Goal: Task Accomplishment & Management: Use online tool/utility

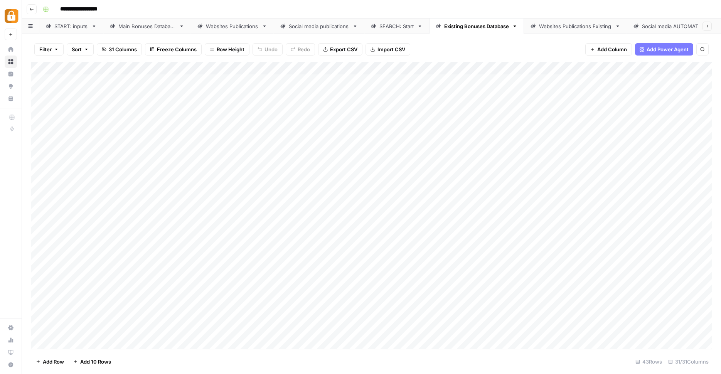
click at [396, 29] on div "SEARCH: Start" at bounding box center [396, 26] width 35 height 8
click at [680, 66] on button "Add Column" at bounding box center [690, 68] width 40 height 10
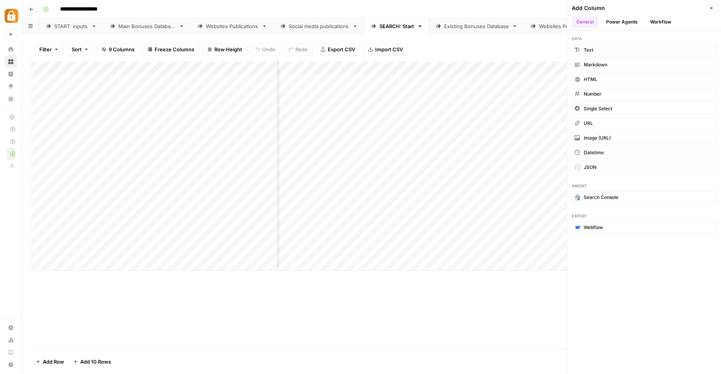
click at [540, 45] on div "Filter Sort 9 Columns Freeze Columns Row Height Undo Redo Export CSV Import CSV…" at bounding box center [371, 49] width 680 height 25
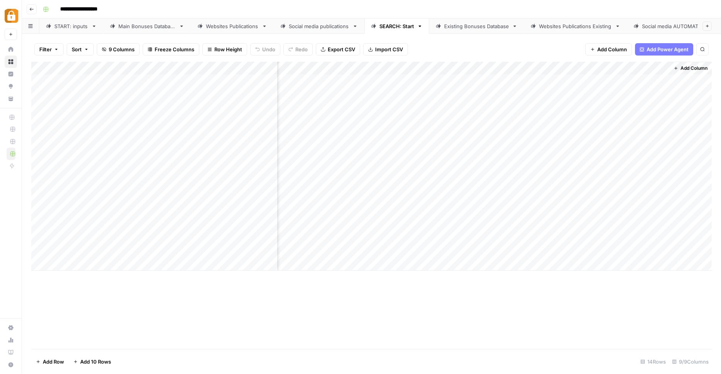
click at [695, 68] on span "Add Column" at bounding box center [693, 68] width 27 height 7
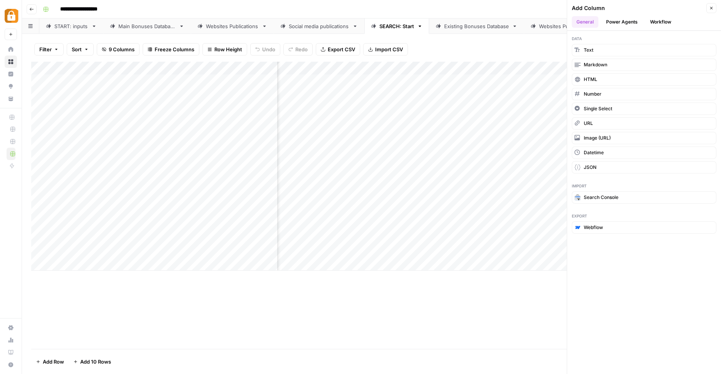
click at [661, 24] on button "Workflow" at bounding box center [660, 22] width 30 height 12
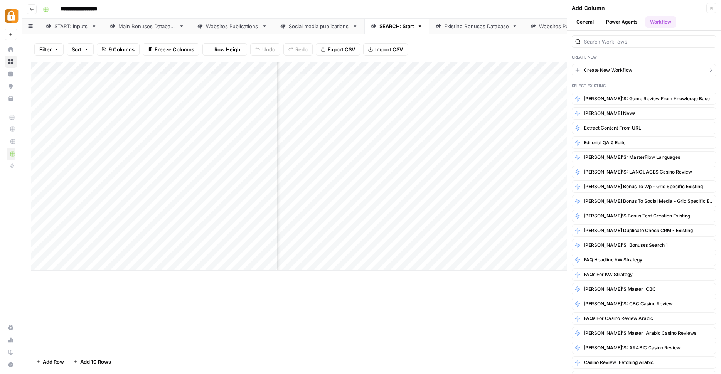
click at [633, 76] on button "Create New Workflow" at bounding box center [644, 70] width 145 height 12
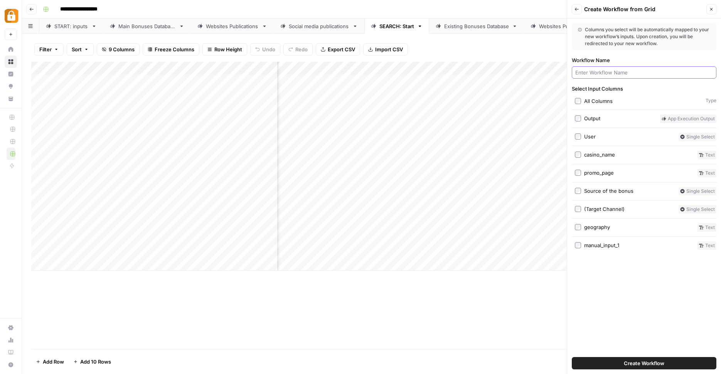
click at [633, 76] on input "Workflow Name" at bounding box center [644, 73] width 138 height 8
type input "Get Bonuses From Crm"
click at [629, 365] on span "Create Workflow" at bounding box center [644, 363] width 40 height 8
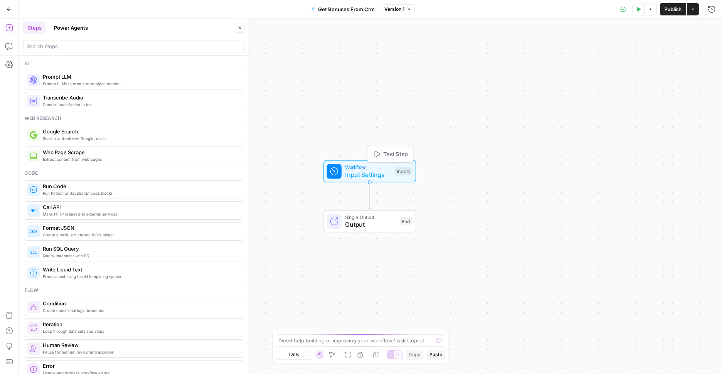
click at [388, 174] on span "Input Settings" at bounding box center [368, 174] width 46 height 9
click at [9, 29] on icon "button" at bounding box center [9, 28] width 8 height 8
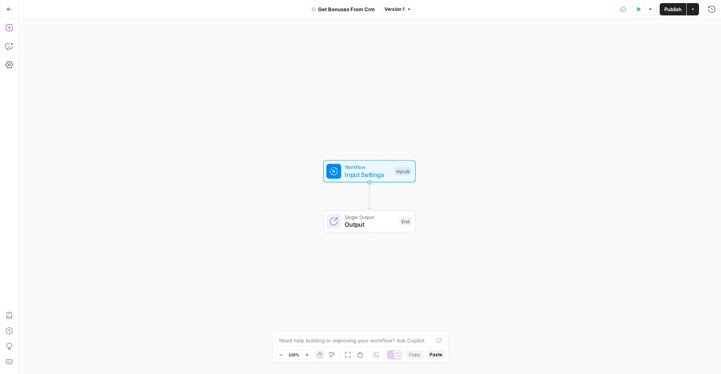
click at [9, 29] on icon "button" at bounding box center [9, 28] width 8 height 8
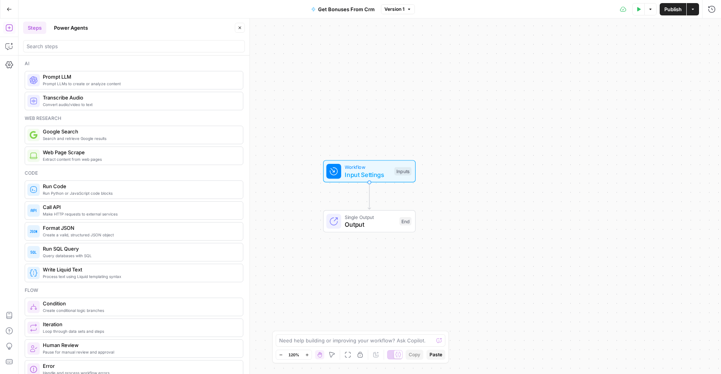
click at [109, 190] on span "Run Python or JavaScript code blocks" at bounding box center [140, 193] width 194 height 6
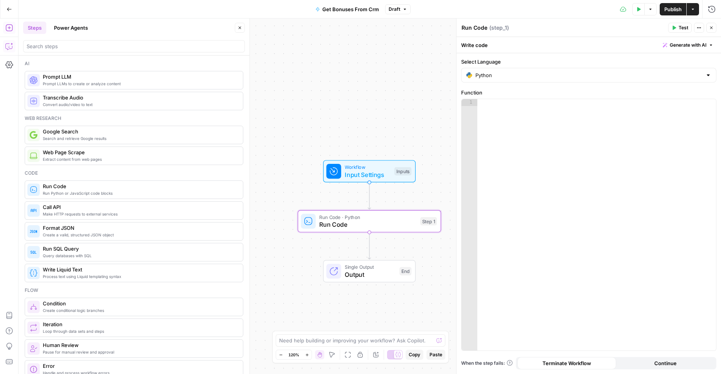
click at [10, 46] on icon "button" at bounding box center [9, 46] width 8 height 8
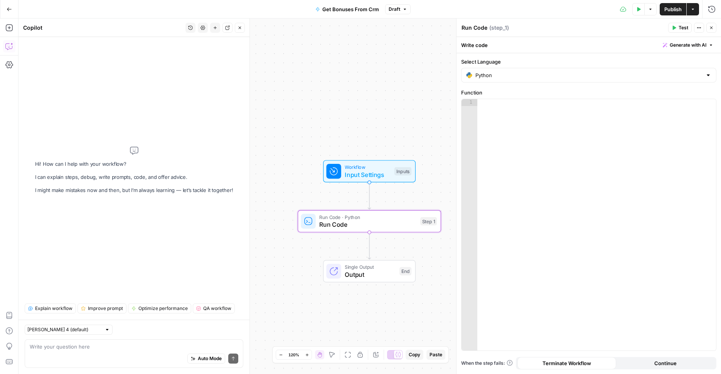
click at [95, 356] on div "Auto Mode Send" at bounding box center [134, 358] width 209 height 17
type textarea "Add in step 1 getting info from api"
click at [384, 205] on icon "button" at bounding box center [383, 203] width 7 height 7
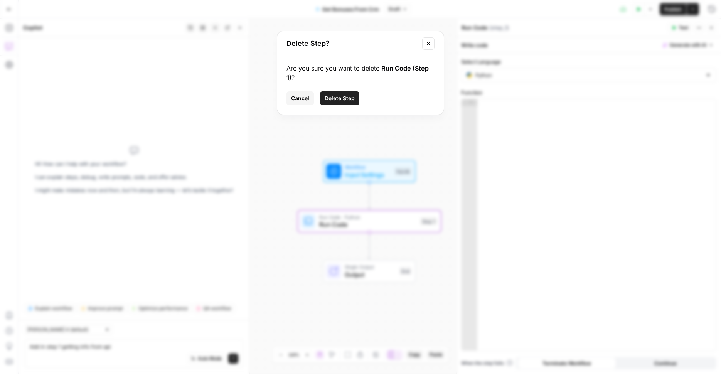
click at [341, 105] on button "Delete Step" at bounding box center [339, 98] width 39 height 14
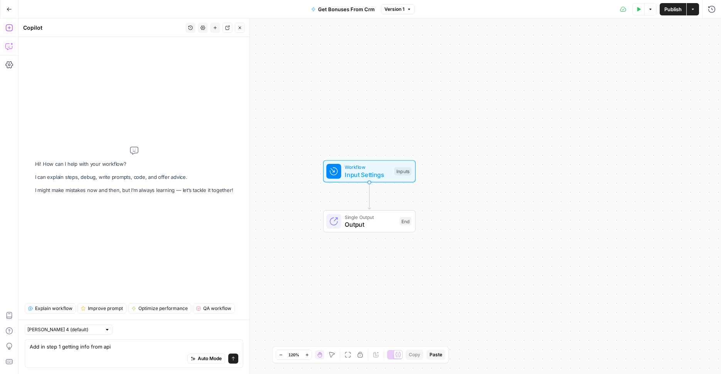
click at [8, 29] on icon "button" at bounding box center [9, 28] width 8 height 8
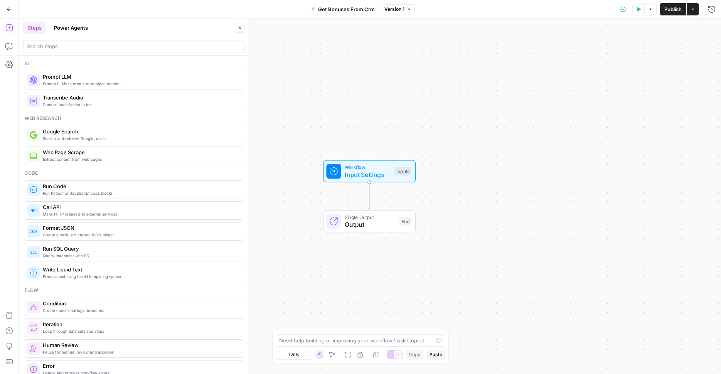
click at [150, 214] on span "Make HTTP requests to external services" at bounding box center [140, 214] width 194 height 6
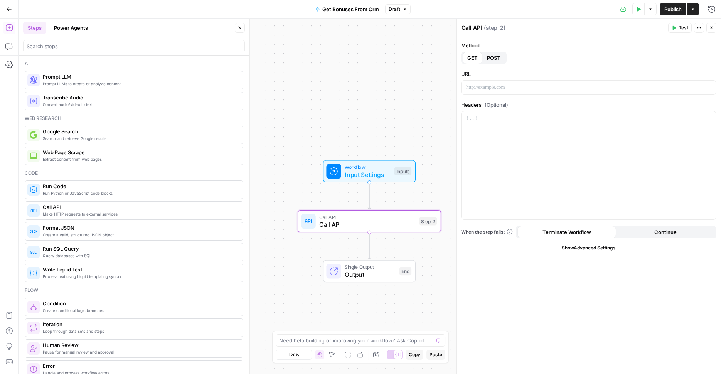
click at [500, 58] on span "POST" at bounding box center [493, 58] width 13 height 8
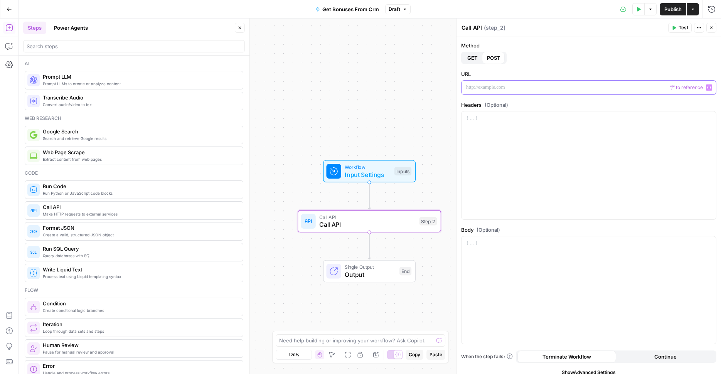
click at [493, 85] on p at bounding box center [588, 88] width 245 height 8
click at [504, 123] on div at bounding box center [588, 165] width 254 height 108
click at [495, 138] on div at bounding box center [588, 165] width 254 height 108
click at [710, 116] on button "Variables Menu" at bounding box center [709, 118] width 6 height 6
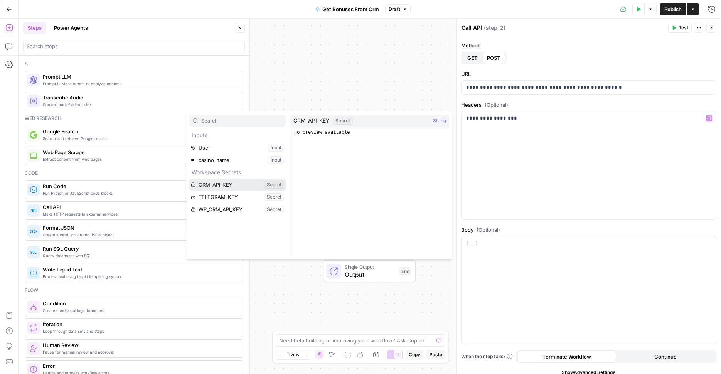
click at [210, 185] on button "Select variable CRM_API_KEY" at bounding box center [237, 185] width 96 height 12
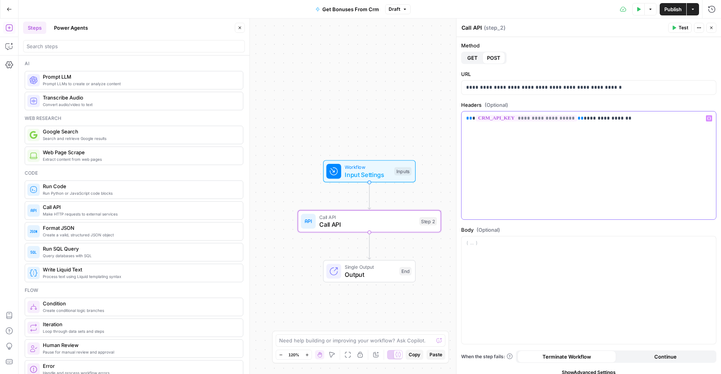
click at [518, 142] on div "**********" at bounding box center [588, 165] width 254 height 108
click at [512, 119] on span "**********" at bounding box center [526, 118] width 101 height 7
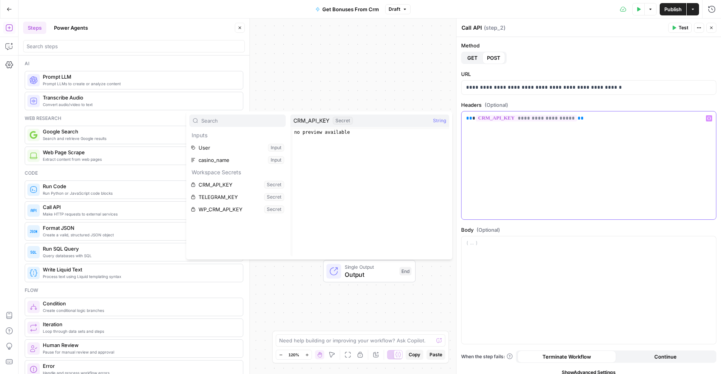
click at [466, 120] on span "**" at bounding box center [469, 118] width 6 height 5
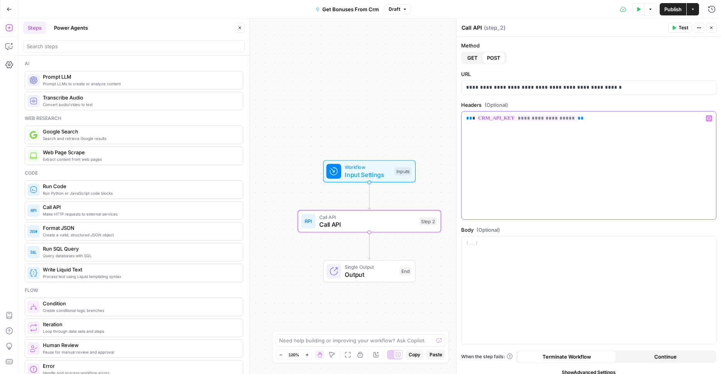
click at [619, 128] on div "**********" at bounding box center [588, 165] width 254 height 108
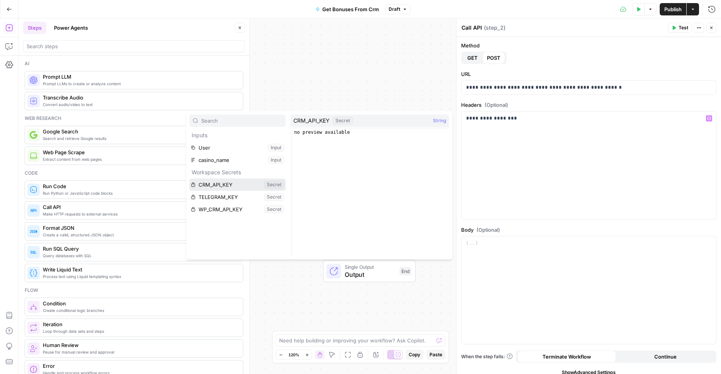
click at [189, 179] on button "Select variable CRM_API_KEY" at bounding box center [237, 185] width 96 height 12
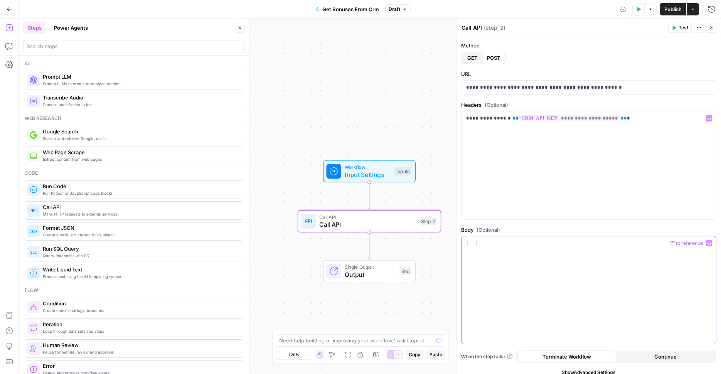
click at [556, 250] on div at bounding box center [588, 290] width 254 height 108
click at [468, 244] on p "**" at bounding box center [588, 243] width 245 height 8
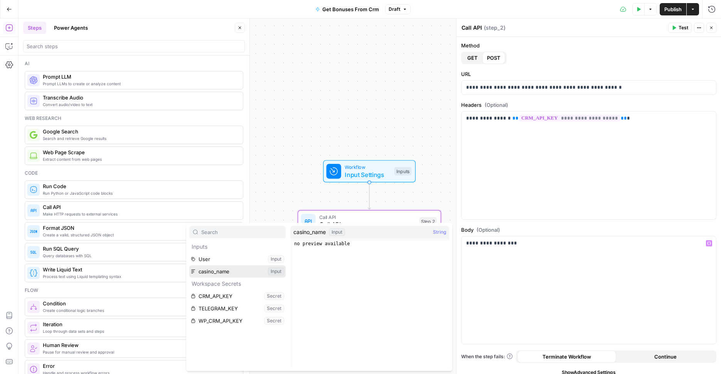
click at [189, 265] on button "Select variable casino_name" at bounding box center [237, 271] width 96 height 12
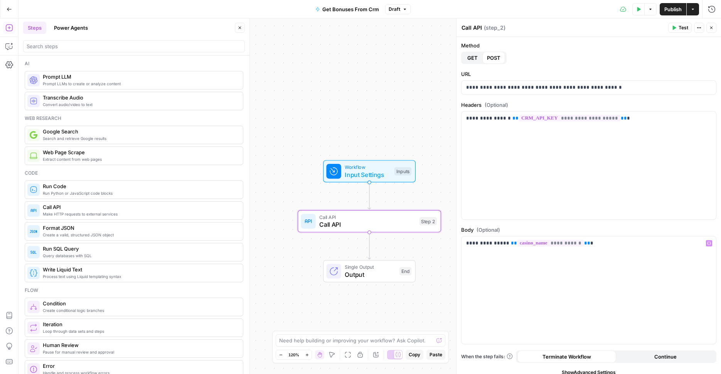
click at [675, 28] on icon "button" at bounding box center [674, 28] width 3 height 4
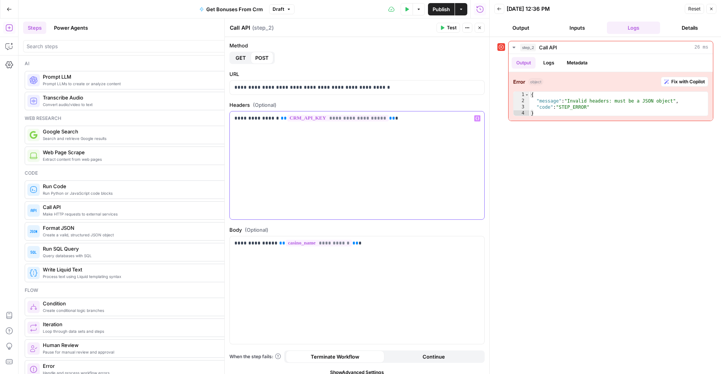
click at [281, 119] on p "**********" at bounding box center [356, 119] width 245 height 8
click at [360, 159] on div "**********" at bounding box center [357, 165] width 254 height 108
click at [443, 32] on button "Test" at bounding box center [448, 28] width 24 height 10
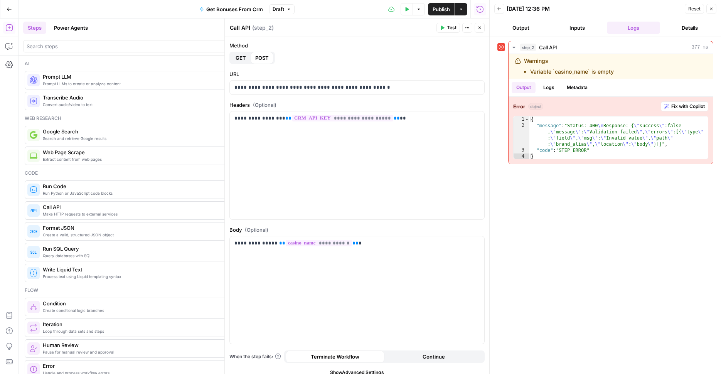
click at [587, 32] on button "Inputs" at bounding box center [577, 28] width 53 height 12
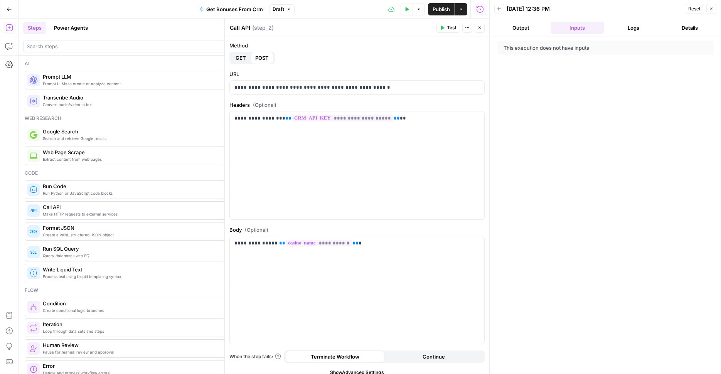
click at [530, 31] on button "Output" at bounding box center [520, 28] width 53 height 12
click at [579, 29] on button "Inputs" at bounding box center [577, 28] width 53 height 12
click at [630, 29] on button "Logs" at bounding box center [633, 28] width 53 height 12
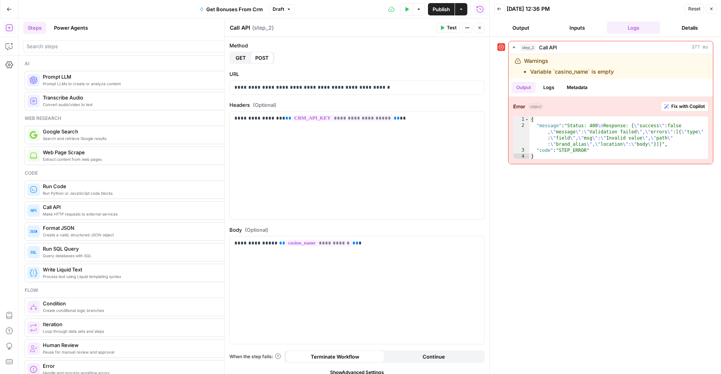
click at [443, 52] on div "Method GET POST" at bounding box center [356, 53] width 255 height 22
click at [473, 44] on label "Method" at bounding box center [356, 46] width 255 height 8
click at [712, 13] on button "Close" at bounding box center [711, 9] width 10 height 10
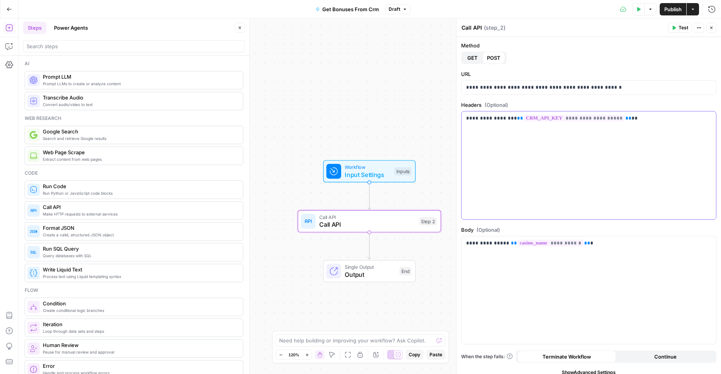
click at [522, 158] on div "**********" at bounding box center [588, 165] width 254 height 108
click at [428, 205] on span "Test" at bounding box center [427, 204] width 11 height 8
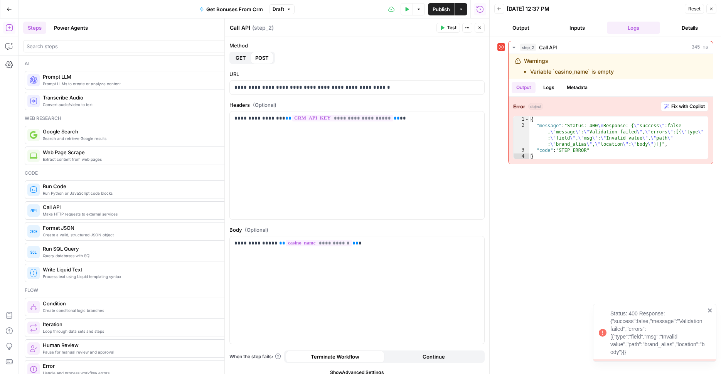
click at [714, 7] on button "Close" at bounding box center [711, 9] width 10 height 10
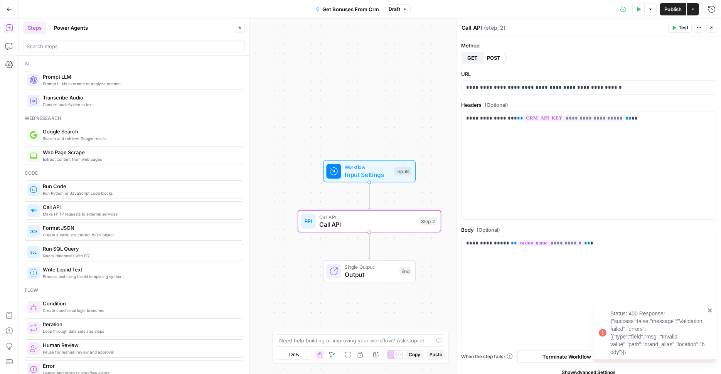
click at [677, 25] on button "Test" at bounding box center [680, 28] width 24 height 10
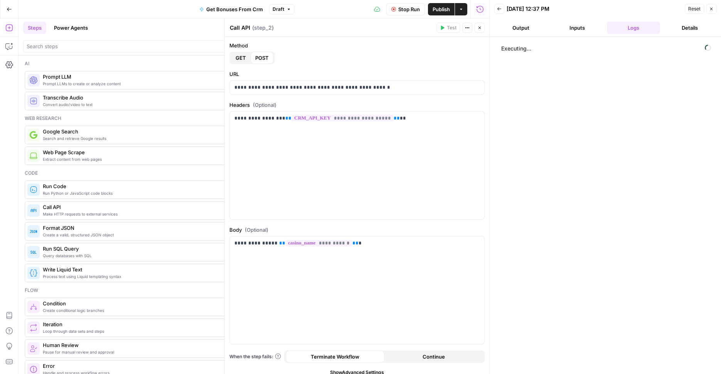
click at [712, 10] on icon "button" at bounding box center [711, 9] width 5 height 5
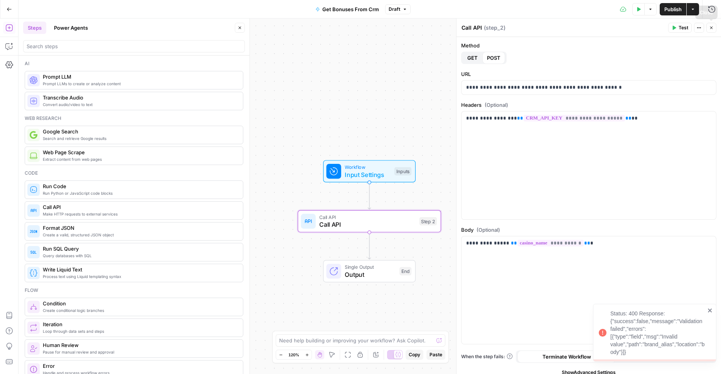
click at [710, 30] on button "Close" at bounding box center [711, 28] width 10 height 10
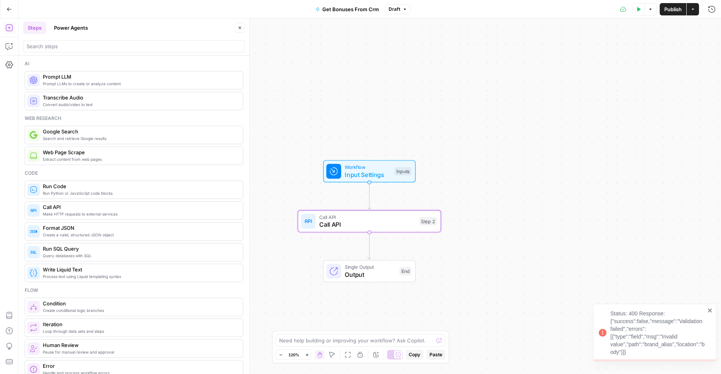
click at [651, 11] on icon "button" at bounding box center [650, 9] width 5 height 5
click at [625, 26] on span "Run Test" at bounding box center [628, 28] width 34 height 8
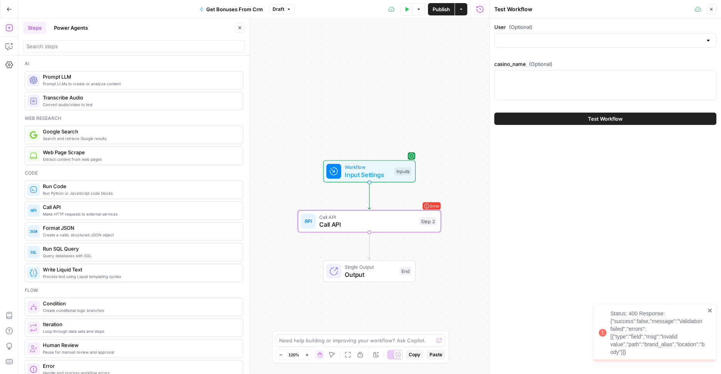
click at [568, 84] on div at bounding box center [605, 85] width 222 height 30
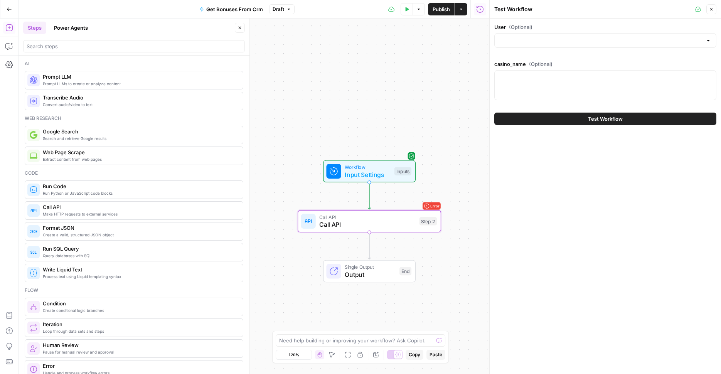
click at [568, 84] on div at bounding box center [605, 85] width 222 height 30
click at [570, 72] on div at bounding box center [605, 85] width 222 height 30
click at [562, 82] on div at bounding box center [605, 85] width 222 height 30
type textarea "o"
type textarea "ozwin"
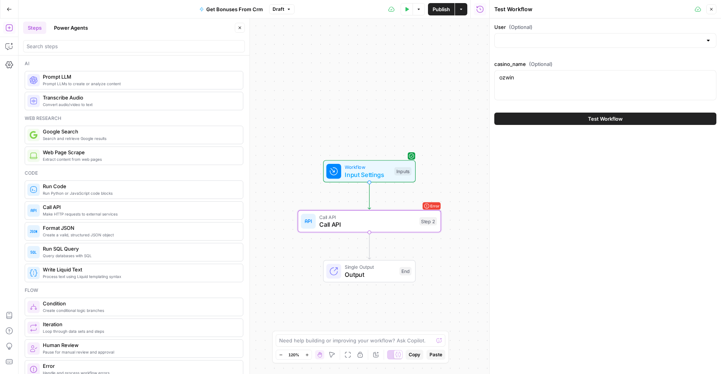
click at [590, 119] on span "Test Workflow" at bounding box center [605, 119] width 35 height 8
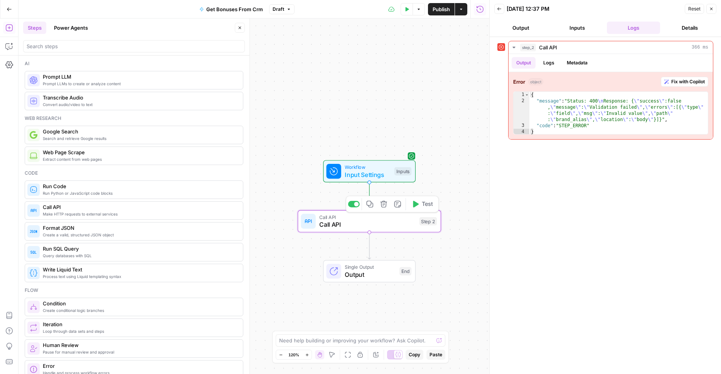
click at [393, 225] on span "Call API" at bounding box center [367, 224] width 96 height 9
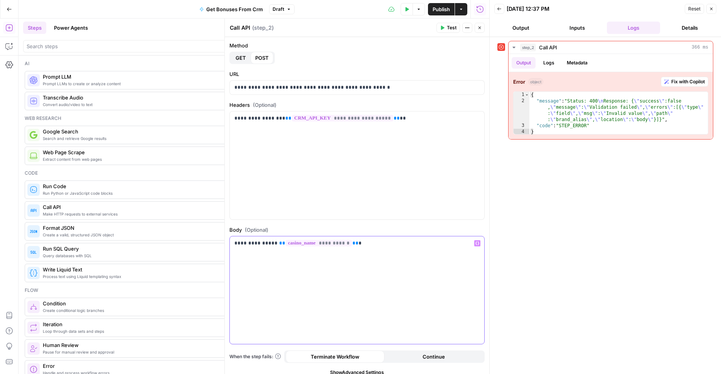
click at [239, 244] on p "**********" at bounding box center [356, 243] width 245 height 8
click at [270, 241] on p "**********" at bounding box center [356, 243] width 245 height 8
click at [382, 270] on div "**********" at bounding box center [357, 290] width 254 height 108
click at [407, 11] on icon "button" at bounding box center [406, 9] width 5 height 5
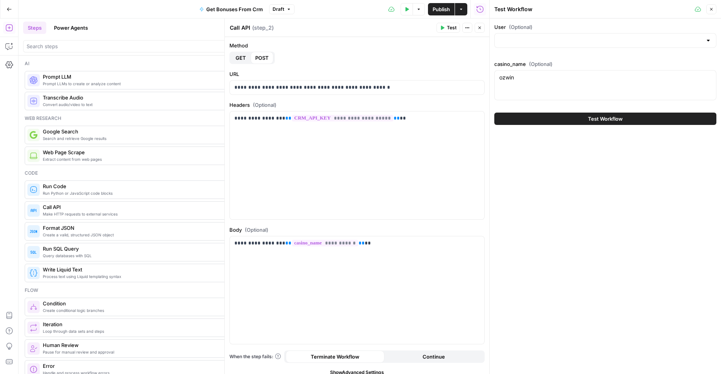
click at [570, 115] on button "Test Workflow" at bounding box center [605, 119] width 222 height 12
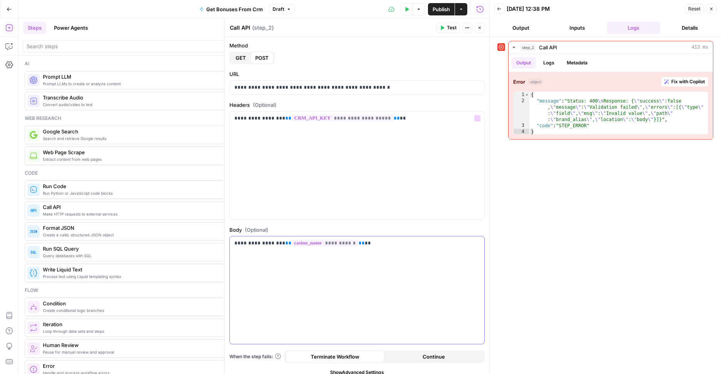
click at [401, 237] on div "**********" at bounding box center [357, 290] width 254 height 108
drag, startPoint x: 399, startPoint y: 243, endPoint x: 127, endPoint y: 254, distance: 272.4
click at [230, 254] on div "**********" at bounding box center [357, 290] width 254 height 108
click at [363, 248] on div "**********" at bounding box center [357, 290] width 254 height 108
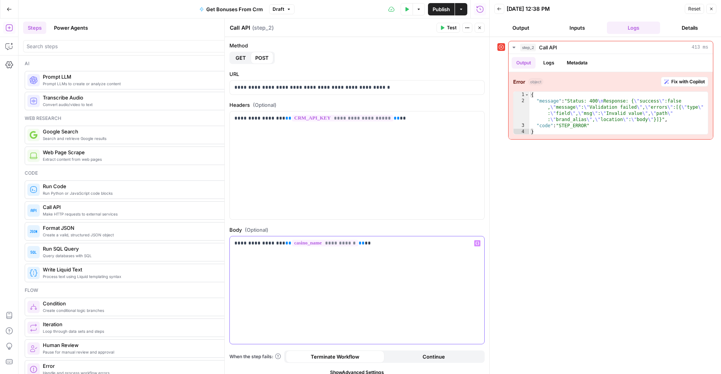
click at [363, 248] on div "**********" at bounding box center [357, 290] width 254 height 108
click at [545, 233] on div "step_2 Call API 413 ms Output Logs Metadata Error object Fix with Copilot 1 2 3…" at bounding box center [605, 205] width 216 height 329
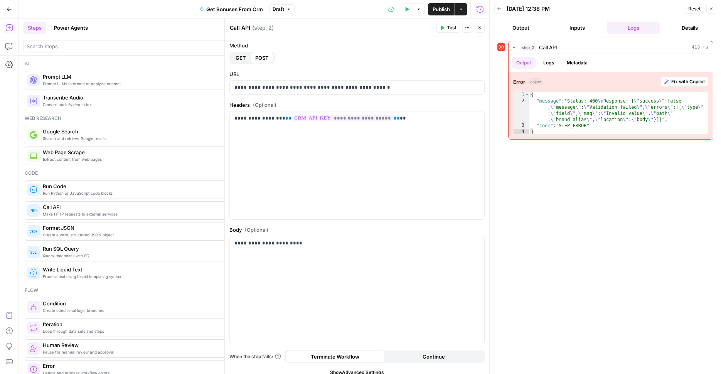
click at [448, 29] on span "Test" at bounding box center [452, 27] width 10 height 7
click at [422, 313] on div "**********" at bounding box center [357, 290] width 254 height 108
click at [685, 81] on span "Fix with Copilot" at bounding box center [688, 81] width 34 height 7
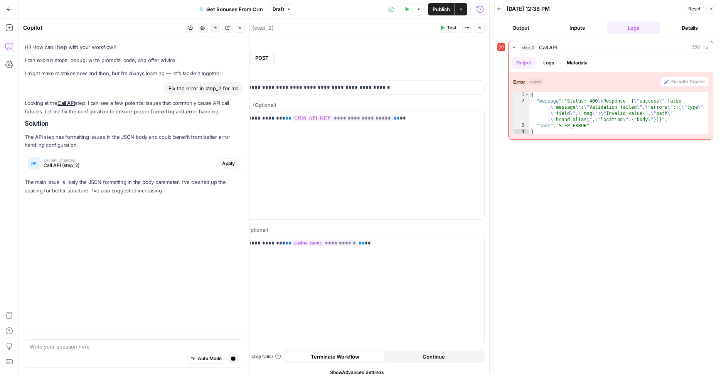
click at [230, 161] on span "Apply" at bounding box center [228, 163] width 13 height 7
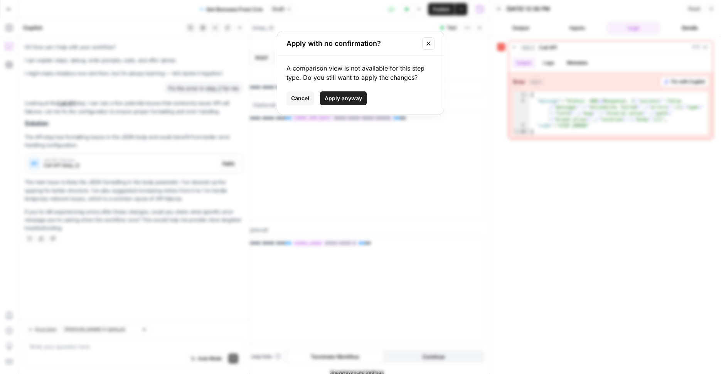
click at [330, 98] on span "Apply anyway" at bounding box center [343, 98] width 37 height 8
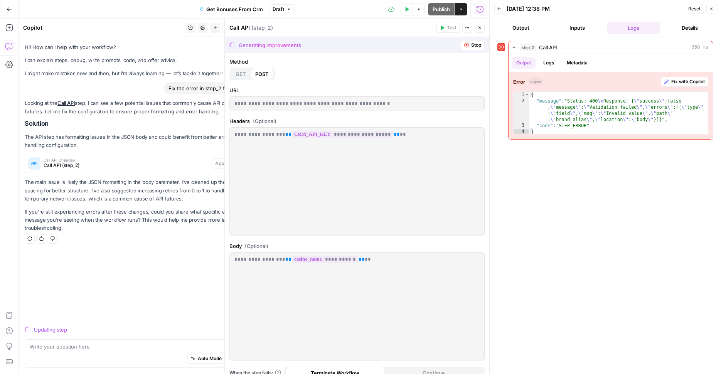
click at [317, 189] on div "**********" at bounding box center [357, 182] width 254 height 108
click at [374, 181] on div "**********" at bounding box center [357, 182] width 254 height 108
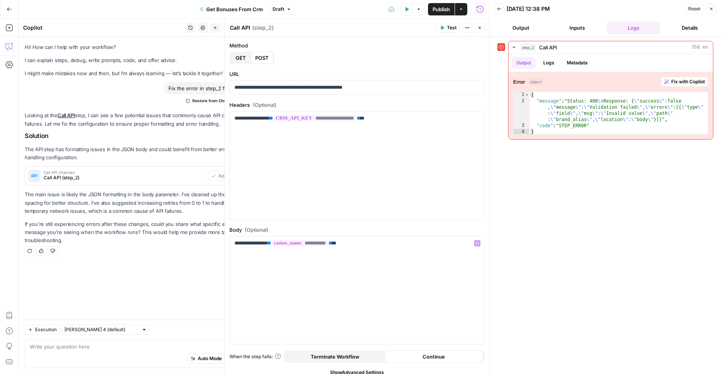
click at [404, 7] on button "Test Data" at bounding box center [407, 9] width 12 height 12
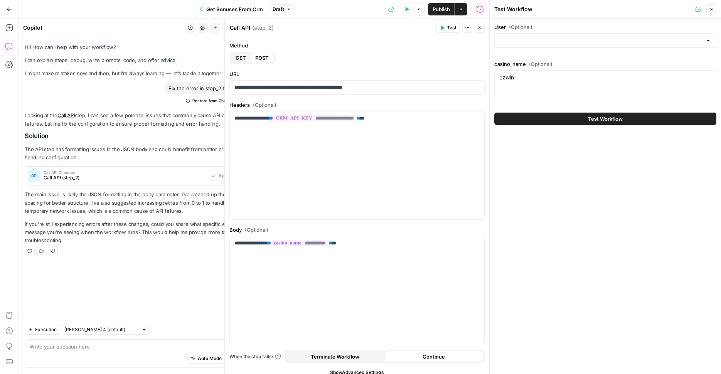
click at [575, 117] on button "Test Workflow" at bounding box center [605, 119] width 222 height 12
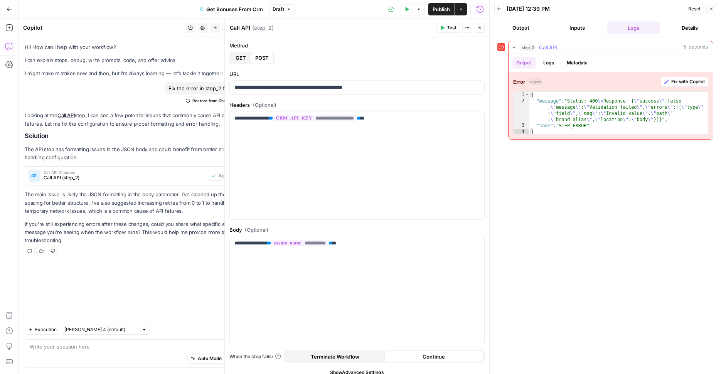
click at [549, 68] on button "Logs" at bounding box center [549, 63] width 20 height 12
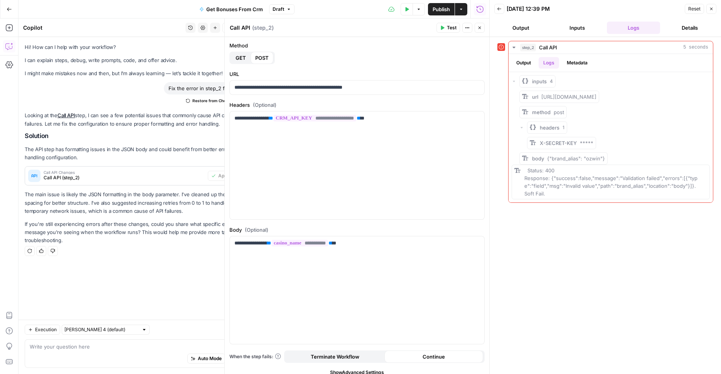
click at [268, 60] on span "POST" at bounding box center [261, 58] width 13 height 8
click at [237, 242] on p "**********" at bounding box center [356, 243] width 245 height 8
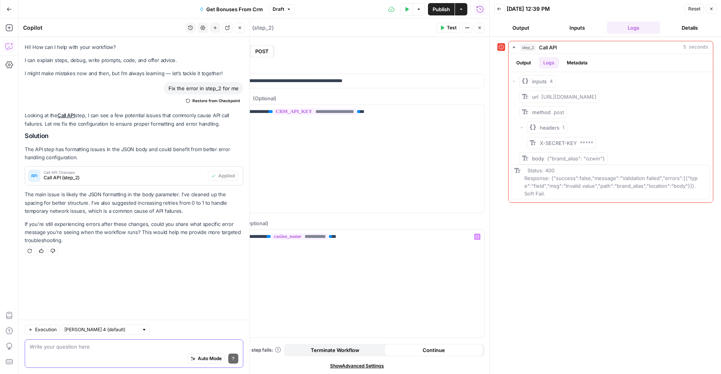
click at [67, 349] on textarea at bounding box center [134, 347] width 209 height 8
paste textarea "{"brand_alias": "Ozwin"}"
type textarea "still not working {"brand_alias": "Ozwin"} in postman raw body works"
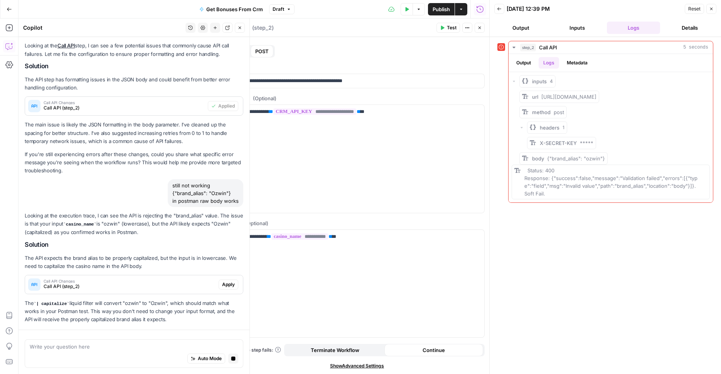
click at [232, 283] on span "Apply" at bounding box center [228, 284] width 13 height 7
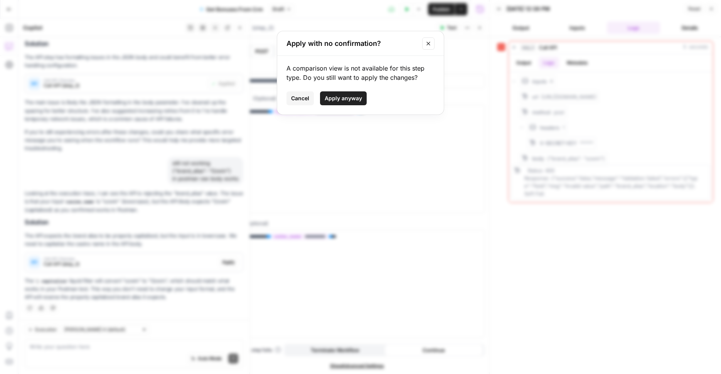
click at [333, 100] on span "Apply anyway" at bounding box center [343, 98] width 37 height 8
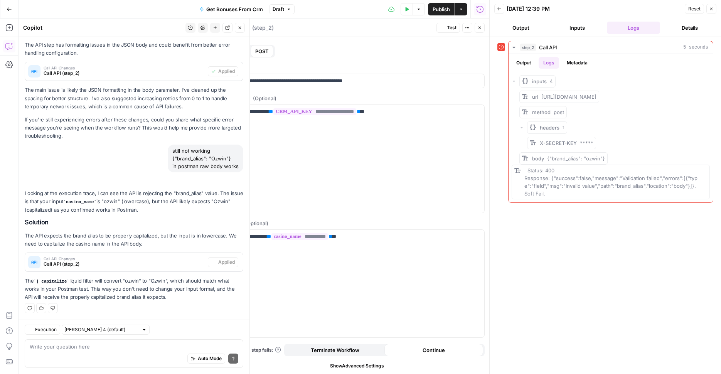
scroll to position [7, 0]
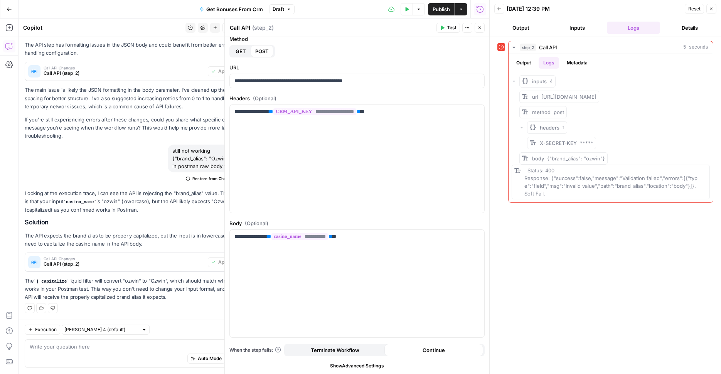
click at [448, 31] on span "Test" at bounding box center [452, 27] width 10 height 7
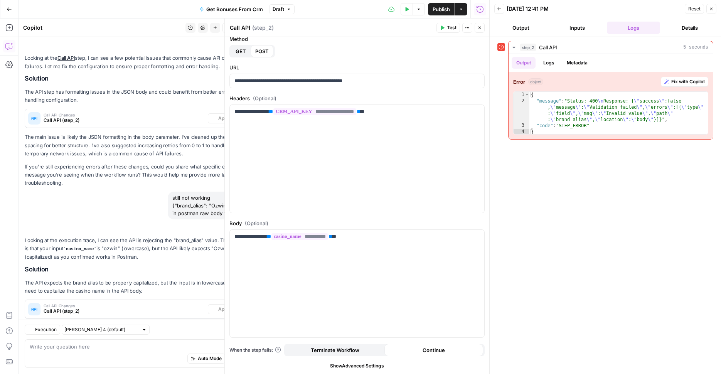
scroll to position [104, 0]
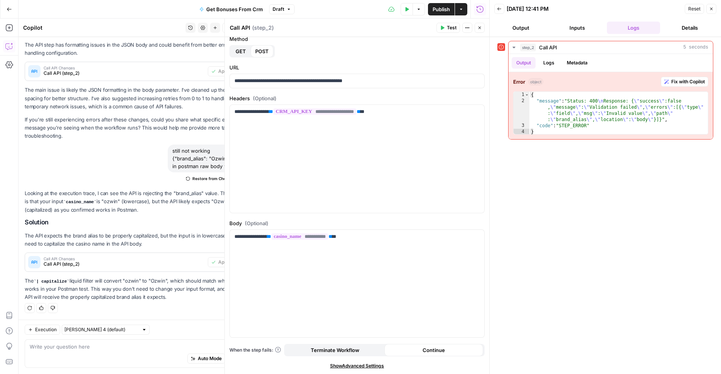
click at [406, 7] on icon "button" at bounding box center [407, 9] width 3 height 4
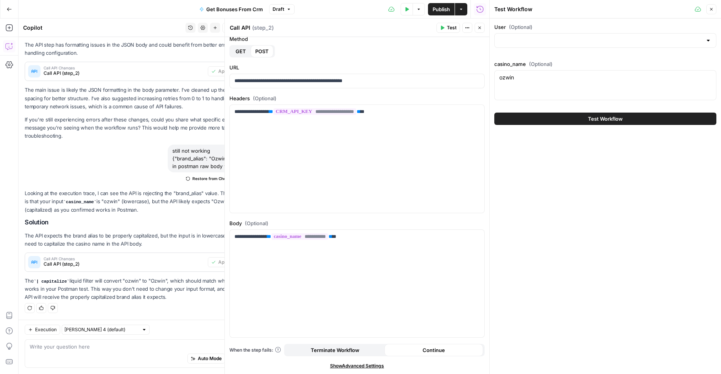
click at [559, 118] on button "Test Workflow" at bounding box center [605, 119] width 222 height 12
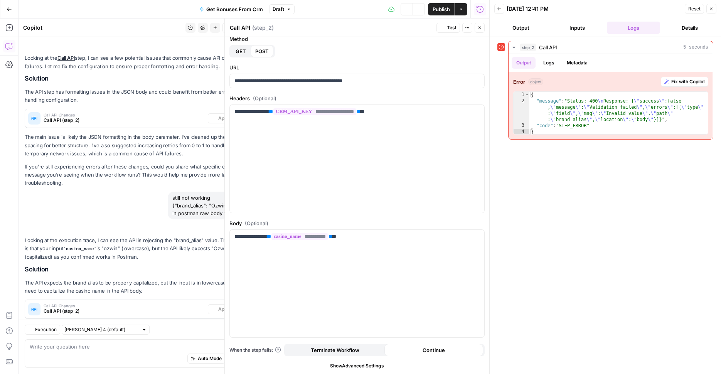
scroll to position [104, 0]
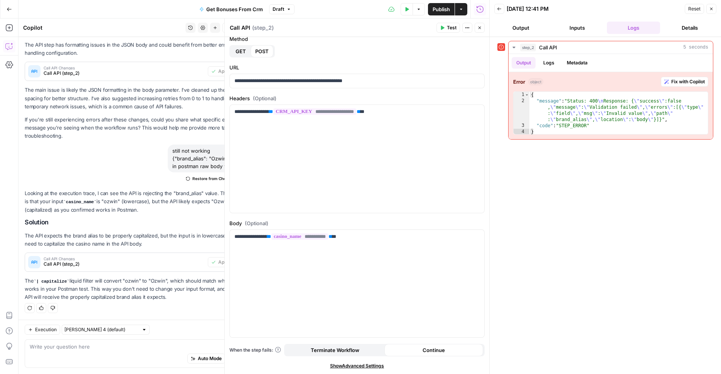
click at [574, 25] on button "Inputs" at bounding box center [577, 28] width 53 height 12
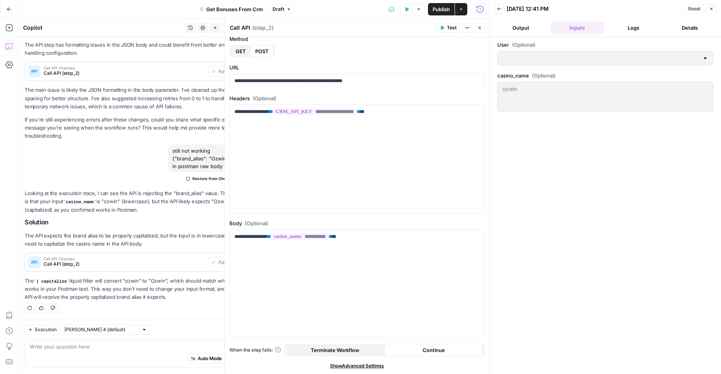
click at [621, 29] on button "Logs" at bounding box center [633, 28] width 53 height 12
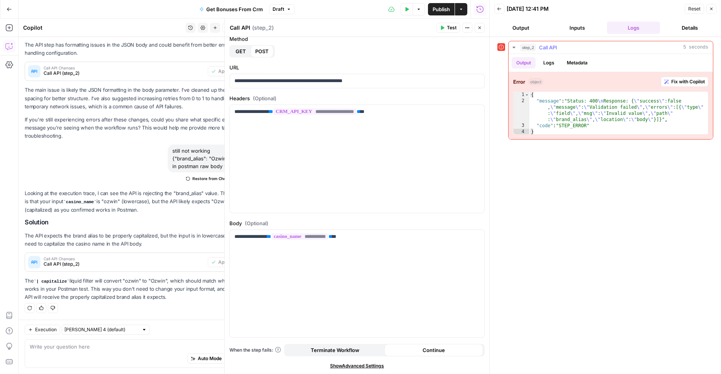
click at [545, 63] on button "Logs" at bounding box center [549, 63] width 20 height 12
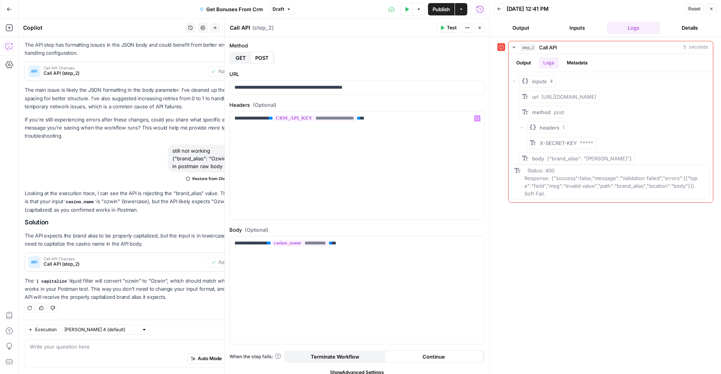
scroll to position [7, 0]
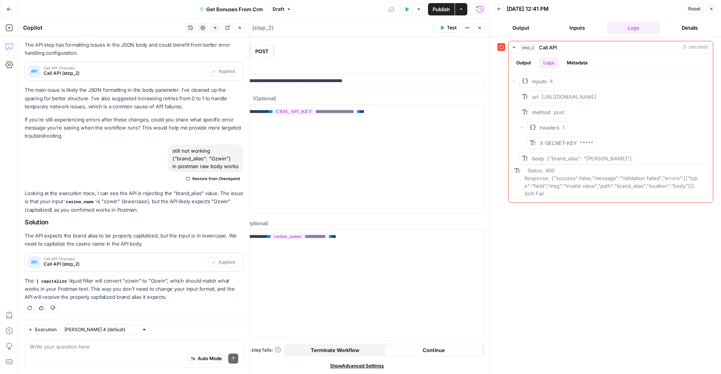
click at [241, 30] on button "Close" at bounding box center [240, 28] width 10 height 10
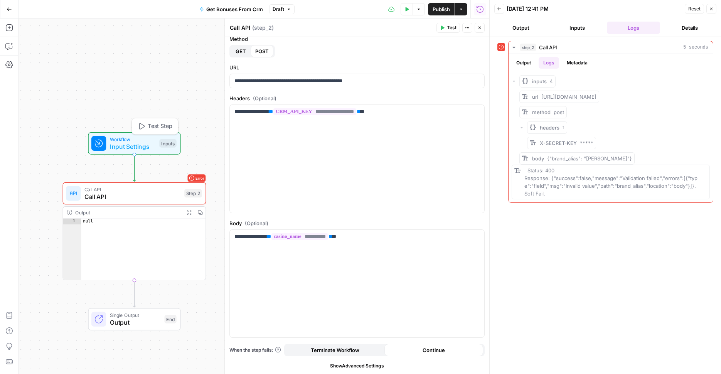
click at [142, 147] on span "Input Settings" at bounding box center [133, 146] width 46 height 9
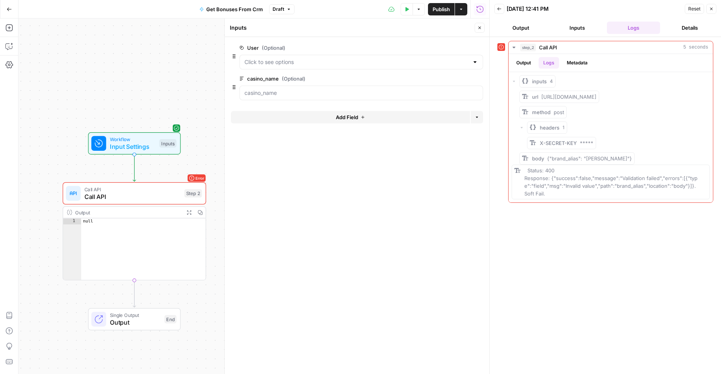
click at [136, 190] on span "Call API" at bounding box center [132, 188] width 96 height 7
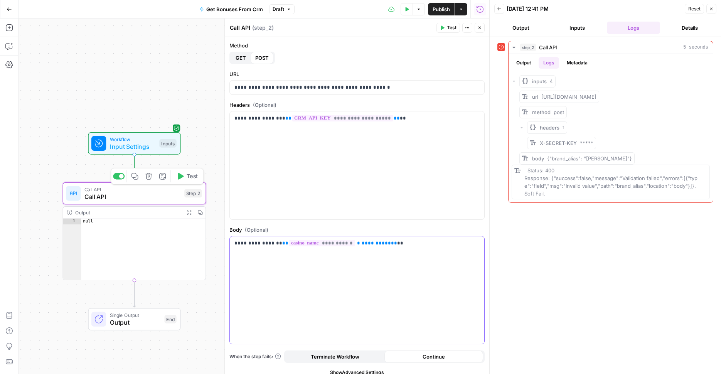
click at [354, 289] on div "**********" at bounding box center [357, 290] width 254 height 108
click at [406, 8] on icon "button" at bounding box center [407, 9] width 3 height 4
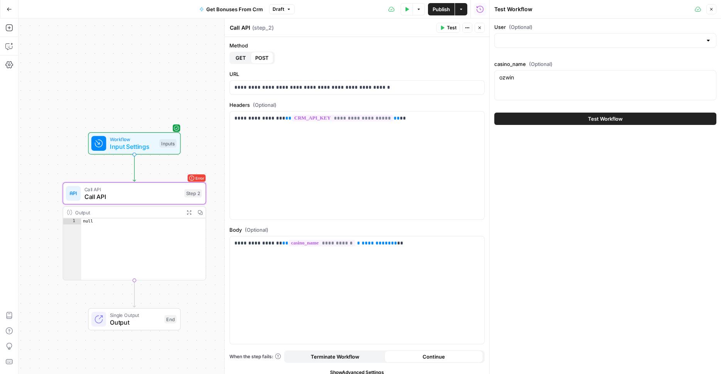
click at [546, 118] on button "Test Workflow" at bounding box center [605, 119] width 222 height 12
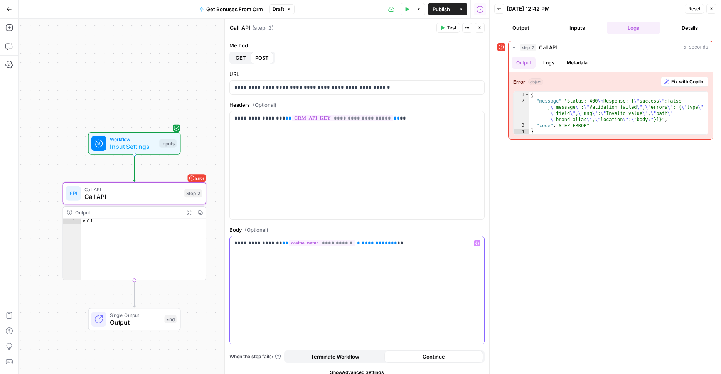
click at [367, 245] on span "**********" at bounding box center [376, 243] width 29 height 5
click at [398, 245] on p "**********" at bounding box center [356, 243] width 245 height 8
click at [408, 9] on icon "button" at bounding box center [407, 9] width 3 height 4
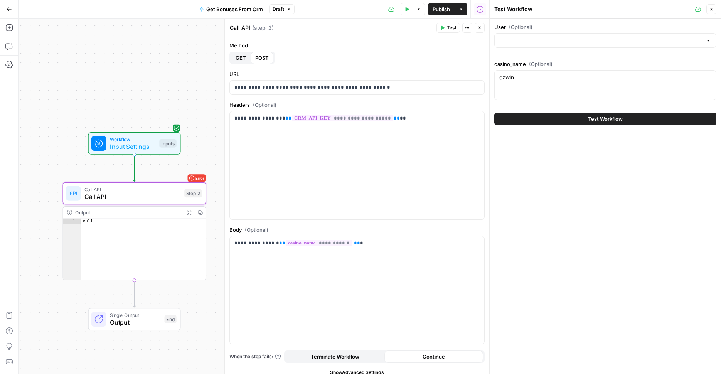
click at [569, 121] on button "Test Workflow" at bounding box center [605, 119] width 222 height 12
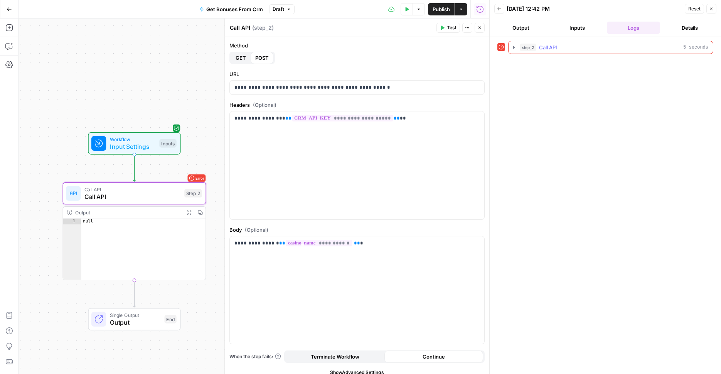
click at [516, 44] on button "step_2 Call API 5 seconds" at bounding box center [611, 47] width 204 height 12
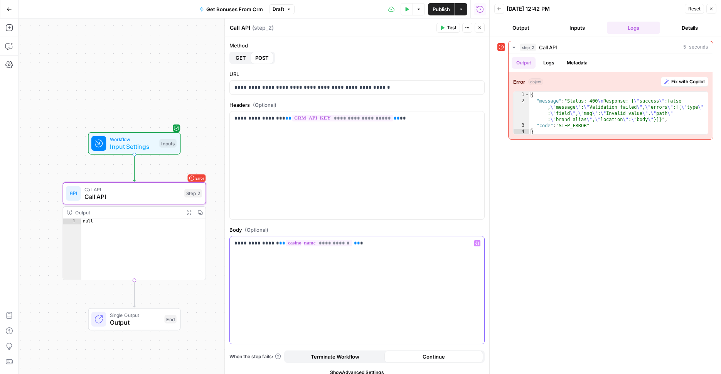
drag, startPoint x: 271, startPoint y: 243, endPoint x: 352, endPoint y: 242, distance: 81.4
click at [352, 242] on p "**********" at bounding box center [356, 243] width 245 height 8
click at [332, 280] on div "**********" at bounding box center [357, 290] width 254 height 108
click at [445, 26] on icon "button" at bounding box center [442, 27] width 5 height 5
click at [258, 243] on p "**********" at bounding box center [356, 243] width 245 height 8
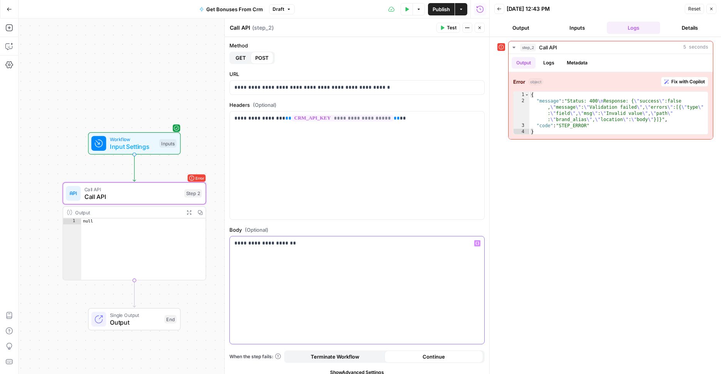
click at [258, 243] on p "**********" at bounding box center [356, 243] width 245 height 8
click at [335, 273] on div "**********" at bounding box center [357, 290] width 254 height 108
click at [446, 24] on button "Test" at bounding box center [448, 28] width 24 height 10
click at [336, 246] on p "**********" at bounding box center [356, 243] width 245 height 8
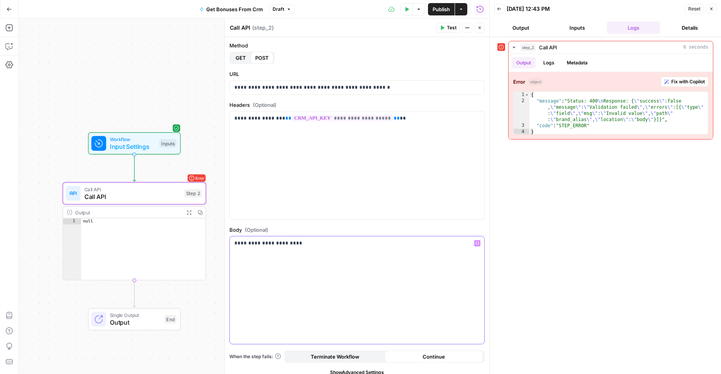
scroll to position [7, 0]
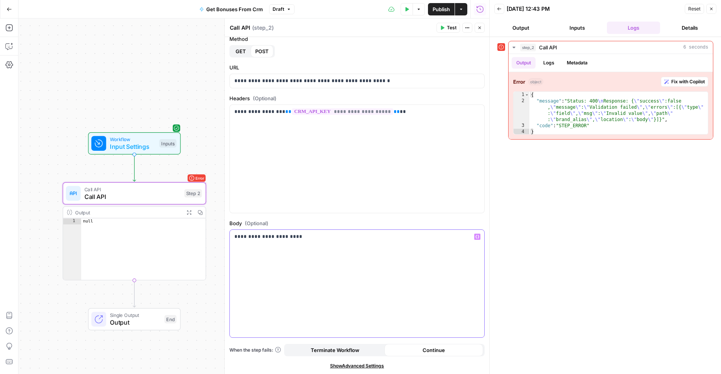
click at [476, 238] on icon "button" at bounding box center [477, 236] width 4 height 3
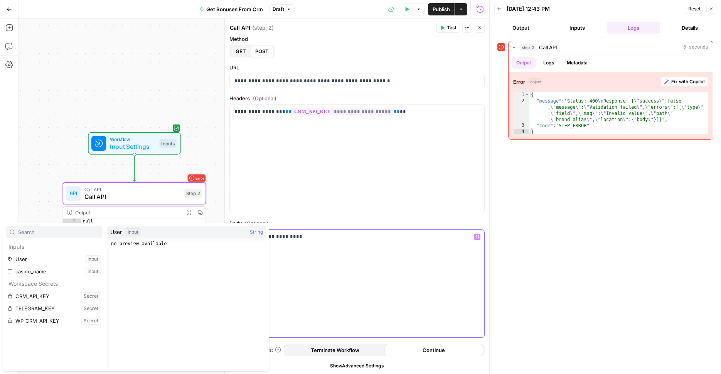
click at [425, 251] on div "**********" at bounding box center [357, 284] width 254 height 108
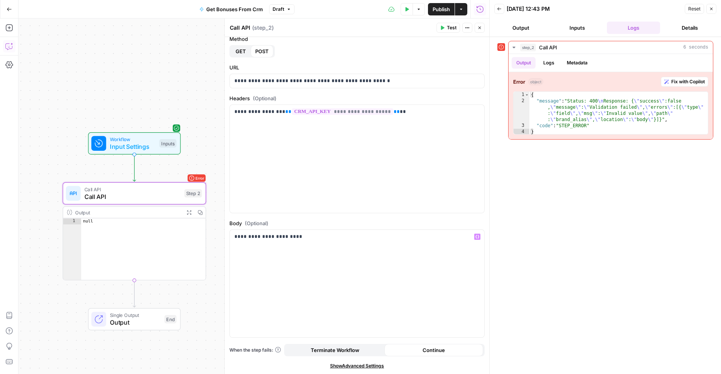
click at [8, 51] on button "Copilot" at bounding box center [9, 46] width 12 height 12
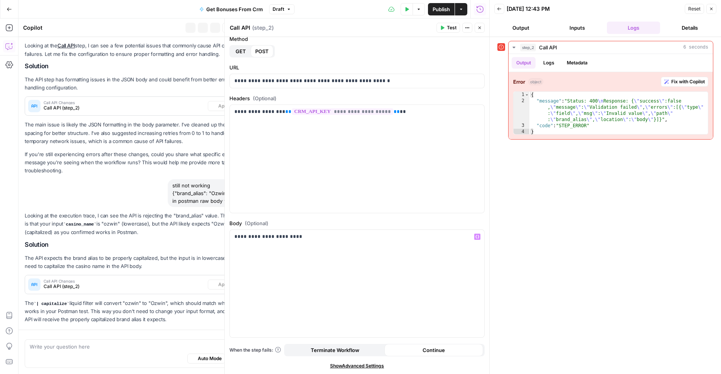
scroll to position [104, 0]
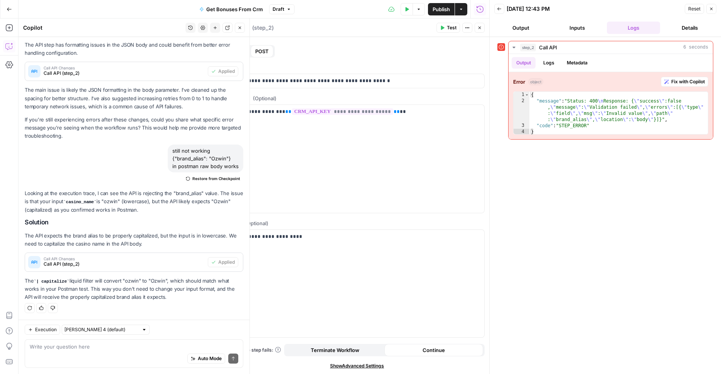
click at [99, 342] on div "Write your question here Auto Mode Send" at bounding box center [134, 353] width 219 height 29
type textarea "This is raw body!!"
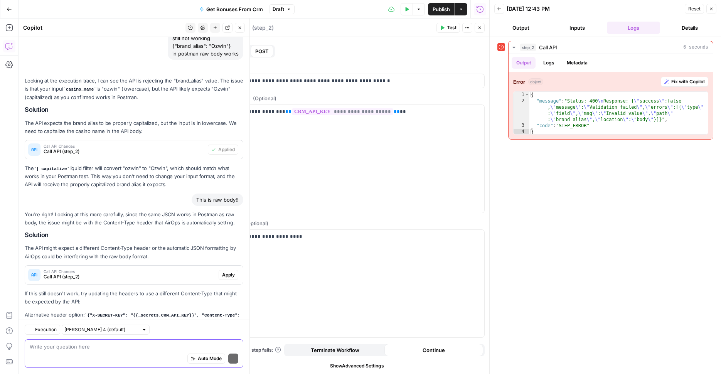
scroll to position [264, 0]
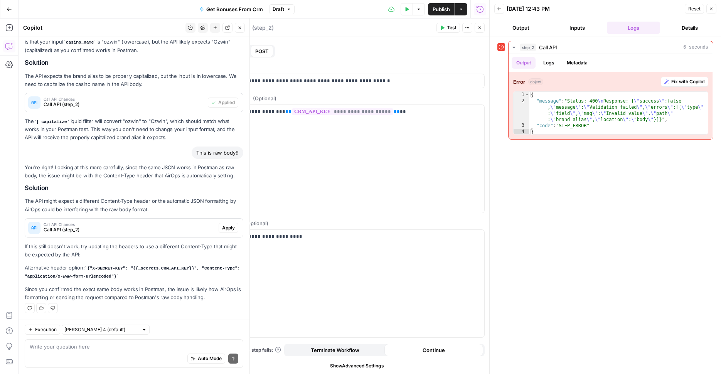
click at [227, 227] on span "Apply" at bounding box center [228, 227] width 13 height 7
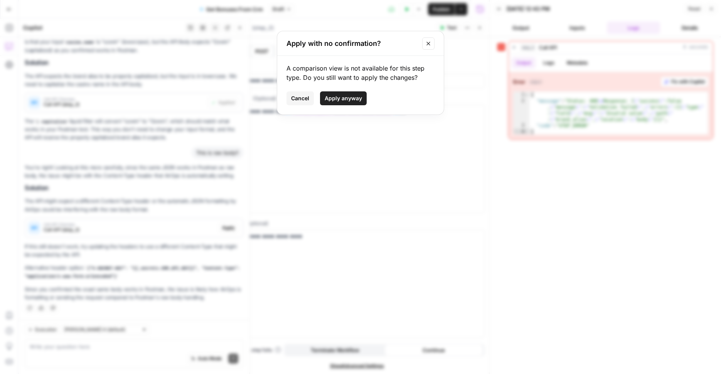
click at [343, 96] on span "Apply anyway" at bounding box center [343, 98] width 37 height 8
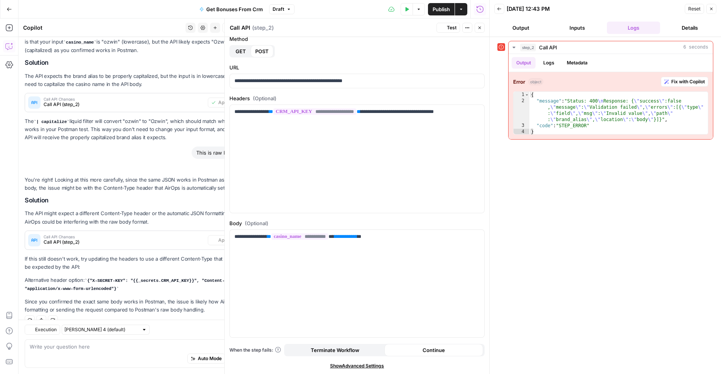
scroll to position [276, 0]
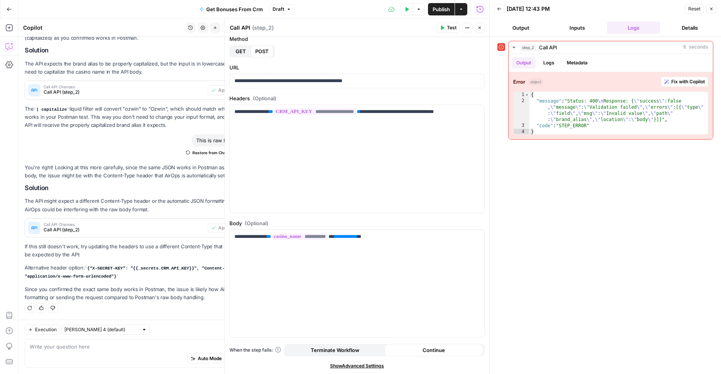
click at [446, 27] on button "Test" at bounding box center [448, 28] width 24 height 10
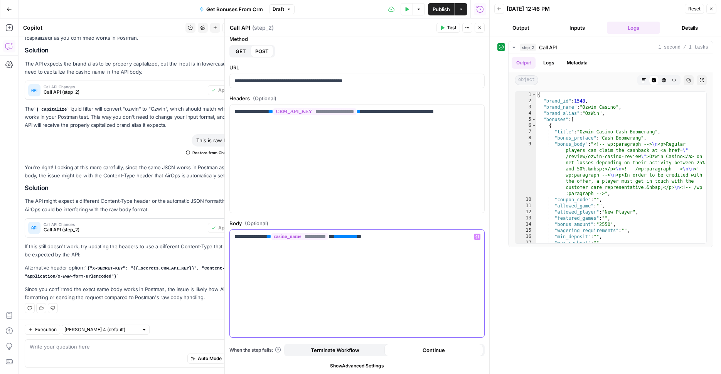
click at [364, 241] on div "**********" at bounding box center [357, 284] width 254 height 108
click at [396, 115] on p "**********" at bounding box center [356, 115] width 245 height 15
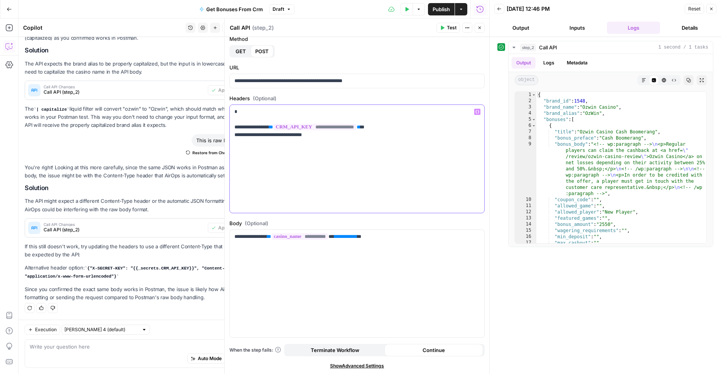
drag, startPoint x: 237, startPoint y: 126, endPoint x: 393, endPoint y: 126, distance: 156.1
click at [393, 126] on p "**********" at bounding box center [356, 123] width 245 height 31
drag, startPoint x: 317, startPoint y: 135, endPoint x: 236, endPoint y: 127, distance: 80.6
click at [236, 127] on p "**********" at bounding box center [356, 123] width 245 height 31
click at [312, 138] on p "**********" at bounding box center [356, 123] width 245 height 31
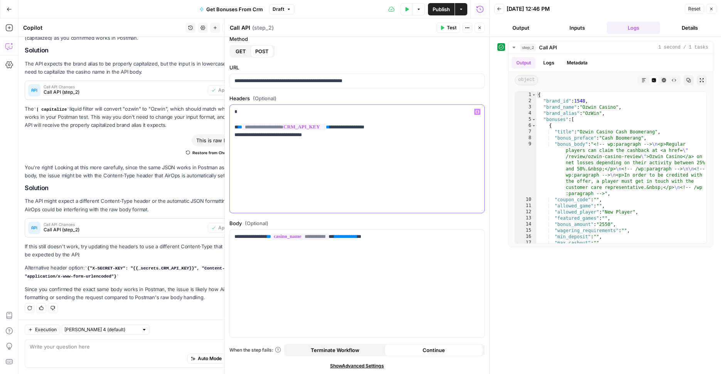
click at [393, 128] on p "**********" at bounding box center [356, 123] width 245 height 31
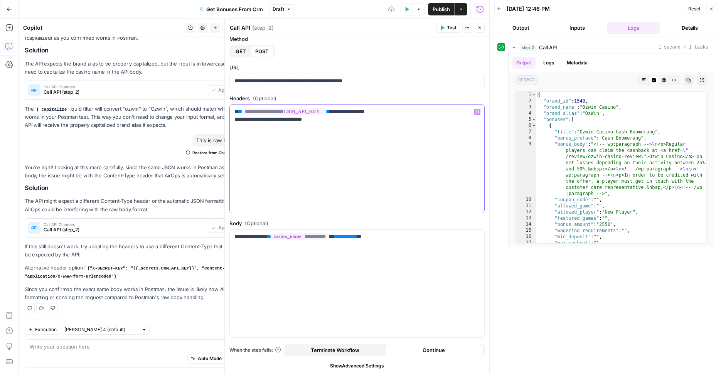
click at [393, 128] on div "**********" at bounding box center [357, 159] width 254 height 108
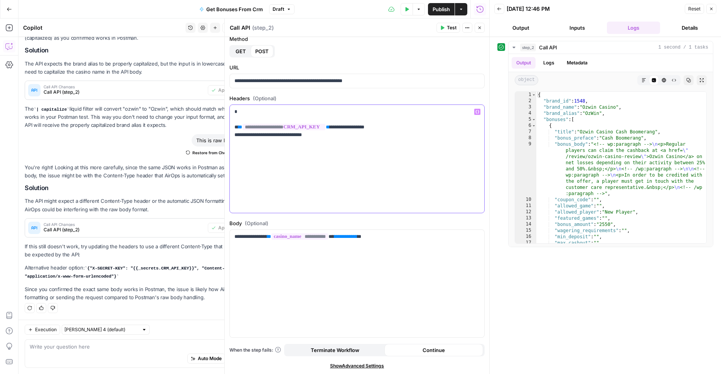
click at [281, 115] on p "**********" at bounding box center [356, 123] width 245 height 31
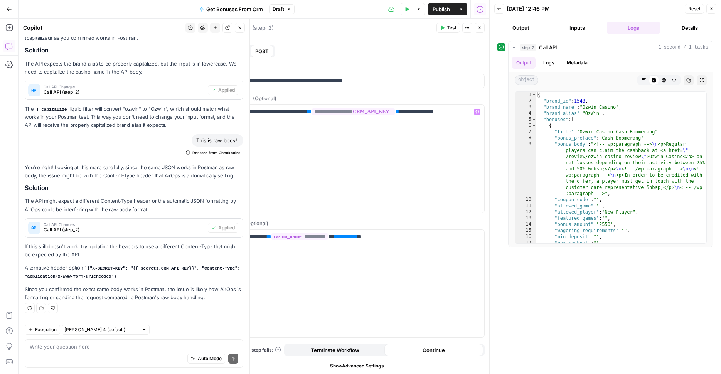
click at [73, 353] on div "Auto Mode Send" at bounding box center [134, 358] width 209 height 17
type textarea "prettify headers"
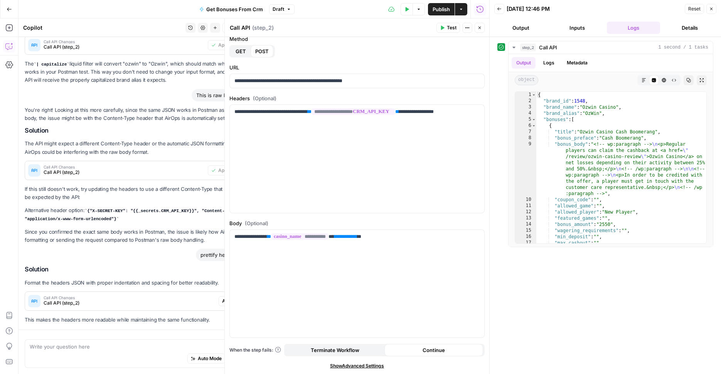
scroll to position [356, 0]
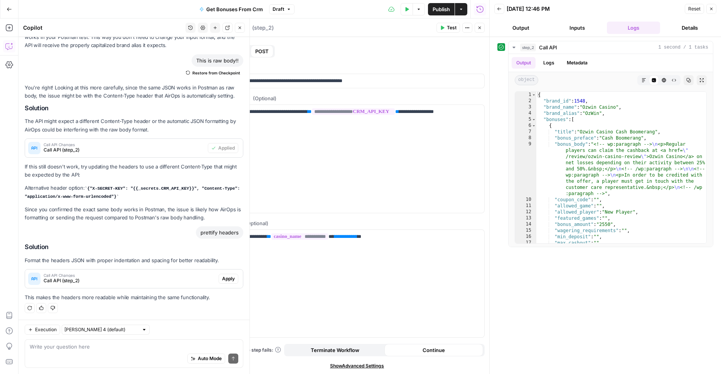
click at [212, 278] on span "Call API (step_2)" at bounding box center [130, 280] width 172 height 7
click at [227, 278] on span "Apply" at bounding box center [228, 278] width 13 height 7
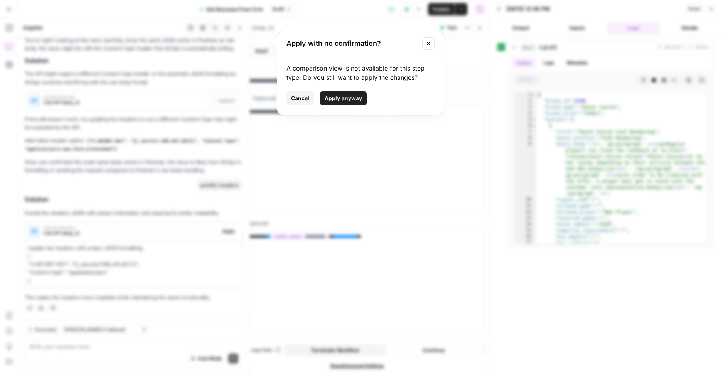
click at [346, 100] on span "Apply anyway" at bounding box center [343, 98] width 37 height 8
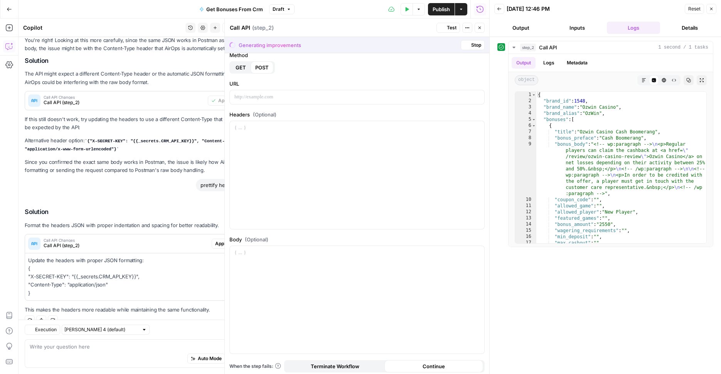
scroll to position [416, 0]
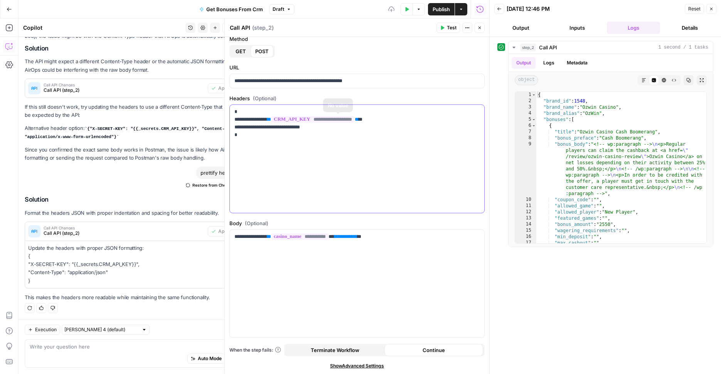
click at [308, 167] on div "**********" at bounding box center [357, 159] width 254 height 108
click at [354, 235] on span "**********" at bounding box center [343, 236] width 19 height 5
click at [382, 249] on div "**********" at bounding box center [357, 284] width 254 height 108
click at [407, 11] on icon "button" at bounding box center [406, 9] width 5 height 5
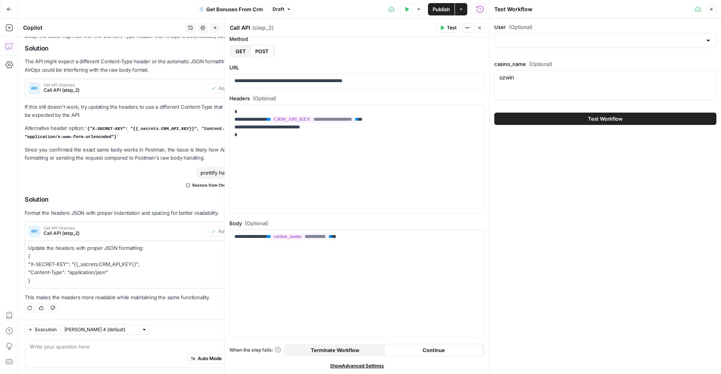
click at [553, 122] on button "Test Workflow" at bounding box center [605, 119] width 222 height 12
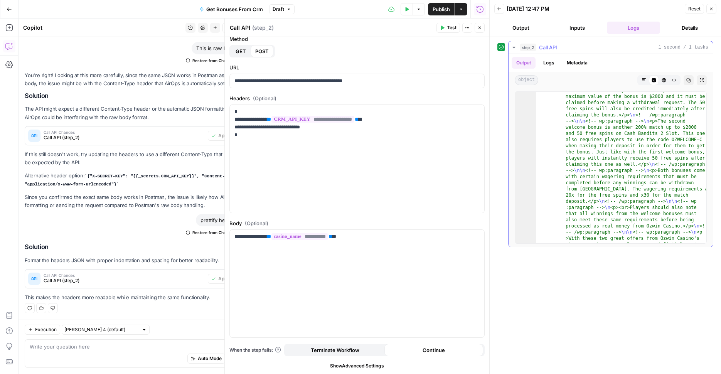
scroll to position [1260, 0]
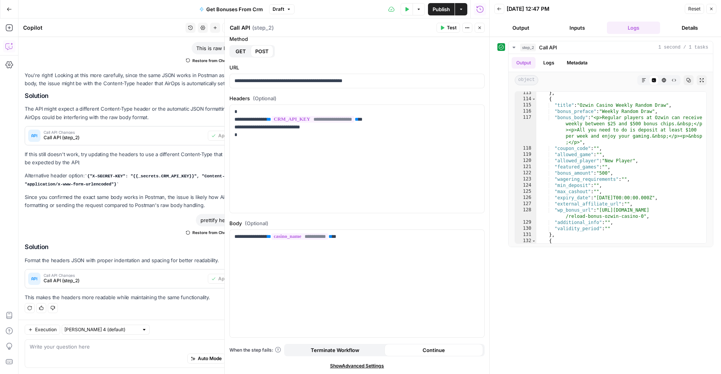
click at [712, 11] on button "Close" at bounding box center [711, 9] width 10 height 10
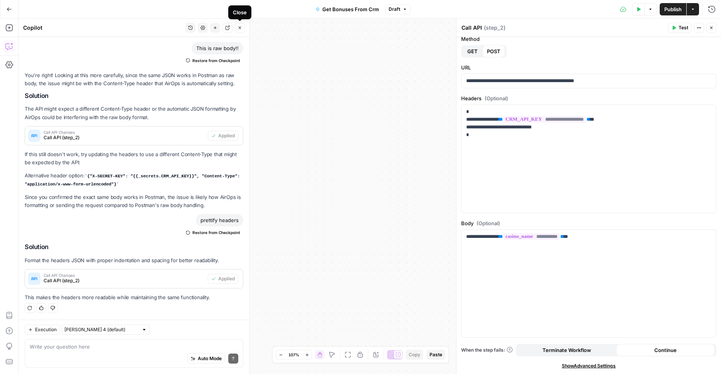
click at [239, 26] on icon "button" at bounding box center [239, 27] width 5 height 5
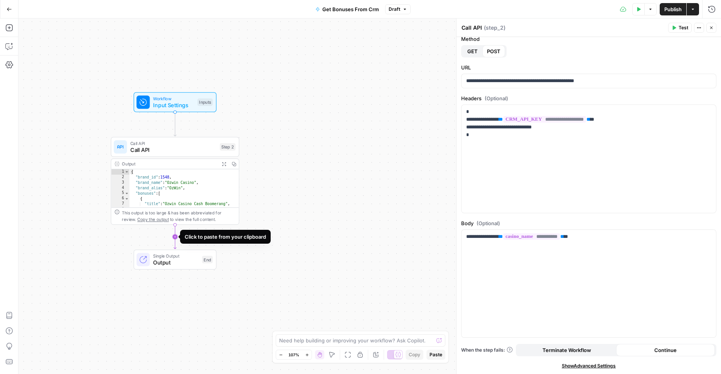
click at [176, 235] on icon "Edge from step_2 to end" at bounding box center [175, 237] width 2 height 24
click at [191, 263] on span "Parse Response" at bounding box center [169, 262] width 79 height 8
click at [199, 259] on span "Parse Response" at bounding box center [169, 262] width 79 height 8
click at [271, 240] on div "Workflow Input Settings Inputs Call API Call API Step 2 Output Expand Output Co…" at bounding box center [370, 196] width 702 height 355
click at [163, 250] on div "Copy step Delete step Add Note Test" at bounding box center [195, 244] width 83 height 15
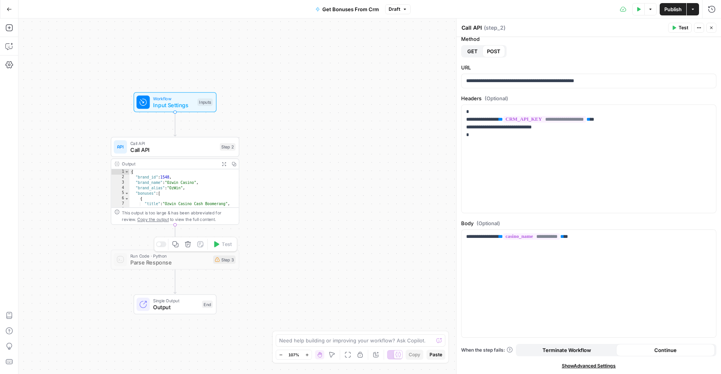
click at [162, 243] on div at bounding box center [161, 244] width 10 height 6
click at [182, 266] on span "Parse Response" at bounding box center [169, 262] width 79 height 8
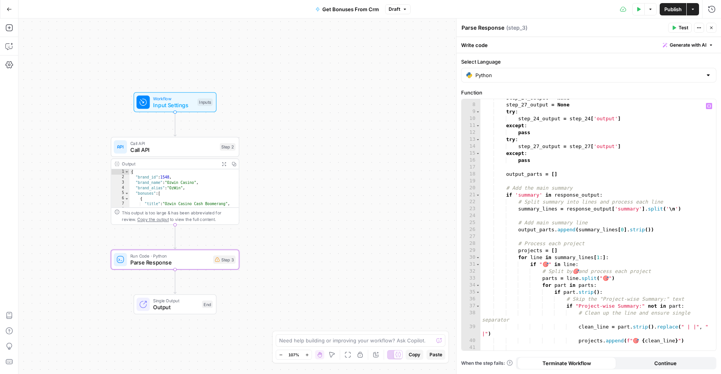
scroll to position [26, 0]
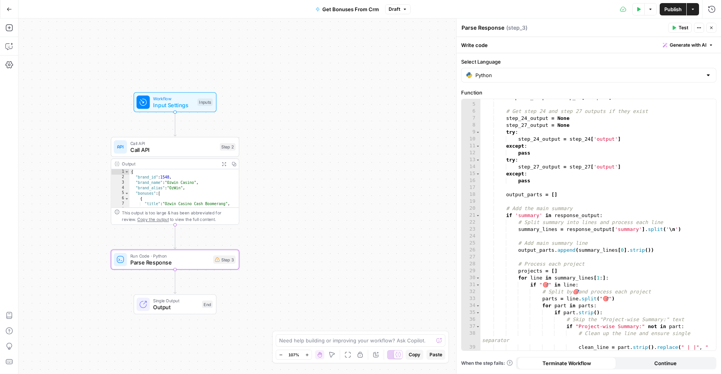
click at [179, 263] on span "Parse Response" at bounding box center [169, 262] width 79 height 8
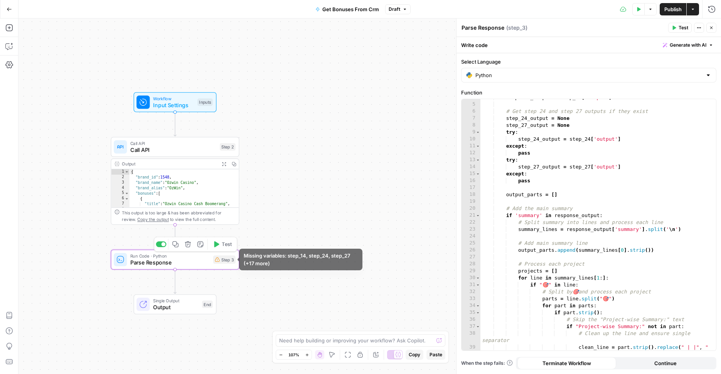
click at [185, 244] on icon "button" at bounding box center [188, 244] width 6 height 6
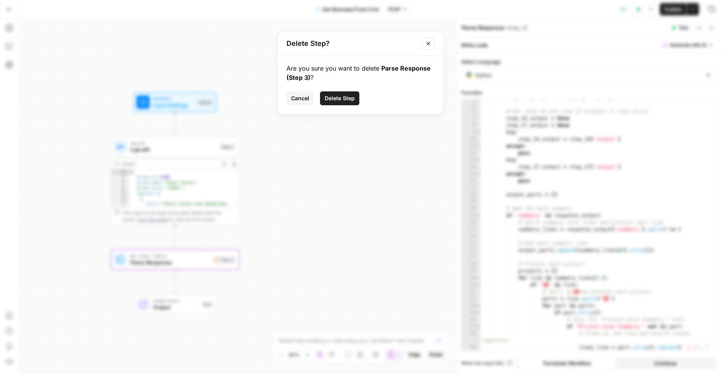
click at [347, 110] on div "Are you sure you want to delete Parse Response (Step 3) ? Cancel Delete Step" at bounding box center [360, 85] width 167 height 59
click at [347, 97] on span "Delete Step" at bounding box center [340, 98] width 30 height 8
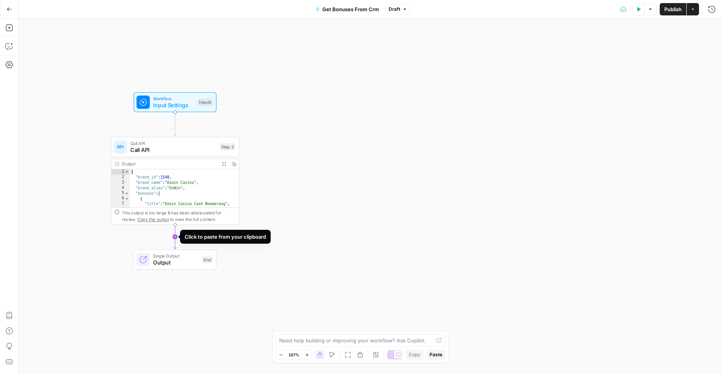
click at [176, 234] on icon "Edge from step_2 to end" at bounding box center [175, 237] width 2 height 24
click at [239, 247] on div "Workflow Input Settings Inputs Call API Call API Step 2 Output Expand Output Co…" at bounding box center [370, 196] width 702 height 355
click at [186, 244] on icon "button" at bounding box center [188, 244] width 6 height 6
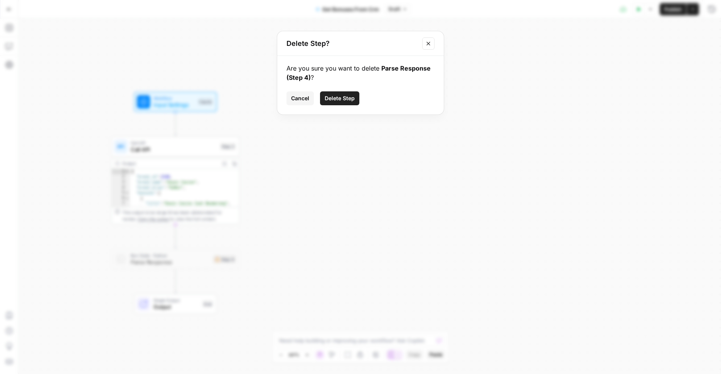
click at [337, 105] on div "Are you sure you want to delete Parse Response (Step 4) ? Cancel Delete Step" at bounding box center [360, 85] width 167 height 59
click at [340, 98] on span "Delete Step" at bounding box center [340, 98] width 30 height 8
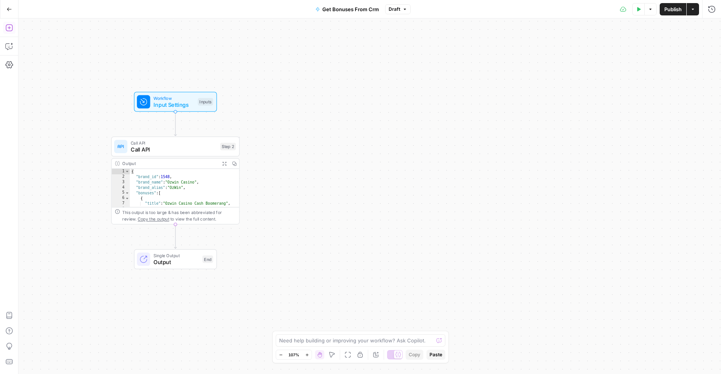
click at [7, 25] on icon "button" at bounding box center [8, 27] width 7 height 7
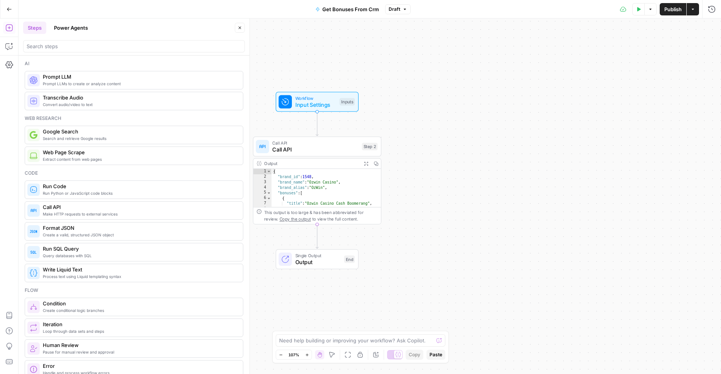
click at [103, 199] on div "Run Python or JavaScript code blocks Run Code" at bounding box center [134, 189] width 219 height 19
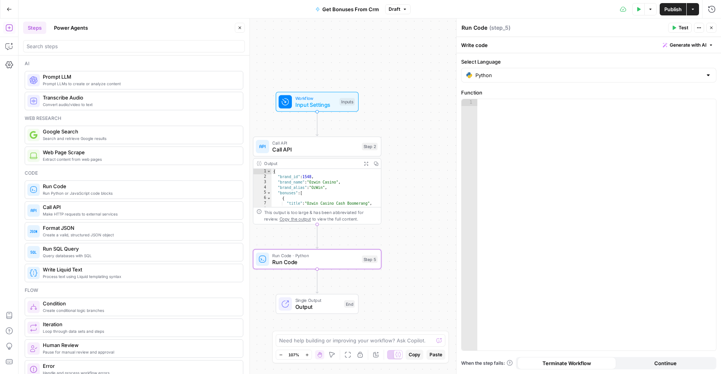
click at [524, 156] on div at bounding box center [596, 231] width 239 height 265
paste textarea "**********"
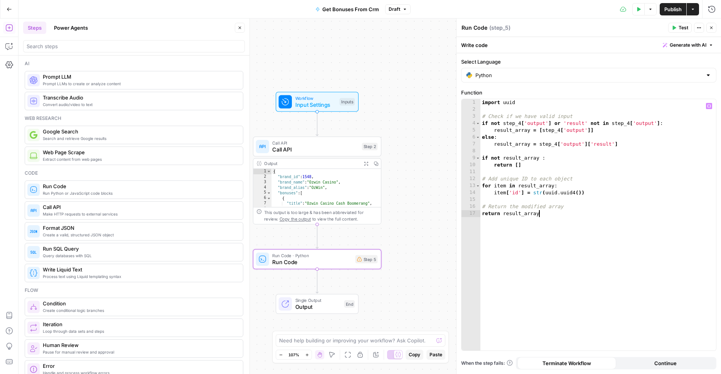
click at [560, 130] on div "import uuid # Check if we have valid input if not step_4 [ 'output' ] or 'resul…" at bounding box center [598, 231] width 236 height 265
type textarea "**********"
click at [627, 135] on div "import uuid # Check if we have valid input if not step_4 [ 'output' ] or 'resul…" at bounding box center [598, 231] width 236 height 265
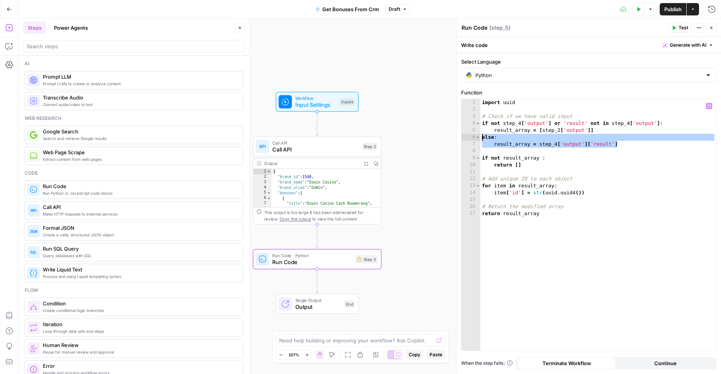
drag, startPoint x: 626, startPoint y: 145, endPoint x: 471, endPoint y: 135, distance: 156.1
click at [471, 135] on div "***** 1 2 3 4 5 6 7 8 9 10 11 12 13 14 15 16 17 import uuid # Check if we have …" at bounding box center [588, 224] width 254 height 251
type textarea "**********"
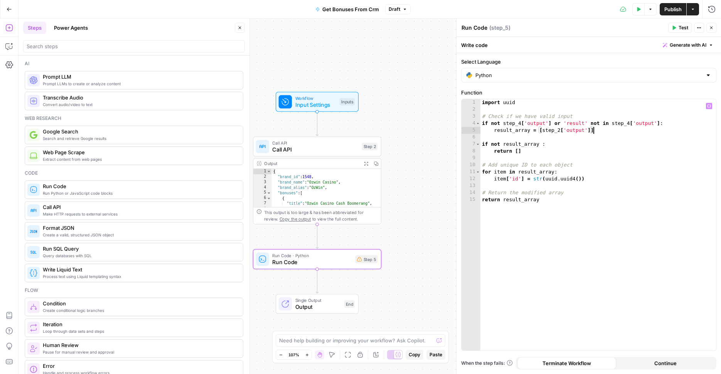
type textarea "**********"
click at [445, 209] on div "Workflow Input Settings Inputs Call API Call API Step 2 Output Expand Output Co…" at bounding box center [370, 196] width 702 height 355
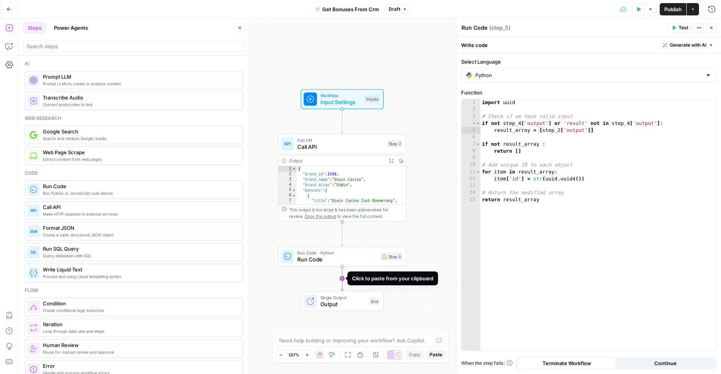
click at [341, 278] on icon "Edge from step_5 to end" at bounding box center [342, 278] width 2 height 24
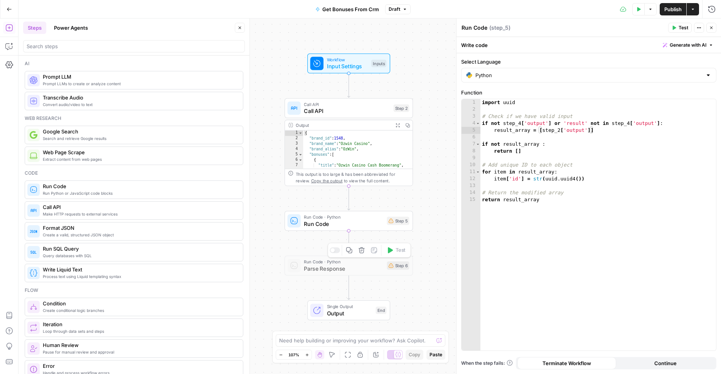
click at [445, 247] on div "Workflow Input Settings Inputs Call API Call API Step 2 Output Expand Output Co…" at bounding box center [370, 196] width 702 height 355
click at [364, 250] on icon "button" at bounding box center [361, 250] width 7 height 7
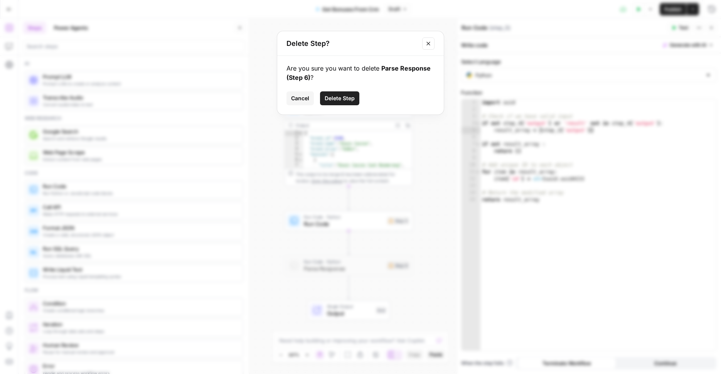
click at [356, 95] on button "Delete Step" at bounding box center [339, 98] width 39 height 14
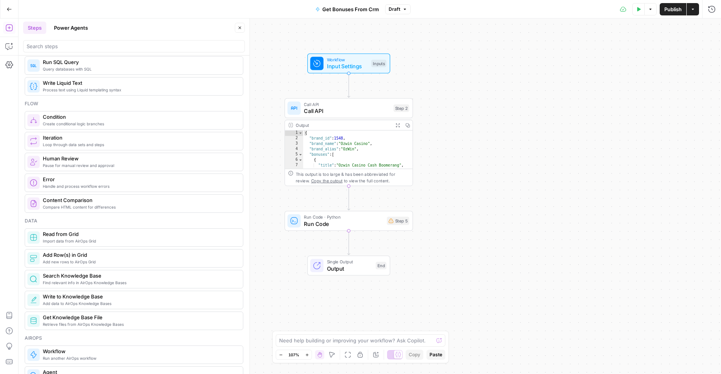
scroll to position [187, 0]
click at [153, 259] on span "Add new rows to AirOps Grid" at bounding box center [140, 261] width 194 height 6
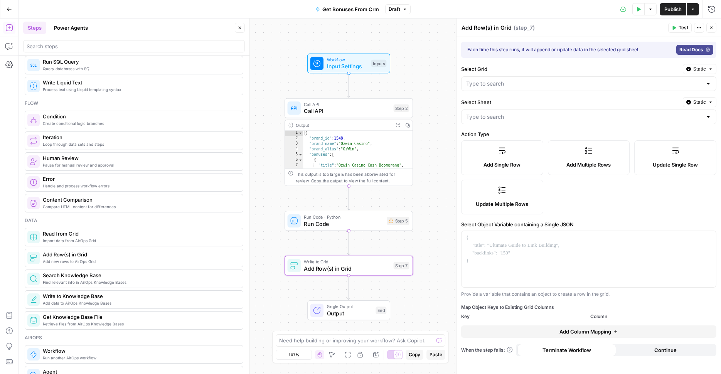
click at [539, 88] on div at bounding box center [588, 83] width 255 height 15
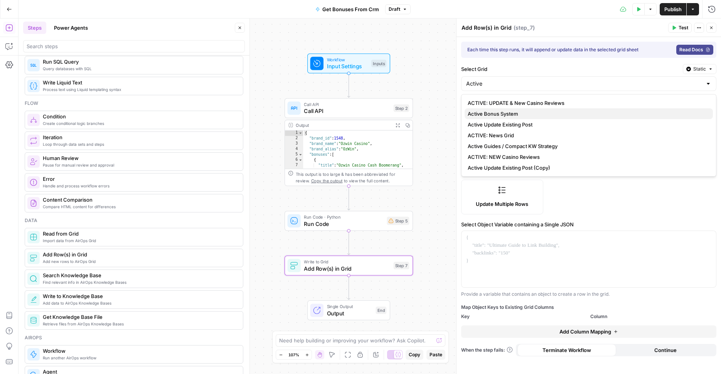
click at [541, 111] on span "Active Bonus System" at bounding box center [587, 114] width 239 height 8
type input "Active Bonus System"
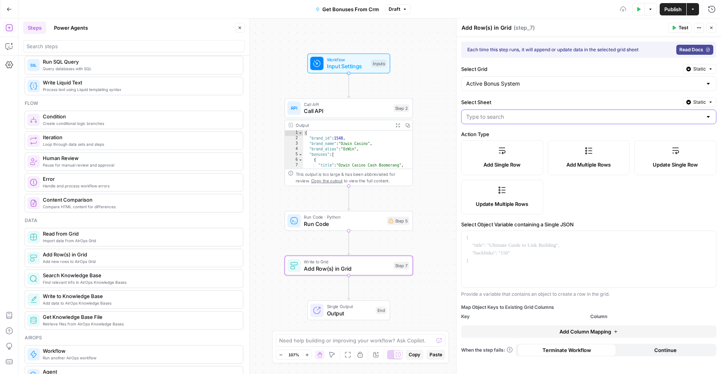
click at [542, 118] on input "Select Sheet" at bounding box center [584, 117] width 236 height 8
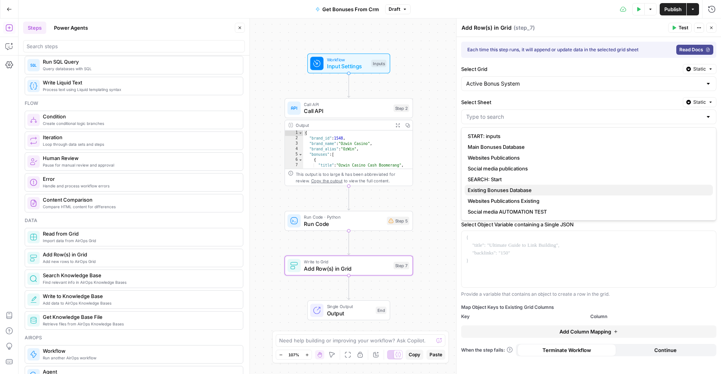
click at [537, 193] on span "Existing Bonuses Database" at bounding box center [587, 190] width 239 height 8
type input "Existing Bonuses Database"
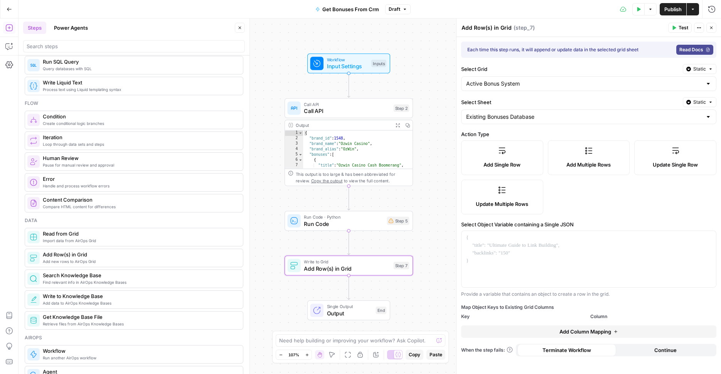
click at [568, 155] on label "Add Multiple Rows" at bounding box center [589, 157] width 82 height 35
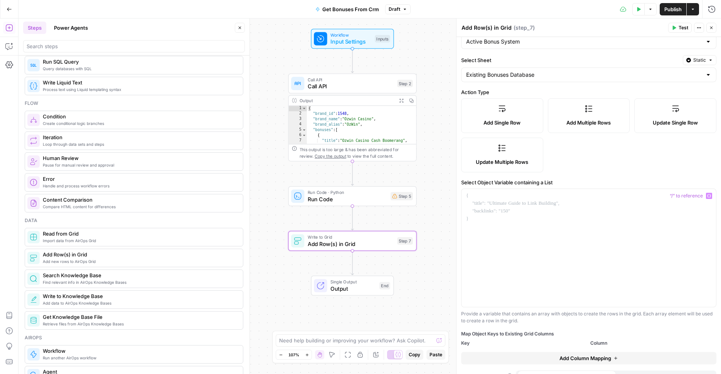
scroll to position [44, 0]
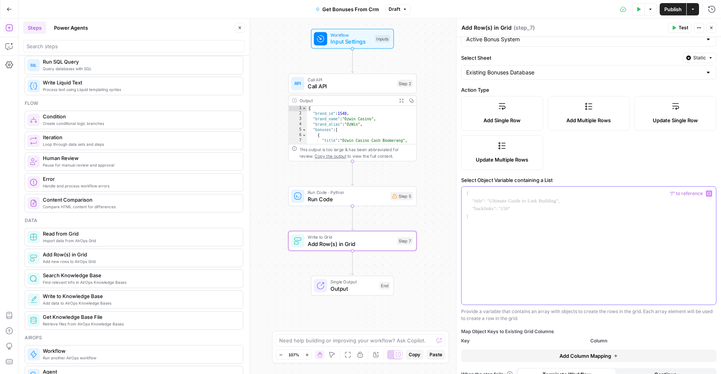
click at [510, 196] on p at bounding box center [588, 194] width 245 height 8
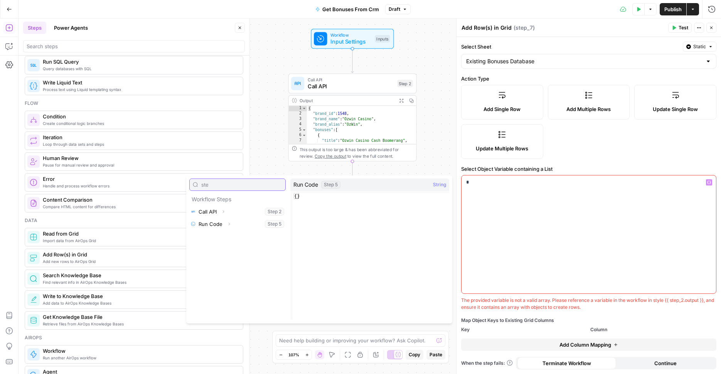
type input "ste"
click at [222, 223] on button "Select variable Run Code" at bounding box center [237, 224] width 96 height 12
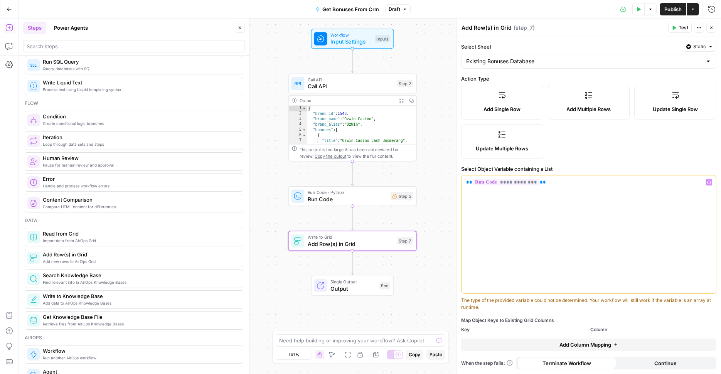
click at [580, 344] on span "Add Column Mapping" at bounding box center [585, 345] width 52 height 8
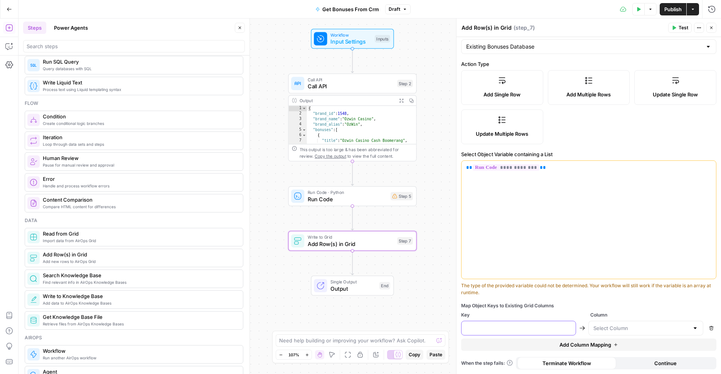
click at [557, 332] on input "text" at bounding box center [518, 328] width 105 height 8
click at [364, 203] on span "Run Code" at bounding box center [347, 199] width 79 height 8
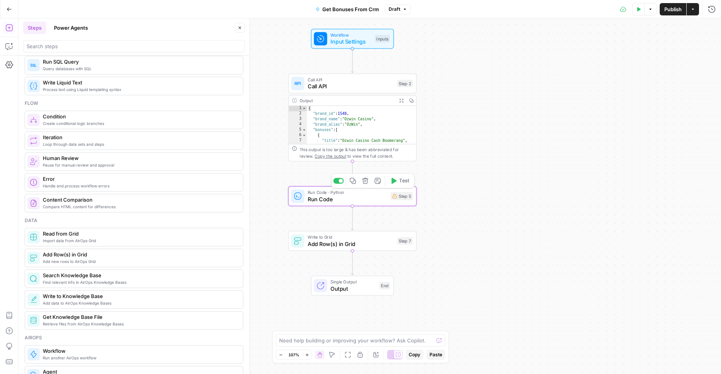
type textarea "Run Code"
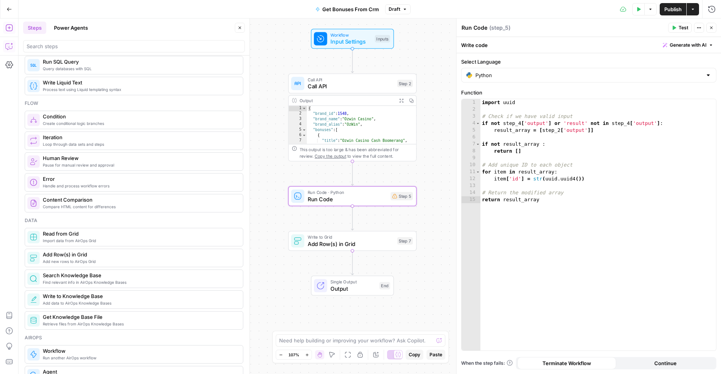
click at [9, 48] on icon "button" at bounding box center [9, 46] width 8 height 8
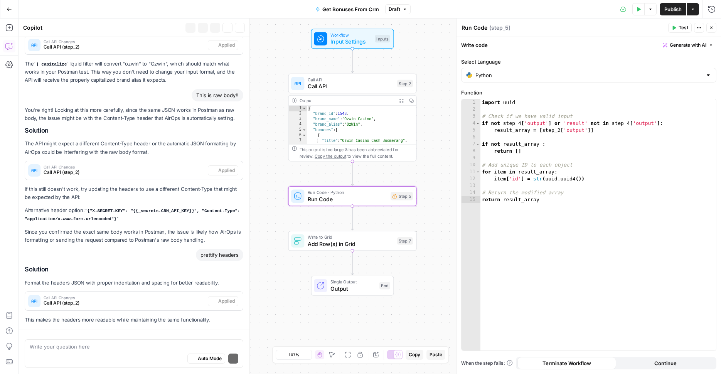
scroll to position [369, 0]
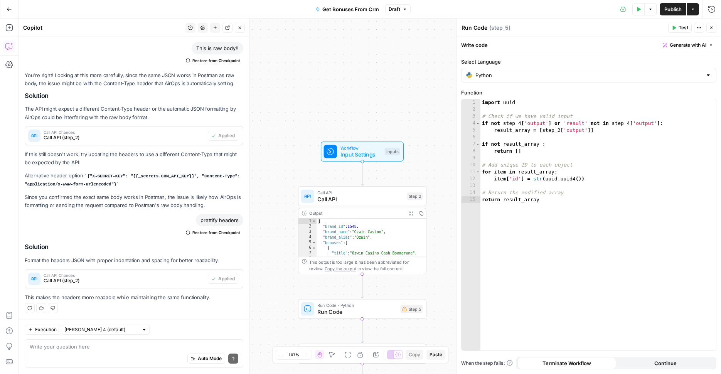
click at [125, 351] on div "Auto Mode Send" at bounding box center [134, 358] width 209 height 17
click at [164, 350] on textarea at bounding box center [134, 347] width 209 height 8
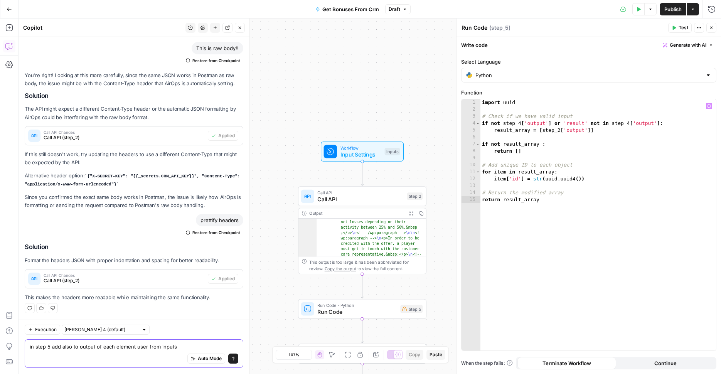
type textarea "in step 5 add also to output of each element user from inputs"
click at [600, 182] on div "import uuid # Check if we have valid input if not step_4 [ 'output' ] or 'resul…" at bounding box center [598, 231] width 236 height 265
click at [600, 178] on div "import uuid # Check if we have valid input if not step_4 [ 'output' ] or 'resul…" at bounding box center [598, 231] width 236 height 265
type textarea "**********"
type textarea "******"
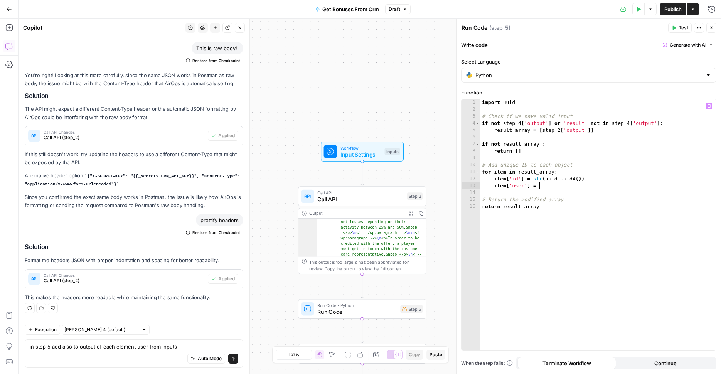
scroll to position [0, 4]
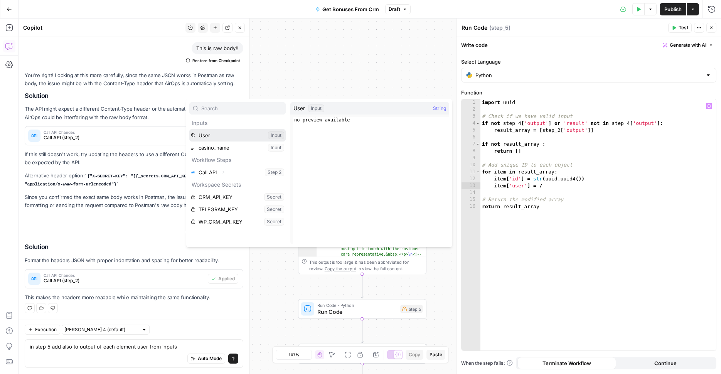
click at [229, 134] on button "Select variable User" at bounding box center [237, 135] width 96 height 12
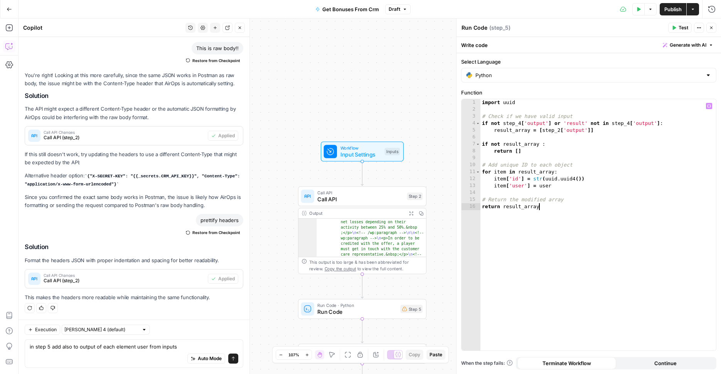
click at [525, 237] on div "import uuid # Check if we have valid input if not step_4 [ 'output' ] or 'resul…" at bounding box center [598, 231] width 236 height 265
type textarea "**********"
click at [385, 306] on span "Run Code · Python" at bounding box center [356, 305] width 79 height 7
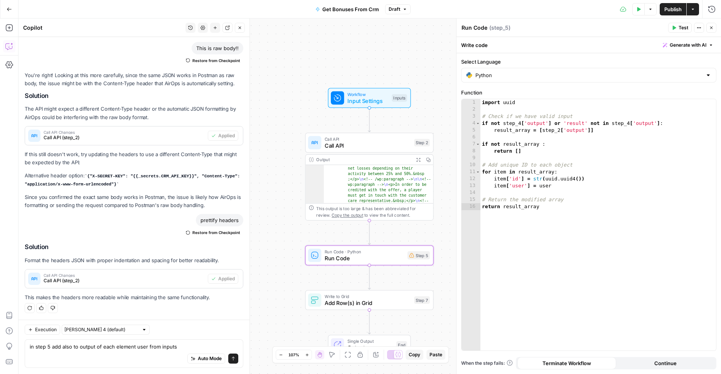
click at [395, 307] on span "Add Row(s) in Grid" at bounding box center [368, 303] width 86 height 8
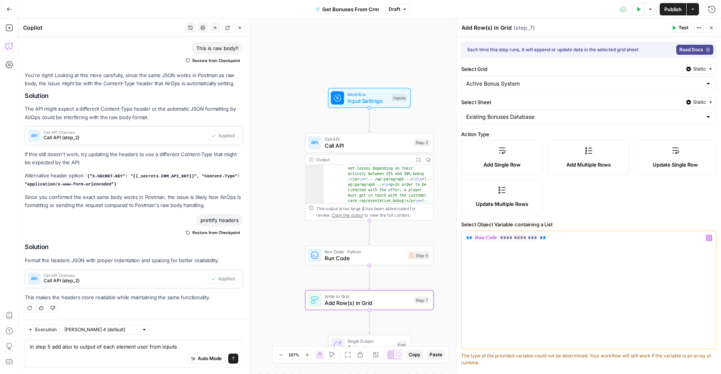
scroll to position [70, 0]
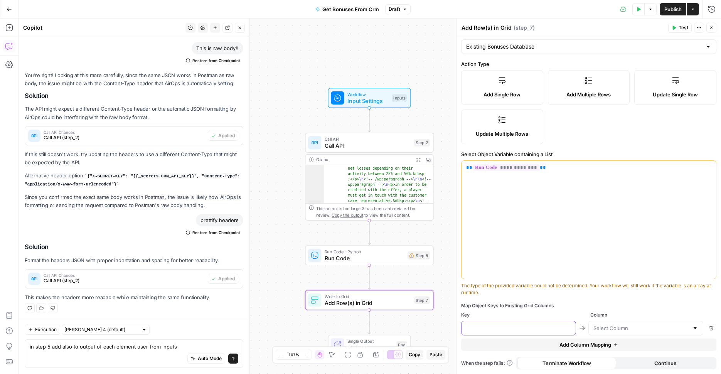
click at [528, 330] on input "text" at bounding box center [518, 328] width 105 height 8
type input "user"
click at [662, 330] on input "text" at bounding box center [641, 328] width 96 height 8
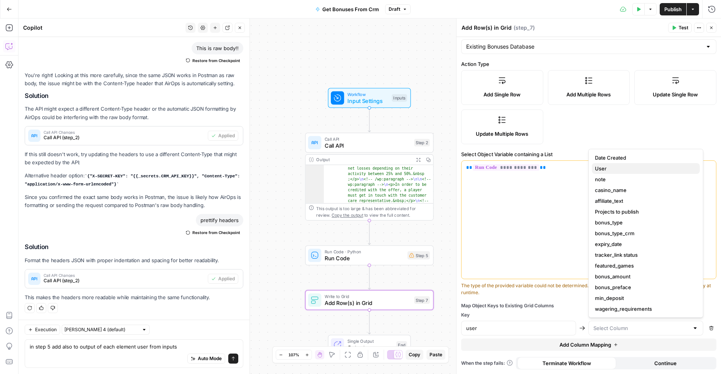
click at [615, 168] on span "User" at bounding box center [644, 169] width 99 height 8
type input "User"
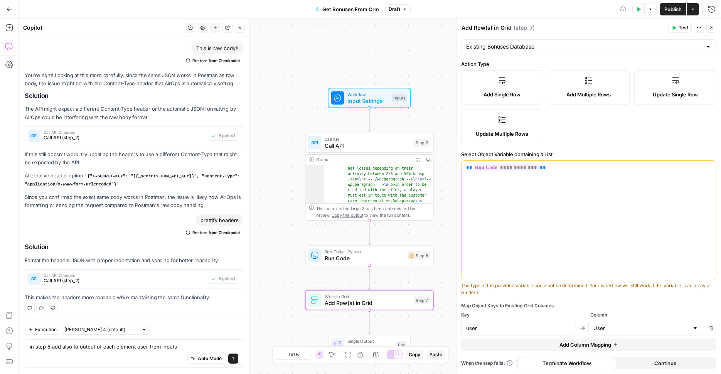
click at [596, 347] on span "Add Column Mapping" at bounding box center [585, 345] width 52 height 8
click at [532, 349] on input "text" at bounding box center [518, 346] width 105 height 8
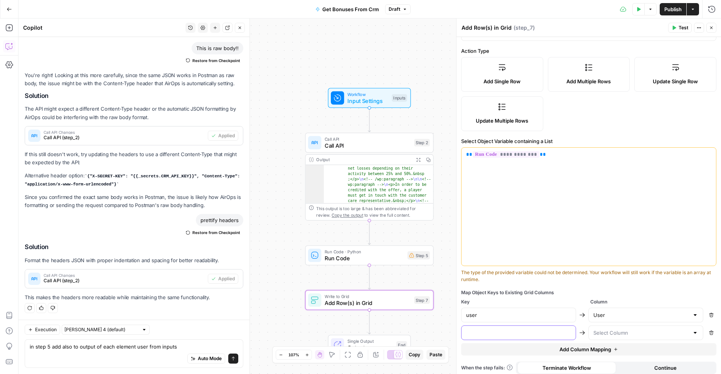
scroll to position [88, 0]
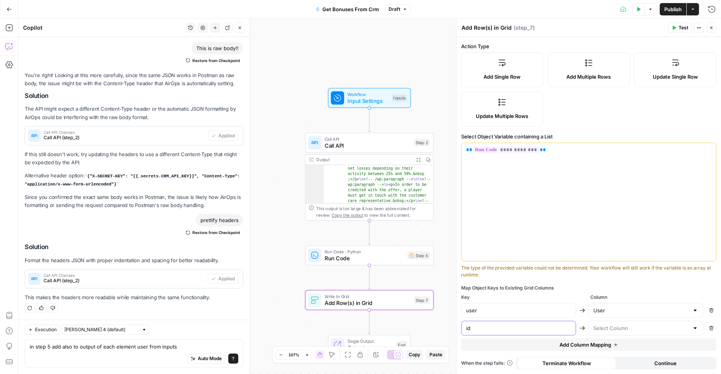
type input "id"
click at [607, 327] on input "text" at bounding box center [641, 328] width 96 height 8
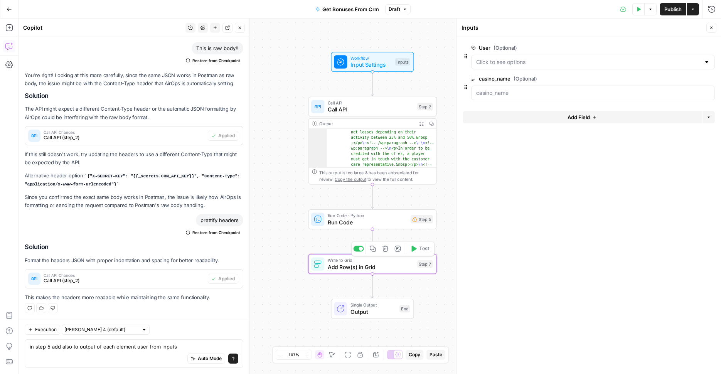
click at [377, 267] on span "Add Row(s) in Grid" at bounding box center [371, 267] width 86 height 8
type textarea "Add Row(s) in Grid"
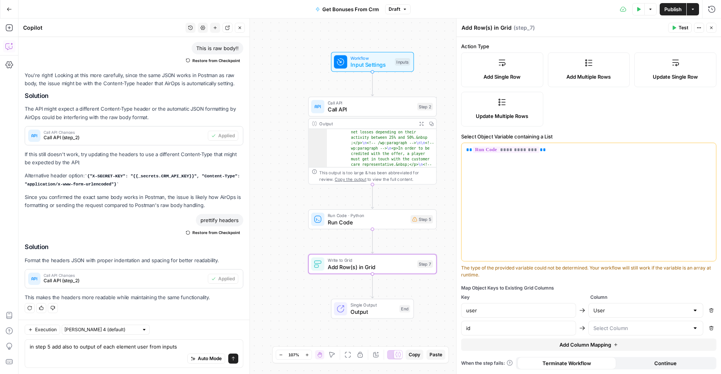
click at [621, 322] on div at bounding box center [645, 328] width 115 height 15
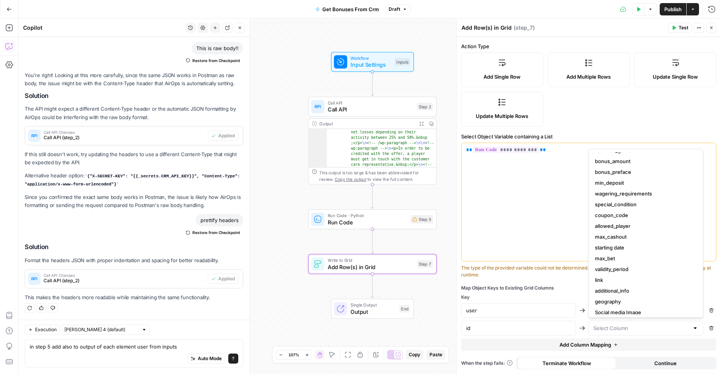
scroll to position [140, 0]
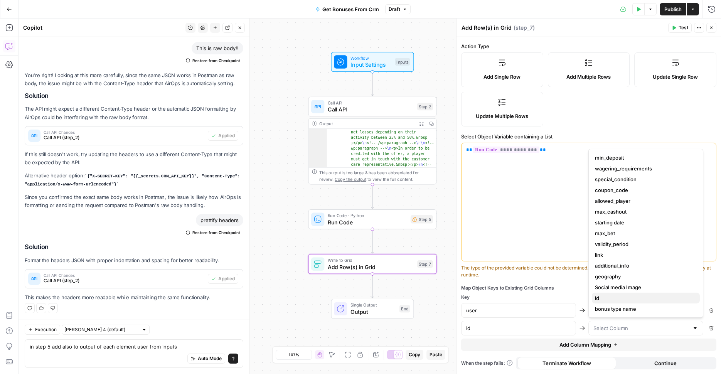
click at [612, 296] on span "id" at bounding box center [644, 298] width 99 height 8
type input "id"
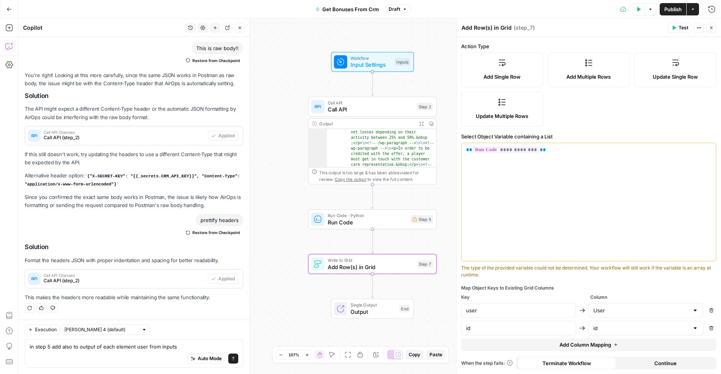
click at [597, 344] on span "Add Column Mapping" at bounding box center [585, 345] width 52 height 8
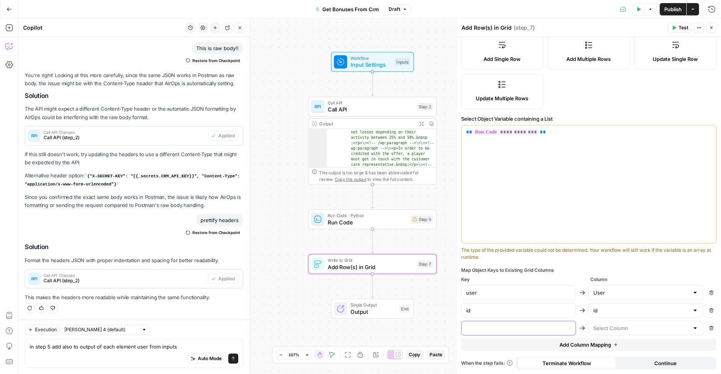
click at [564, 325] on input "text" at bounding box center [518, 328] width 105 height 8
click at [647, 318] on div "user User Remove id id Remove Remove" at bounding box center [588, 310] width 255 height 50
click at [642, 332] on input "text" at bounding box center [641, 328] width 96 height 8
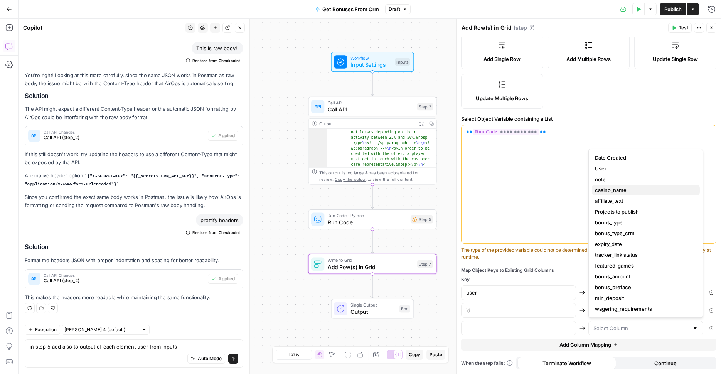
click at [627, 190] on span "casino_name" at bounding box center [644, 190] width 99 height 8
type input "casino_name"
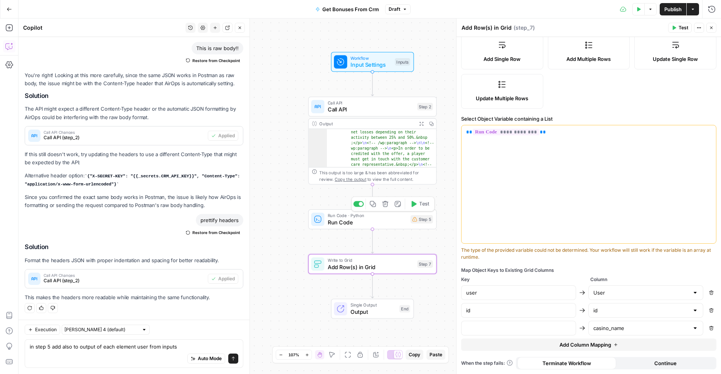
click at [397, 225] on span "Run Code" at bounding box center [367, 222] width 79 height 8
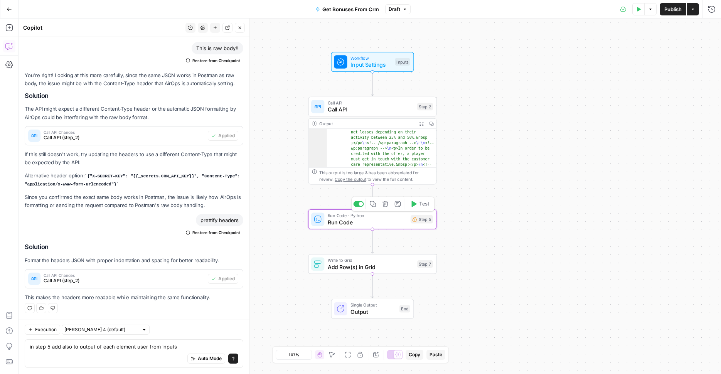
type textarea "Run Code"
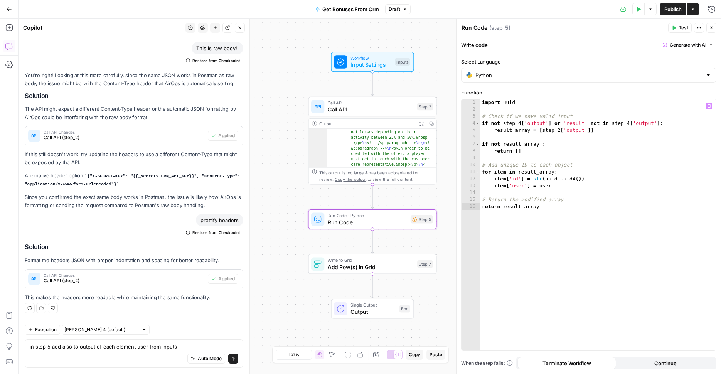
type textarea "**********"
click at [662, 124] on div "import uuid # Check if we have valid input if not step_4 [ 'output' ] or 'resul…" at bounding box center [598, 231] width 236 height 265
drag, startPoint x: 663, startPoint y: 124, endPoint x: 472, endPoint y: 125, distance: 191.6
click at [472, 125] on div "**********" at bounding box center [588, 224] width 254 height 251
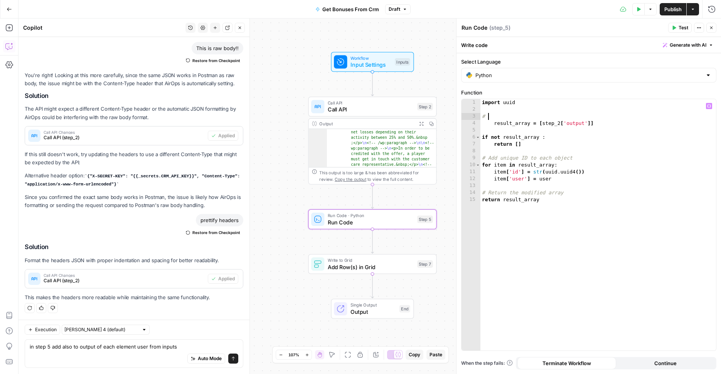
type textarea "*"
type textarea "**********"
click at [560, 182] on div "import uuid result_array = [ step_2 [ 'output' ] [ 'bonuses' ]] if not result_a…" at bounding box center [598, 231] width 236 height 265
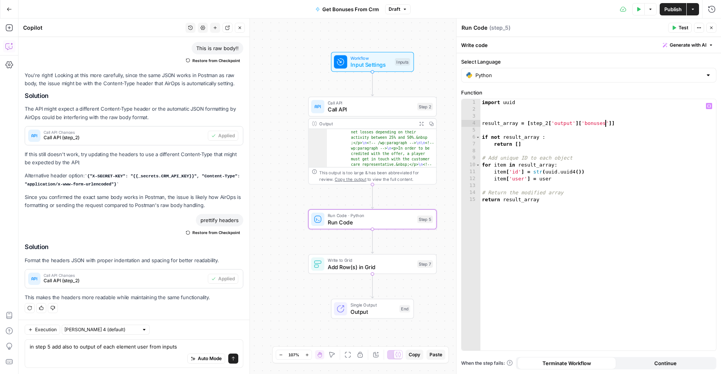
type textarea "**********"
type textarea "******"
type textarea "********"
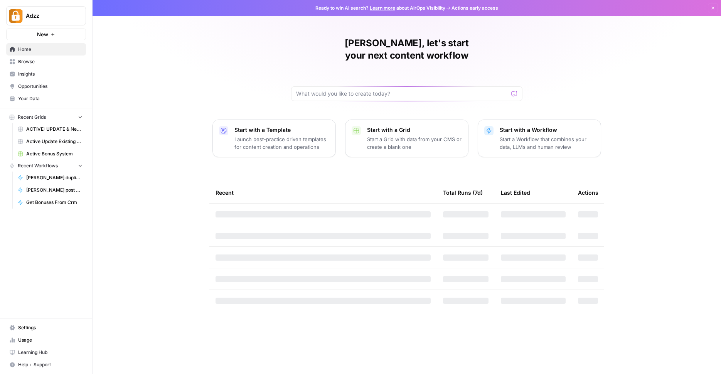
click at [25, 325] on span "Settings" at bounding box center [50, 327] width 64 height 7
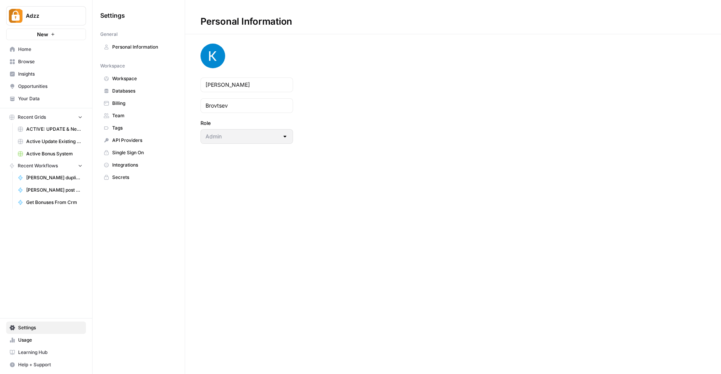
click at [130, 182] on link "Secrets" at bounding box center [138, 177] width 77 height 12
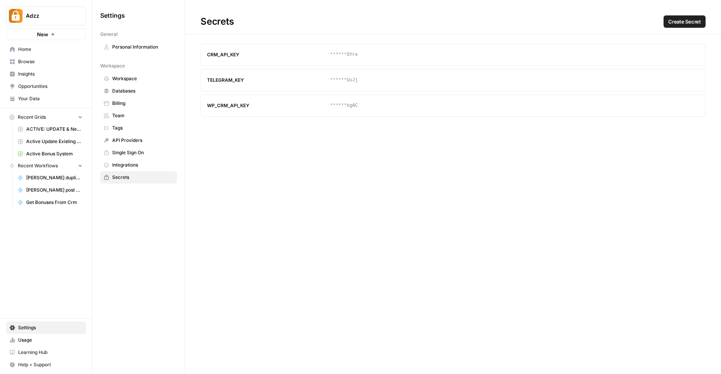
click at [222, 53] on div "CRM_API_KEY" at bounding box center [268, 54] width 123 height 7
click at [56, 157] on link "Active Bonus System" at bounding box center [50, 154] width 72 height 12
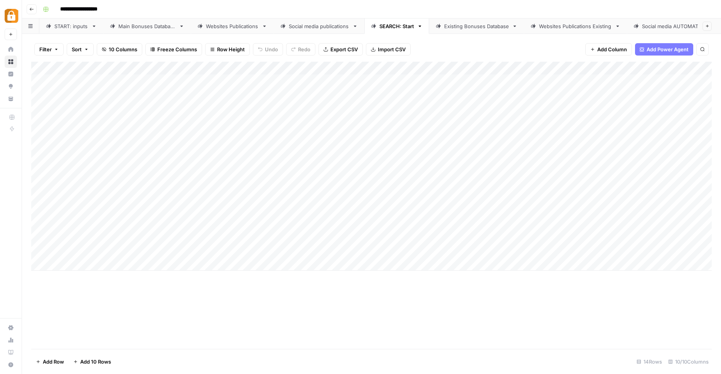
click at [466, 29] on div "Existing Bonuses Database" at bounding box center [476, 26] width 65 height 8
click at [399, 25] on div "SEARCH: Start" at bounding box center [396, 26] width 35 height 8
click at [458, 67] on div "Add Column" at bounding box center [371, 166] width 680 height 209
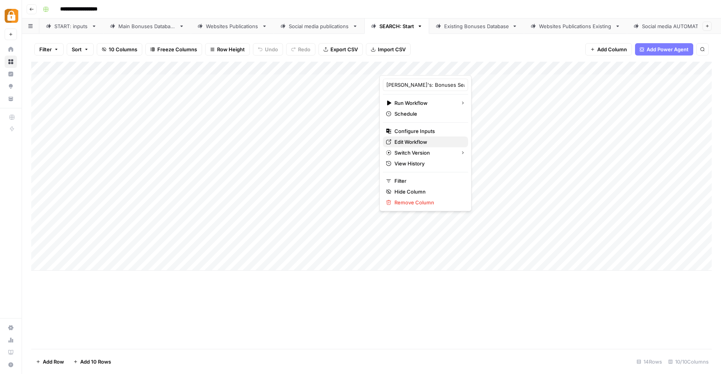
click at [421, 138] on link "Edit Workflow" at bounding box center [425, 141] width 85 height 11
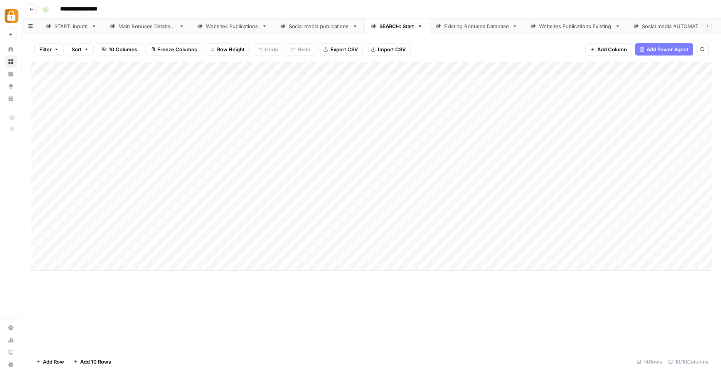
click at [456, 28] on div "Existing Bonuses Database" at bounding box center [476, 26] width 65 height 8
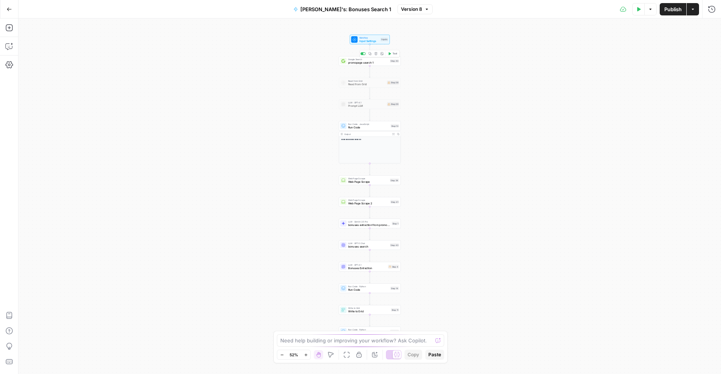
click at [367, 64] on span "promopage search 1" at bounding box center [368, 63] width 40 height 4
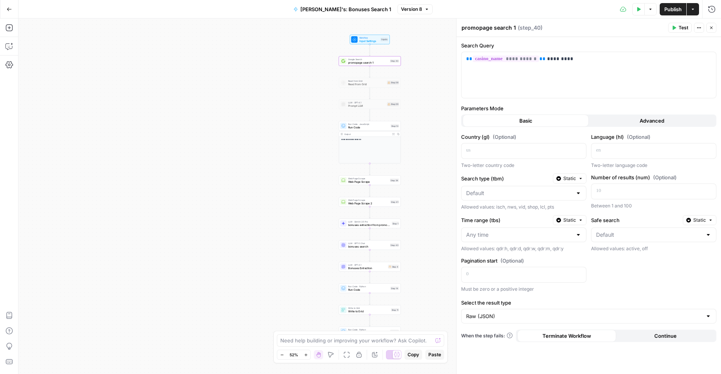
click at [380, 127] on span "Run Code" at bounding box center [368, 127] width 41 height 4
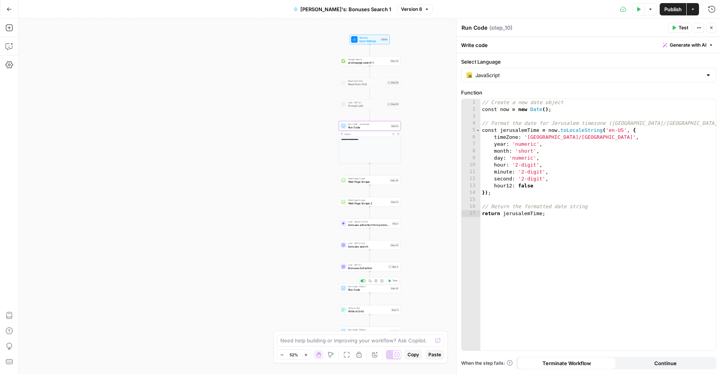
click at [373, 292] on div "Run Code · Python Run Code Step 14 Copy step Delete step Add Note Test" at bounding box center [370, 288] width 62 height 10
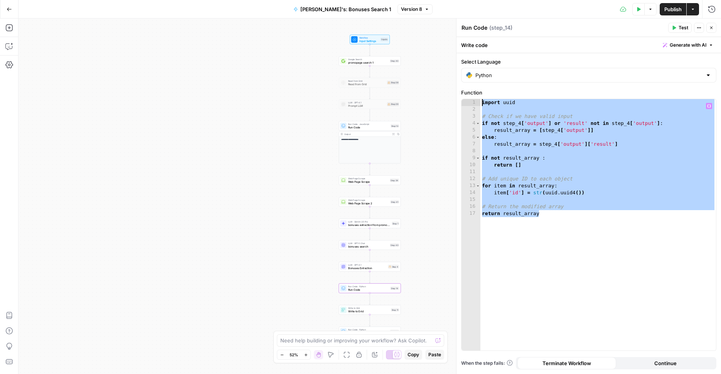
drag, startPoint x: 574, startPoint y: 219, endPoint x: 458, endPoint y: 84, distance: 177.1
click at [458, 84] on div "**********" at bounding box center [588, 196] width 265 height 355
type textarea "**********"
click at [8, 5] on button "Go Back" at bounding box center [9, 9] width 14 height 14
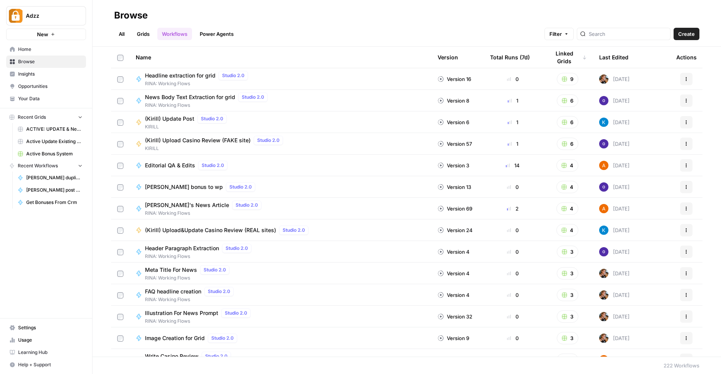
click at [57, 154] on span "Active Bonus System" at bounding box center [54, 153] width 56 height 7
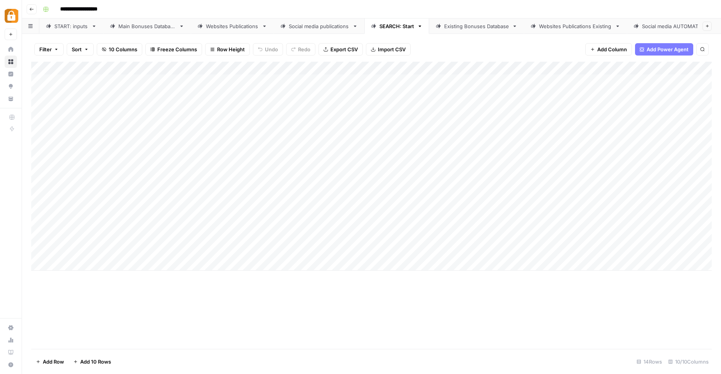
click at [486, 26] on div "Existing Bonuses Database" at bounding box center [476, 26] width 65 height 8
click at [383, 27] on div "SEARCH: Start" at bounding box center [396, 26] width 35 height 8
type input "**********"
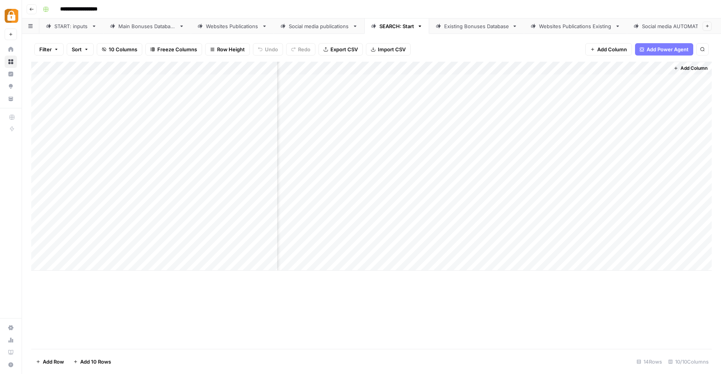
drag, startPoint x: 609, startPoint y: 66, endPoint x: 335, endPoint y: 71, distance: 273.8
click at [335, 71] on div "Add Column" at bounding box center [371, 166] width 680 height 209
click at [515, 78] on div "Add Column" at bounding box center [371, 166] width 680 height 209
click at [542, 81] on div "Add Column" at bounding box center [371, 166] width 680 height 209
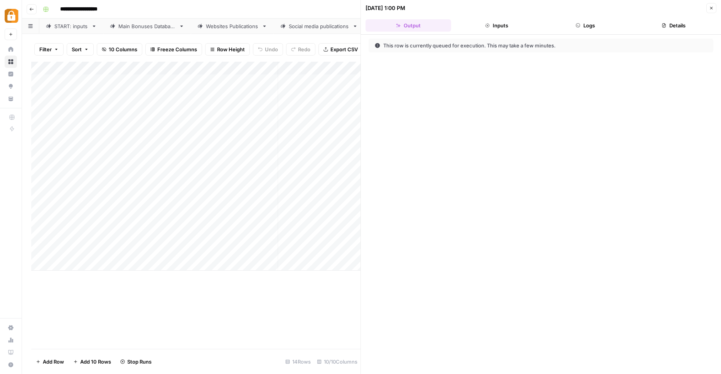
click at [569, 23] on button "Logs" at bounding box center [585, 25] width 86 height 12
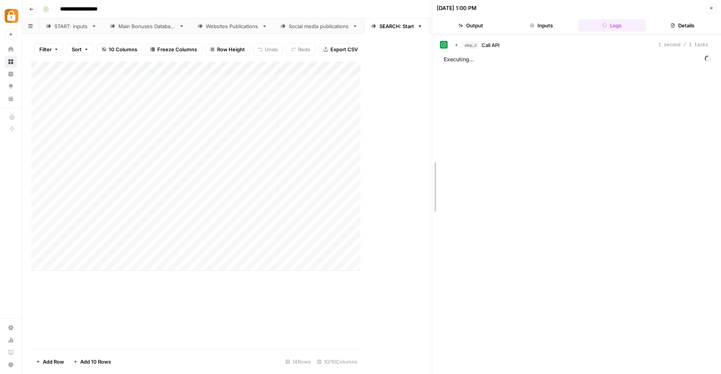
drag, startPoint x: 360, startPoint y: 141, endPoint x: 470, endPoint y: 142, distance: 109.9
click at [470, 142] on div "10/15/25 at 1:00 PM Close Output Inputs Logs Details step_2 Call API 1 second /…" at bounding box center [576, 187] width 289 height 374
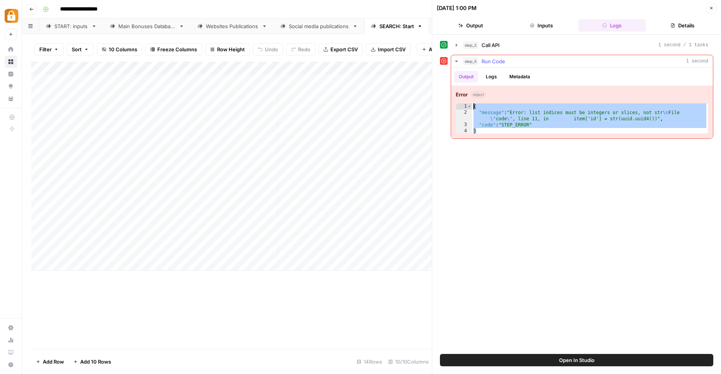
drag, startPoint x: 486, startPoint y: 131, endPoint x: 461, endPoint y: 101, distance: 38.9
click at [461, 101] on div "Error object * 1 2 3 4 { "message" : "Error: list indices must be integers or s…" at bounding box center [582, 112] width 262 height 52
type textarea "**********"
click at [377, 66] on div "Add Column" at bounding box center [231, 166] width 401 height 209
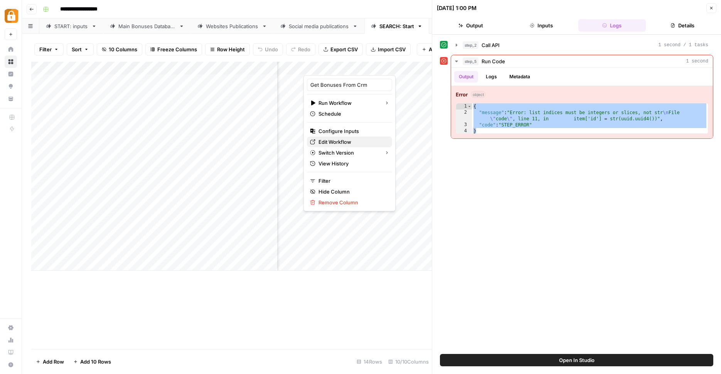
click at [352, 138] on span "Edit Workflow" at bounding box center [351, 142] width 67 height 8
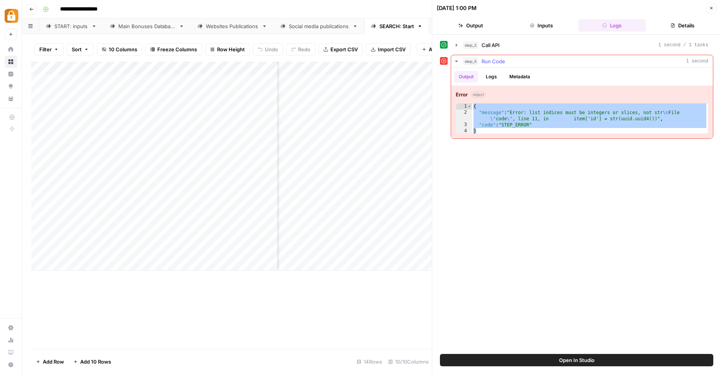
click at [493, 81] on button "Logs" at bounding box center [491, 77] width 20 height 12
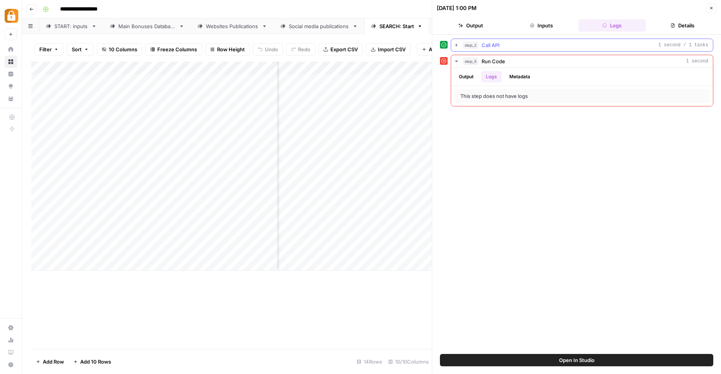
click at [456, 45] on icon "button" at bounding box center [457, 45] width 2 height 3
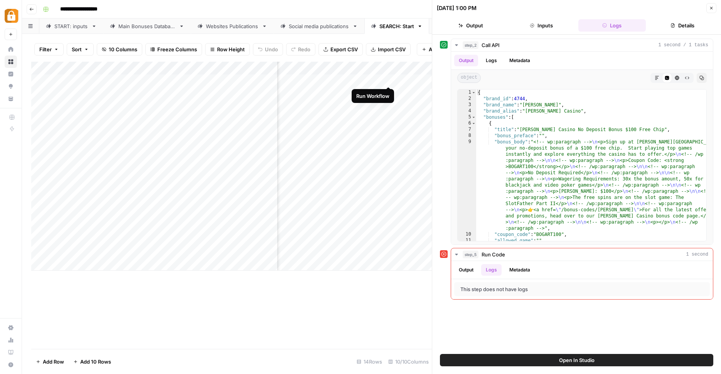
click at [388, 74] on div "Add Column" at bounding box center [231, 166] width 401 height 209
click at [389, 79] on div "Add Column" at bounding box center [231, 166] width 401 height 209
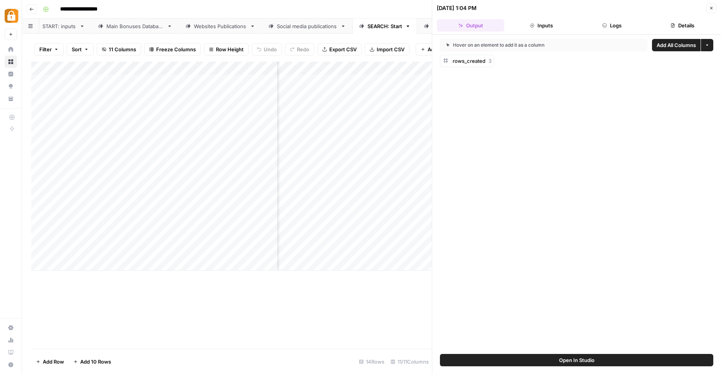
scroll to position [0, 45]
click at [408, 26] on div "Existing Bonuses Database" at bounding box center [436, 26] width 65 height 8
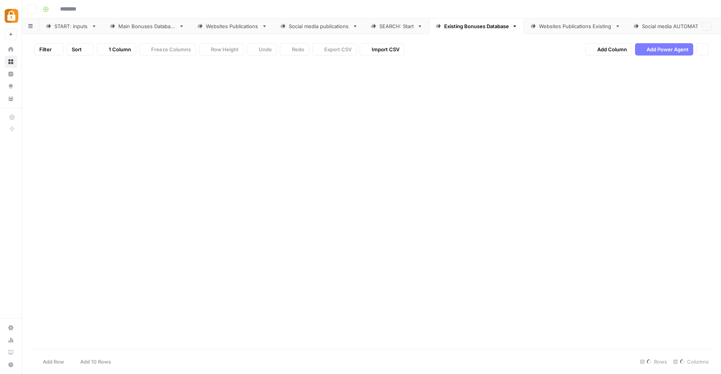
type input "**********"
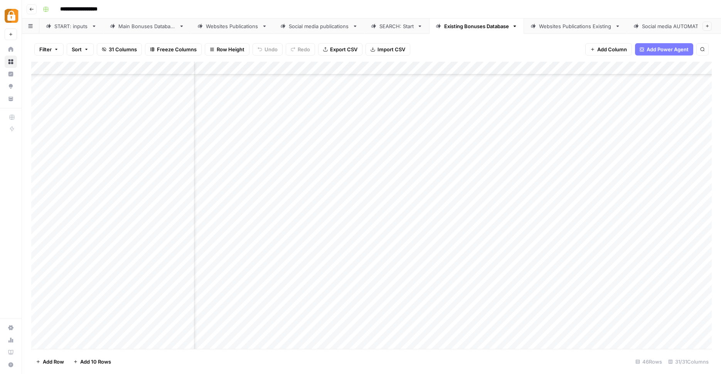
scroll to position [339, 0]
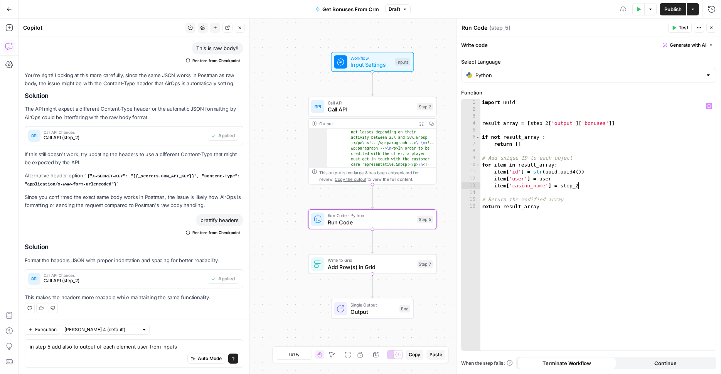
scroll to position [0, 7]
type textarea "**********"
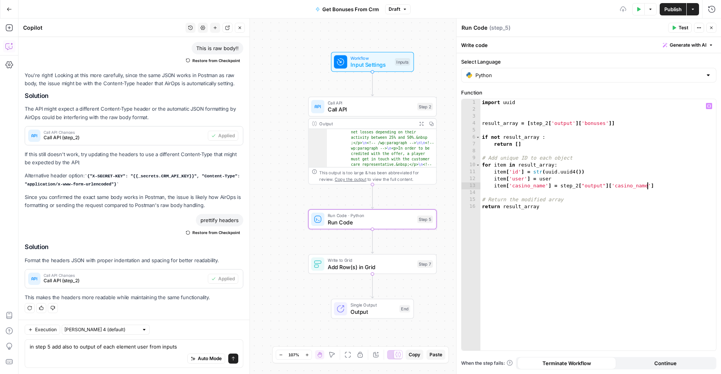
click at [561, 230] on div "import uuid result_array = [ step_2 [ 'output' ] [ 'bonuses' ]] if not result_a…" at bounding box center [598, 231] width 236 height 265
drag, startPoint x: 561, startPoint y: 187, endPoint x: 661, endPoint y: 186, distance: 99.9
click at [661, 186] on div "import uuid result_array = [ step_2 [ 'output' ] [ 'bonuses' ]] if not result_a…" at bounding box center [598, 231] width 236 height 265
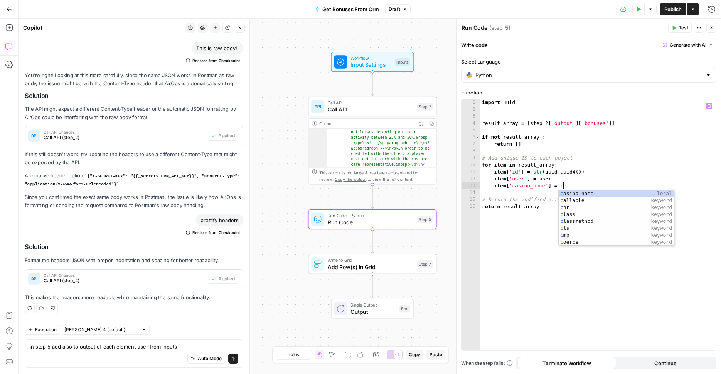
scroll to position [0, 6]
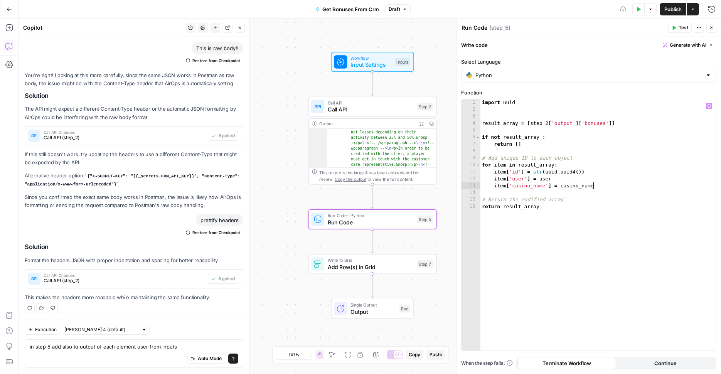
click at [641, 221] on div "import uuid result_array = [ step_2 [ 'output' ] [ 'bonuses' ]] if not result_a…" at bounding box center [598, 231] width 236 height 265
type textarea "**********"
click at [404, 269] on span "Add Row(s) in Grid" at bounding box center [371, 267] width 86 height 8
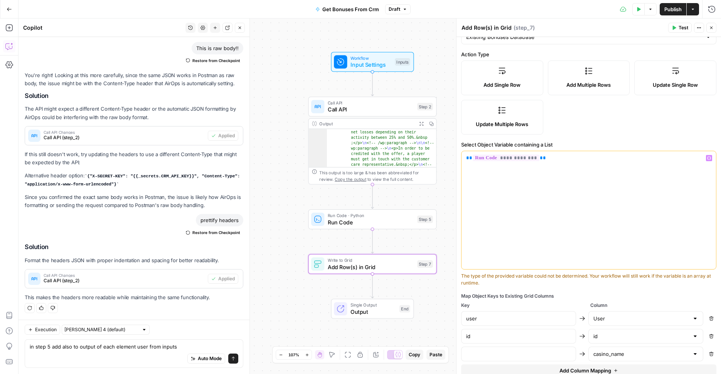
scroll to position [106, 0]
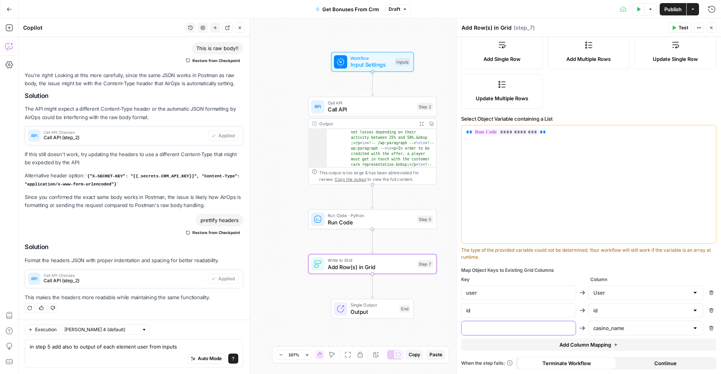
click at [558, 327] on input "text" at bounding box center [518, 328] width 105 height 8
type input "casino_name"
click at [600, 344] on span "Add Column Mapping" at bounding box center [585, 345] width 52 height 8
click at [612, 347] on input "text" at bounding box center [641, 346] width 96 height 8
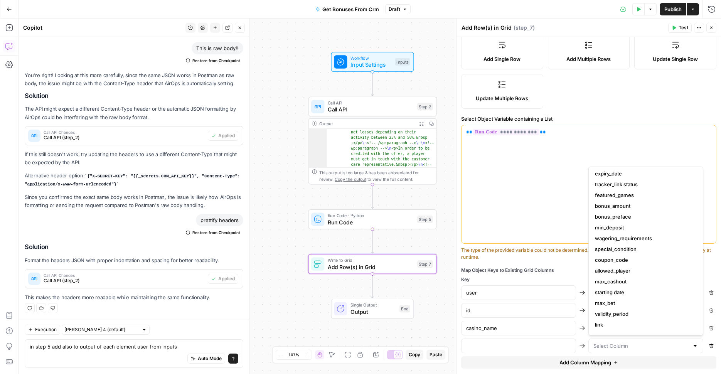
scroll to position [94, 0]
click at [630, 197] on span "bonus_amount" at bounding box center [644, 200] width 99 height 8
type input "bonus_amount"
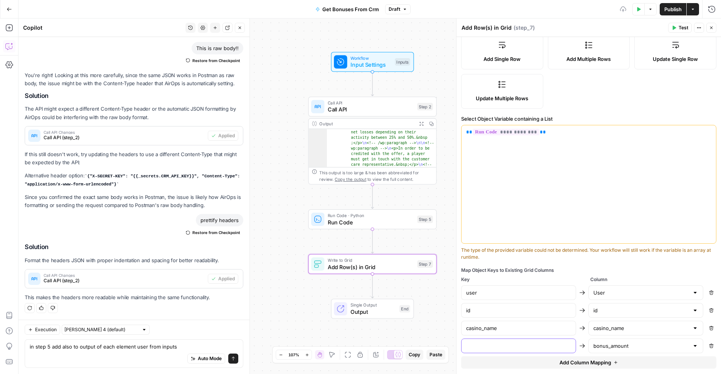
click at [556, 347] on input "text" at bounding box center [518, 346] width 105 height 8
type input "bonus_amount"
click at [599, 367] on button "Add Column Mapping" at bounding box center [588, 362] width 255 height 12
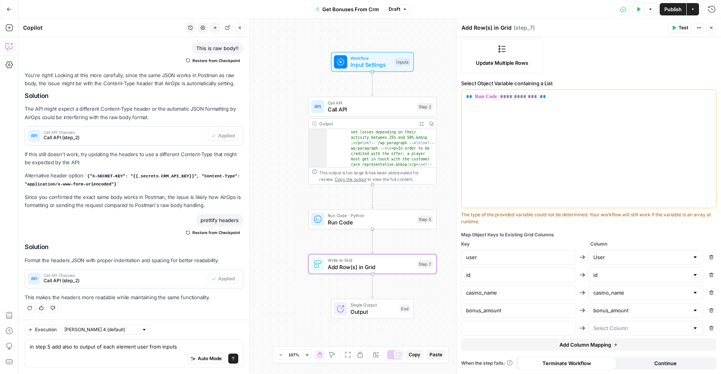
click at [607, 323] on div at bounding box center [645, 328] width 115 height 15
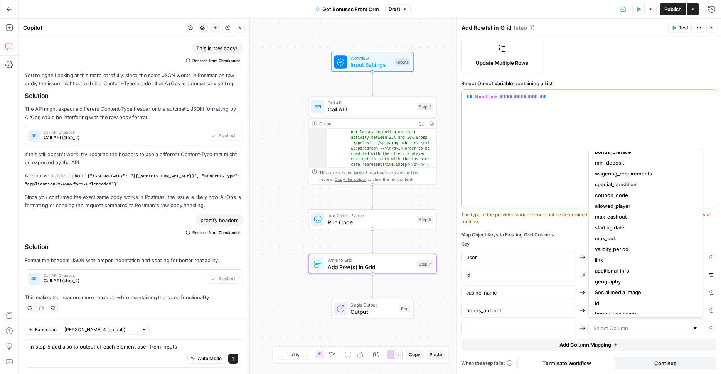
scroll to position [140, 0]
click at [627, 250] on button "link" at bounding box center [646, 254] width 108 height 11
type input "link"
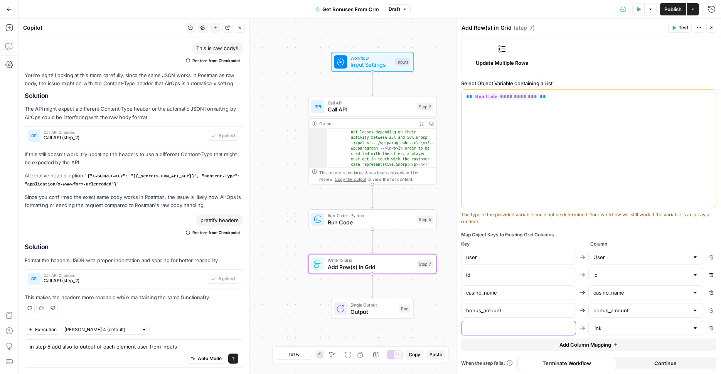
click at [481, 327] on input "text" at bounding box center [518, 328] width 105 height 8
paste input "wp_bonus_url"
type input "wp_bonus_url"
click at [613, 347] on button "Add Column Mapping" at bounding box center [588, 345] width 255 height 12
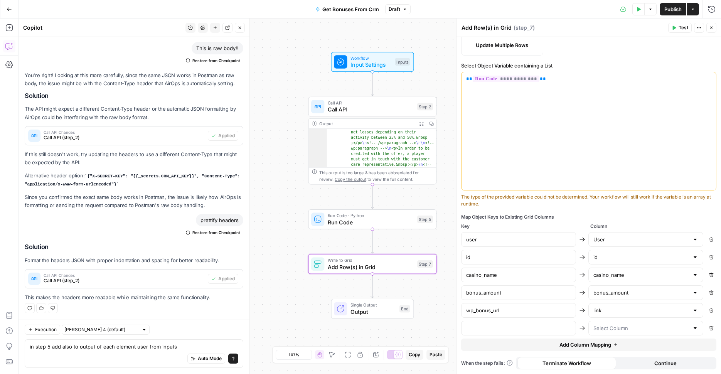
click at [622, 323] on div at bounding box center [645, 328] width 115 height 15
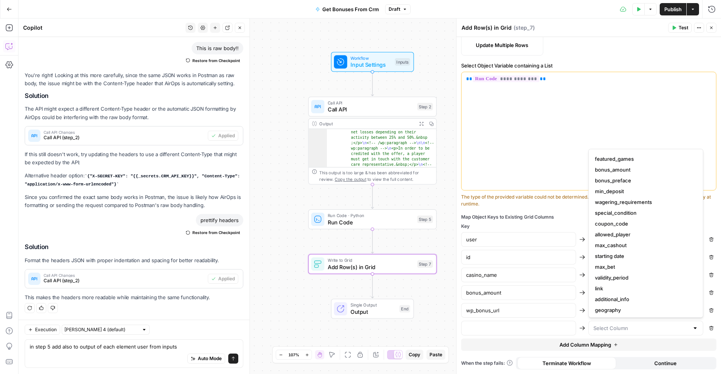
scroll to position [113, 0]
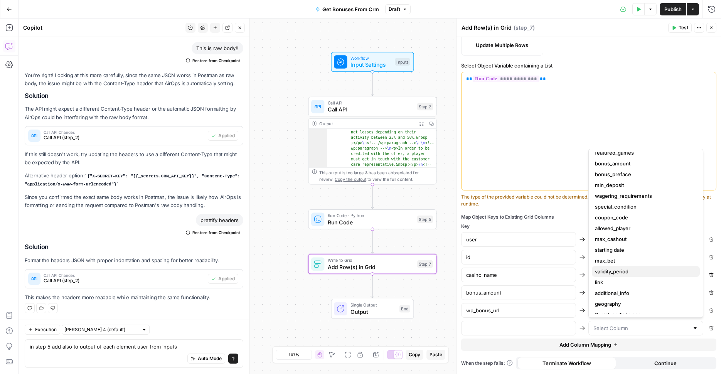
click at [657, 273] on span "validity_period" at bounding box center [644, 272] width 99 height 8
type input "validity_period"
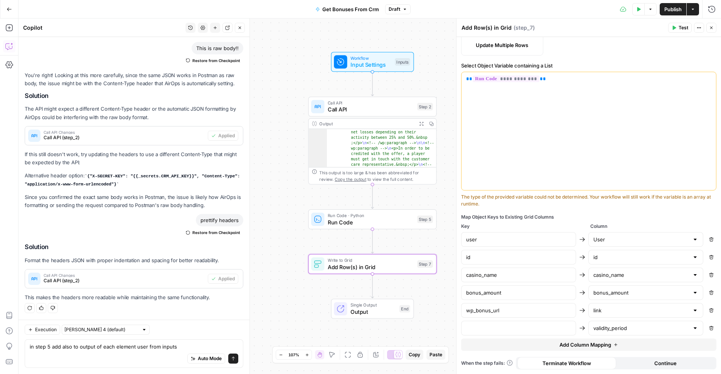
click at [560, 325] on div at bounding box center [518, 328] width 115 height 15
type input "validity_period"
click at [589, 339] on button "Add Column Mapping" at bounding box center [588, 345] width 255 height 12
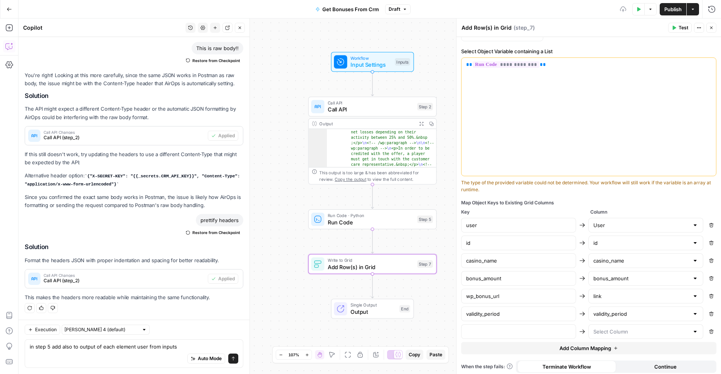
scroll to position [177, 0]
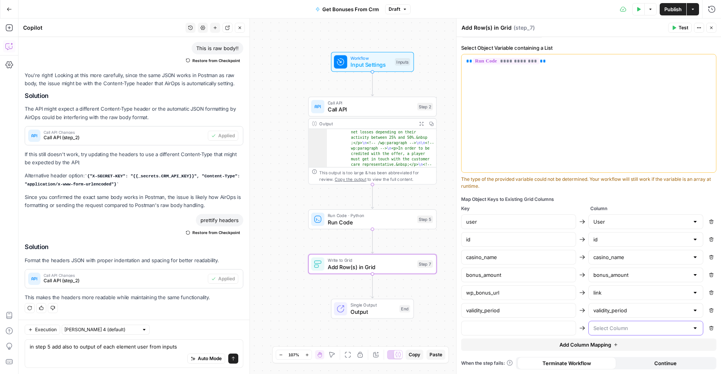
click at [620, 331] on input "text" at bounding box center [641, 328] width 96 height 8
click at [618, 342] on button "bonus_preface" at bounding box center [646, 347] width 108 height 11
type input "bonus_preface"
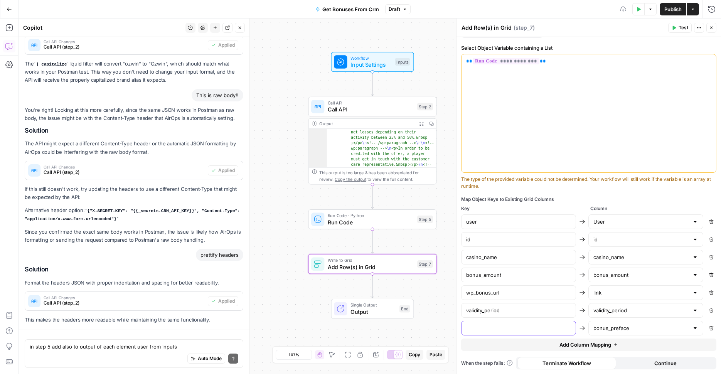
click at [547, 329] on input "text" at bounding box center [518, 328] width 105 height 8
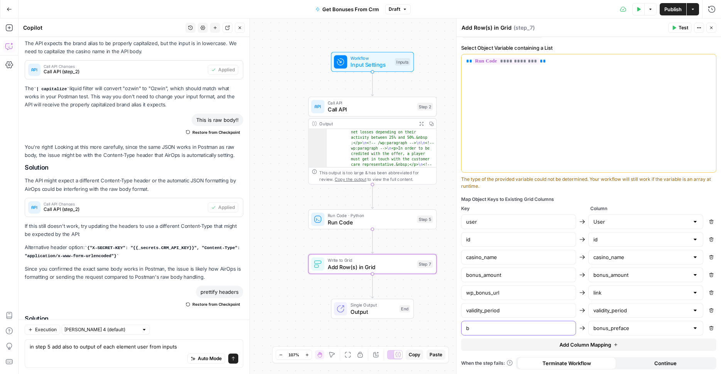
scroll to position [369, 0]
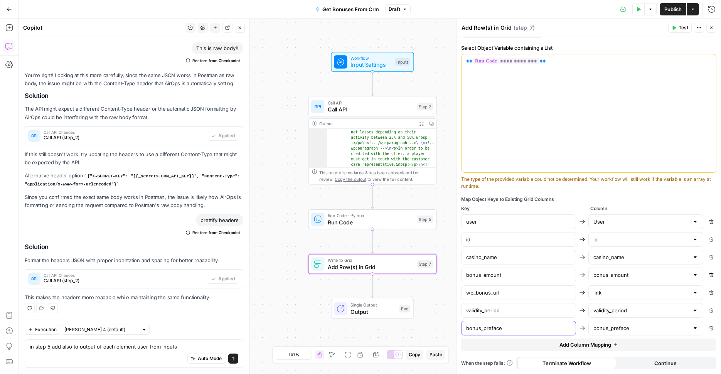
type input "bonus_preface"
click at [569, 345] on span "Add Column Mapping" at bounding box center [585, 345] width 52 height 8
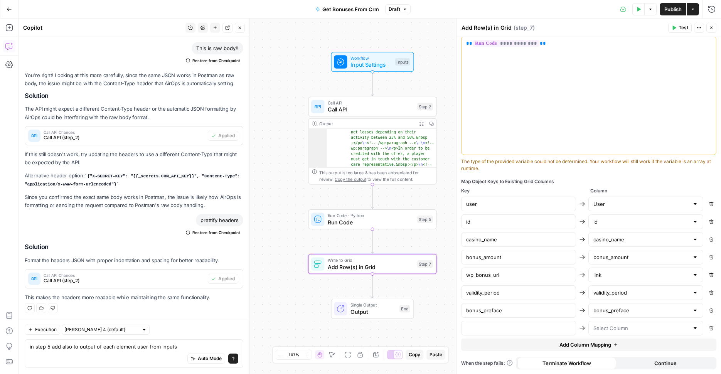
click at [623, 334] on div at bounding box center [645, 328] width 115 height 15
type input "b"
type input "t"
type input "b"
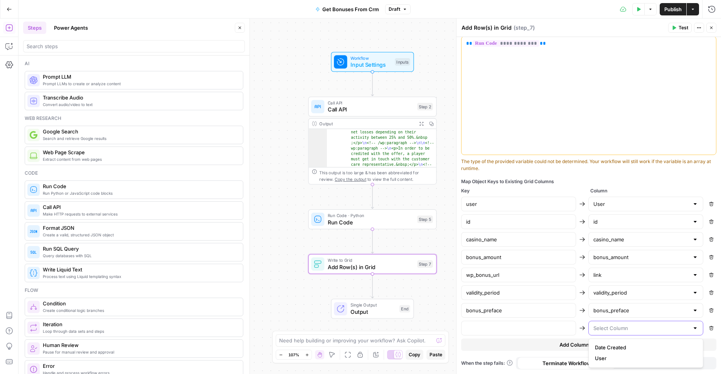
click at [600, 329] on input "text" at bounding box center [641, 328] width 96 height 8
click at [609, 350] on span "affiliate_text" at bounding box center [644, 348] width 99 height 8
type input "affiliate_text"
click at [558, 320] on div "user User Remove id id Remove casino_name casino_name Remove bonus_amount bonus…" at bounding box center [588, 266] width 255 height 139
click at [557, 325] on input "text" at bounding box center [518, 328] width 105 height 8
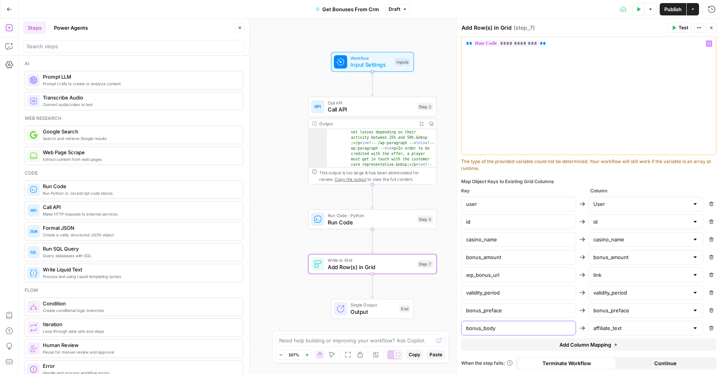
type input "bonus_body"
click at [567, 77] on div "**********" at bounding box center [588, 96] width 254 height 118
click at [592, 342] on span "Add Column Mapping" at bounding box center [585, 345] width 52 height 8
click at [615, 347] on input "text" at bounding box center [641, 346] width 96 height 8
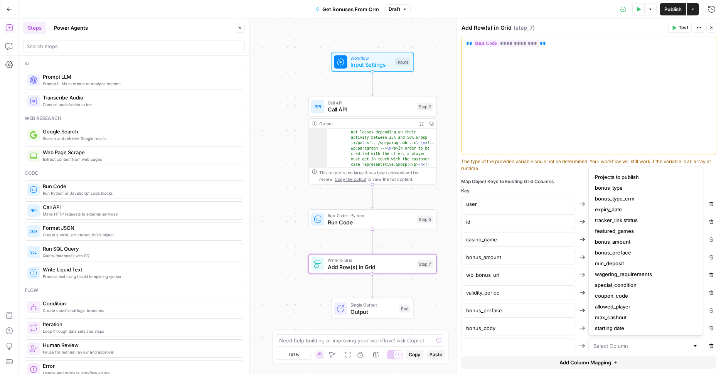
scroll to position [53, 0]
click at [622, 298] on span "coupon_code" at bounding box center [644, 295] width 99 height 8
type input "coupon_code"
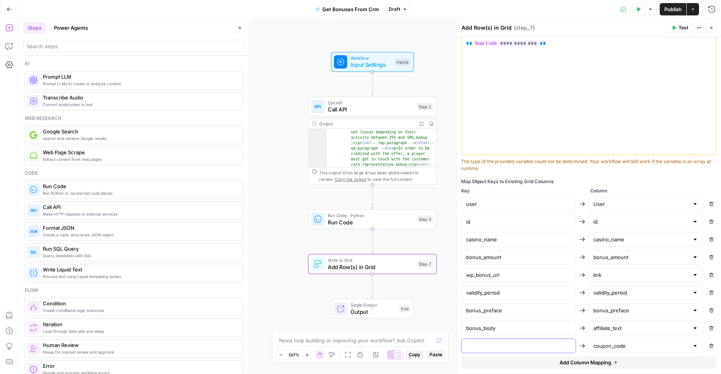
click at [557, 343] on input "text" at bounding box center [518, 346] width 105 height 8
type input "coupon_code"
click at [586, 360] on span "Add Column Mapping" at bounding box center [585, 363] width 52 height 8
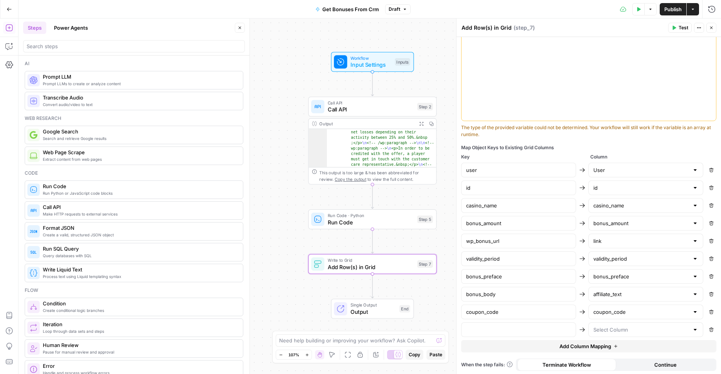
click at [628, 337] on div at bounding box center [645, 329] width 115 height 15
type input "a"
type input "g"
click at [630, 350] on span "allowed_player" at bounding box center [644, 349] width 99 height 8
type input "allowed_player"
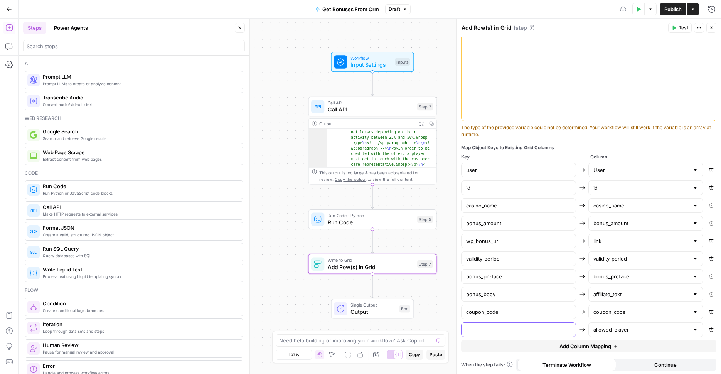
click at [505, 331] on input "text" at bounding box center [518, 330] width 105 height 8
type input "allowed_player"
click at [554, 345] on button "Add Column Mapping" at bounding box center [588, 346] width 255 height 12
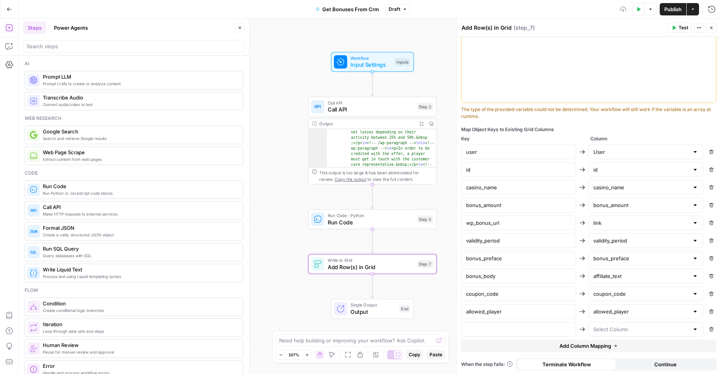
scroll to position [248, 0]
click at [628, 328] on input "text" at bounding box center [641, 328] width 96 height 8
type input "g"
click at [623, 350] on span "featured_games" at bounding box center [644, 348] width 99 height 8
type input "featured_games"
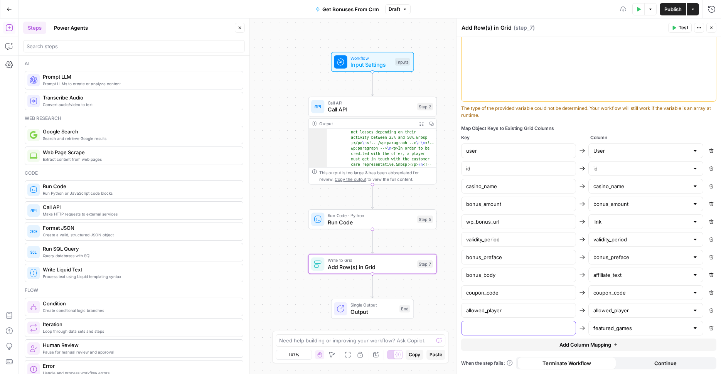
click at [559, 331] on input "text" at bounding box center [518, 328] width 105 height 8
type input "featured_games"
click at [590, 349] on button "Add Column Mapping" at bounding box center [588, 345] width 255 height 12
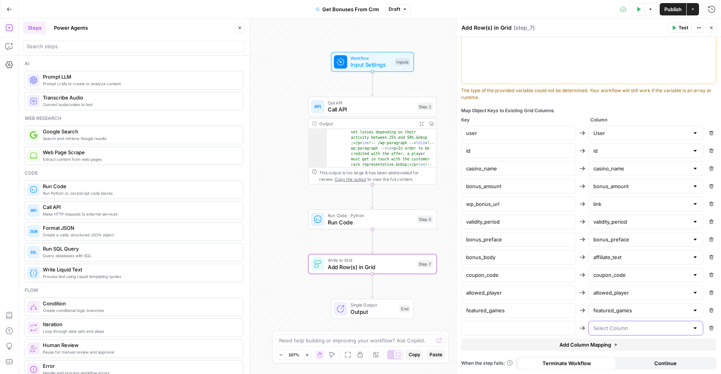
click at [609, 326] on input "text" at bounding box center [641, 328] width 96 height 8
click at [621, 350] on span "wagering_requirements" at bounding box center [644, 348] width 99 height 8
type input "wagering_requirements"
click at [555, 331] on input "text" at bounding box center [518, 328] width 105 height 8
paste input "wagering_requirements"
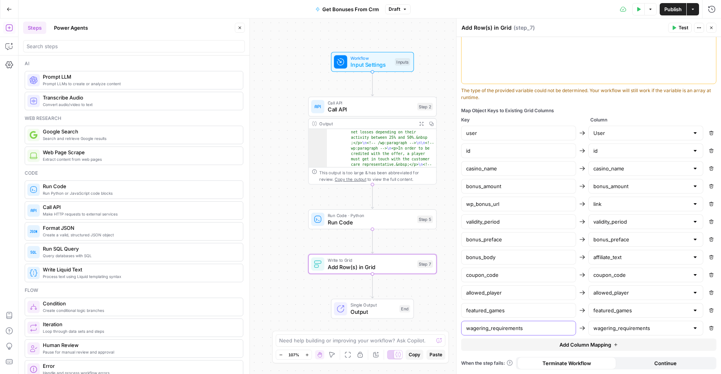
type input "wagering_requirements"
click at [584, 339] on button "Add Column Mapping" at bounding box center [588, 345] width 255 height 12
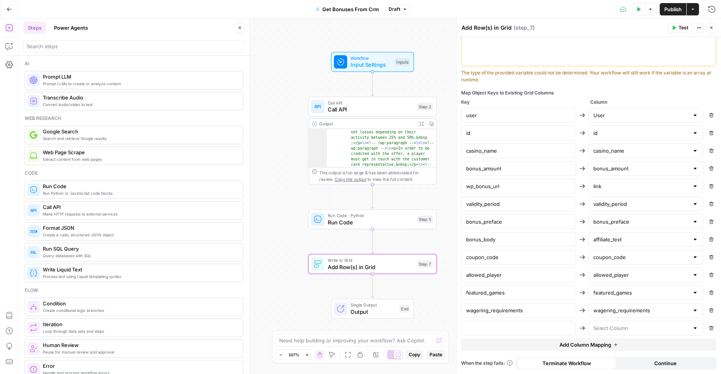
click at [617, 334] on div at bounding box center [645, 328] width 115 height 15
click at [617, 340] on div "min_deposit" at bounding box center [645, 348] width 115 height 18
click at [617, 344] on span "min_deposit" at bounding box center [644, 348] width 99 height 8
type input "min_deposit"
click at [505, 323] on div at bounding box center [518, 328] width 115 height 15
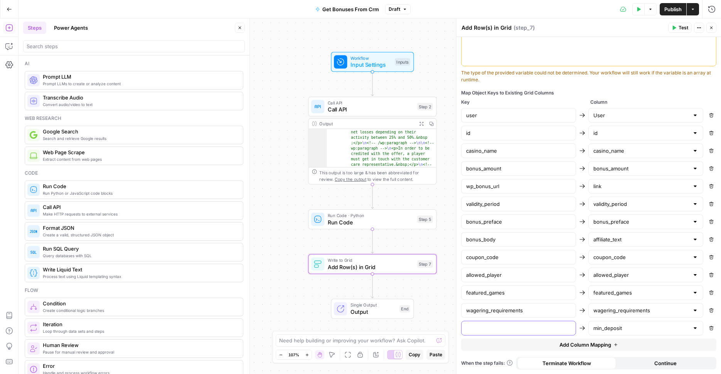
paste input "min_deposit"
type input "min_deposit"
click at [583, 344] on span "Add Column Mapping" at bounding box center [585, 345] width 52 height 8
click at [623, 341] on div at bounding box center [645, 346] width 115 height 15
click at [624, 317] on span "max_cashout" at bounding box center [644, 316] width 99 height 8
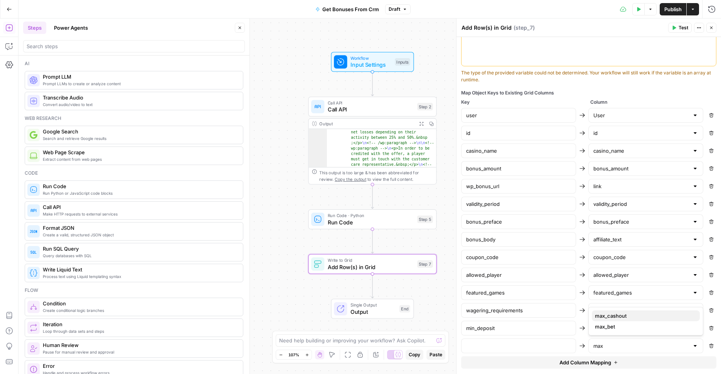
type input "max_cashout"
click at [502, 338] on div "user User Remove id id Remove casino_name casino_name Remove bonus_amount bonus…" at bounding box center [588, 230] width 255 height 245
click at [502, 342] on div at bounding box center [518, 346] width 115 height 15
paste input "max_cashout"
type input "max_cashout"
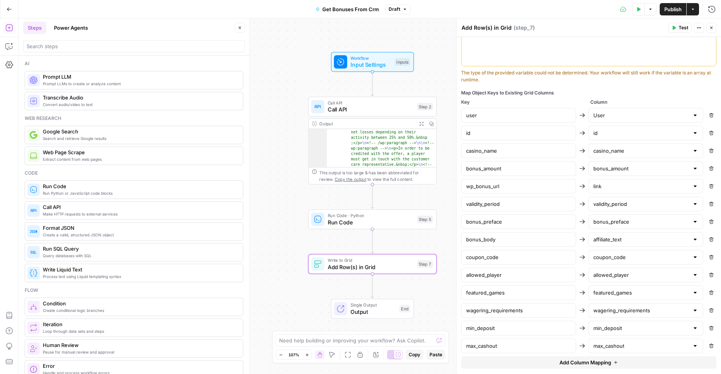
click at [566, 357] on button "Add Column Mapping" at bounding box center [588, 362] width 255 height 12
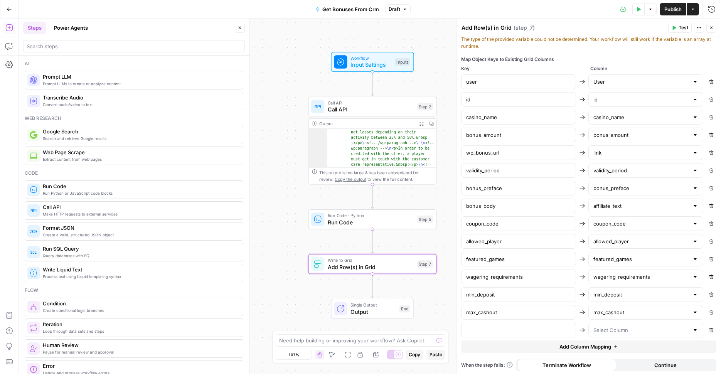
scroll to position [318, 0]
click at [627, 325] on input "text" at bounding box center [641, 329] width 96 height 8
click at [626, 359] on span "expiry_date" at bounding box center [644, 359] width 99 height 8
type input "expiry_date"
click at [480, 331] on input "text" at bounding box center [518, 329] width 105 height 8
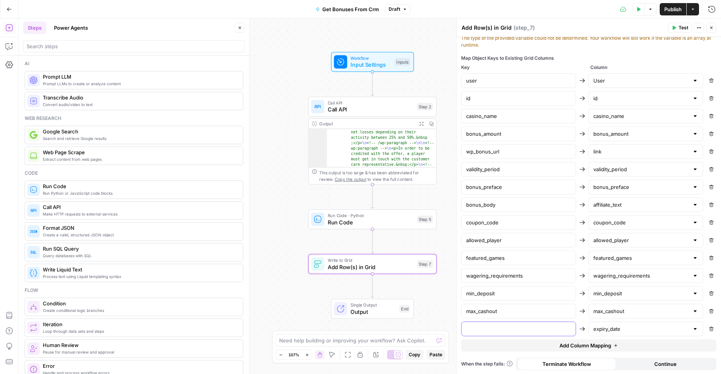
paste input "expiry_date"
type input "expiry_date"
click at [578, 349] on span "Add Column Mapping" at bounding box center [585, 346] width 52 height 8
click at [606, 345] on input "text" at bounding box center [641, 347] width 96 height 8
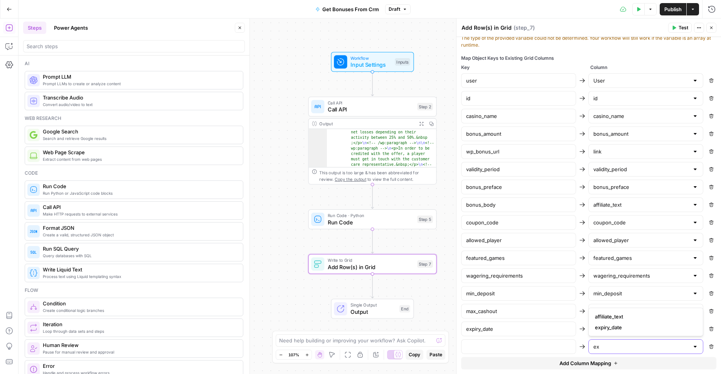
type input "e"
type input "u"
click at [607, 318] on span "tracker_link status" at bounding box center [644, 317] width 99 height 8
type input "tracker_link status"
click at [547, 345] on input "text" at bounding box center [518, 347] width 105 height 8
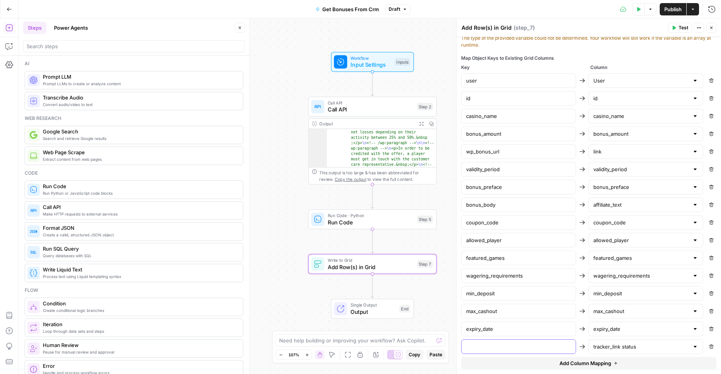
paste input "external_affiliate_url"
type input "external_affiliate_url"
click at [576, 363] on span "Add Column Mapping" at bounding box center [585, 363] width 52 height 8
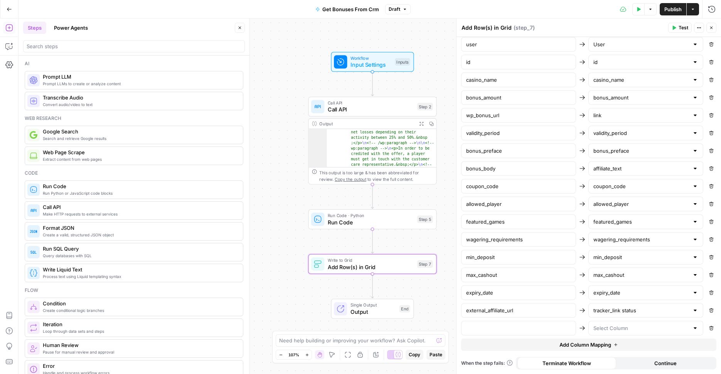
click at [611, 333] on div at bounding box center [645, 328] width 115 height 15
click at [610, 345] on span "additional_info" at bounding box center [644, 348] width 99 height 8
type input "additional_info"
click at [538, 328] on input "text" at bounding box center [518, 328] width 105 height 8
paste input "additional_info"
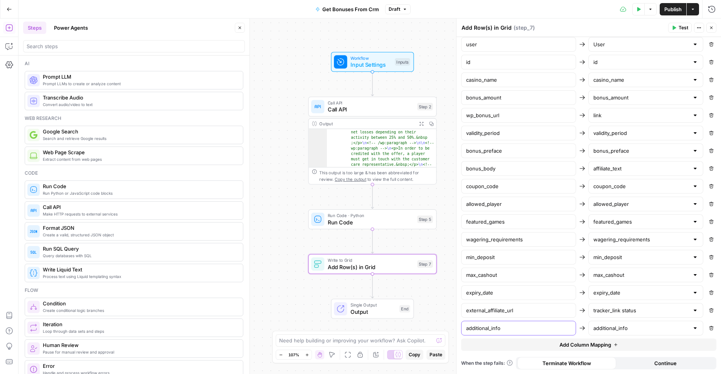
type input "additional_info"
click at [439, 288] on div "Workflow Input Settings Inputs Call API Call API Step 2 Output Expand Output Co…" at bounding box center [370, 196] width 702 height 355
click at [666, 11] on span "Publish" at bounding box center [672, 9] width 17 height 8
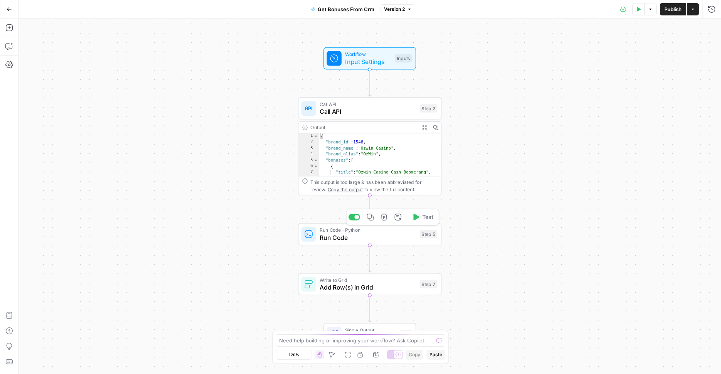
click at [390, 240] on span "Run Code" at bounding box center [368, 237] width 96 height 9
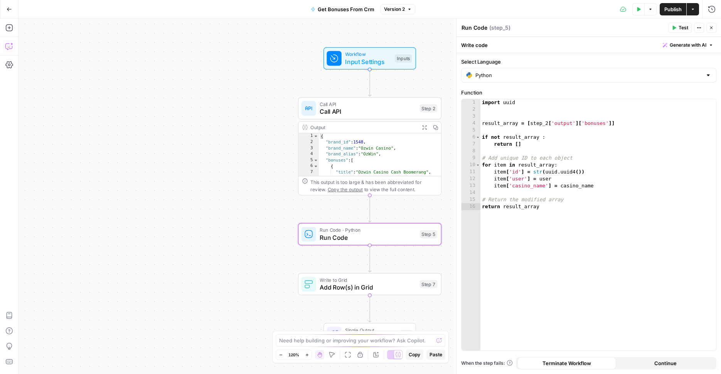
drag, startPoint x: 13, startPoint y: 48, endPoint x: 8, endPoint y: 48, distance: 5.0
click at [8, 48] on icon "button" at bounding box center [9, 46] width 8 height 8
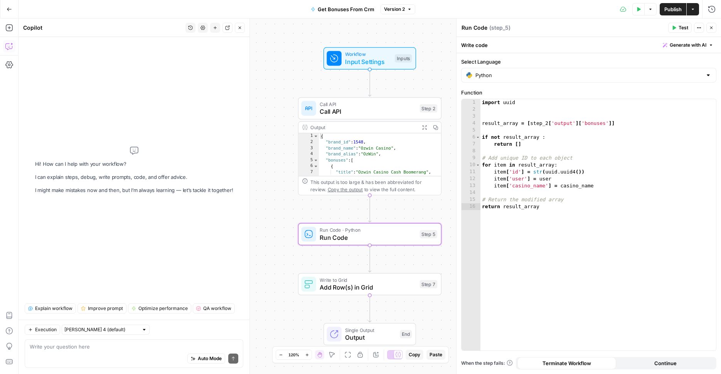
click at [77, 346] on textarea at bounding box center [134, 347] width 209 height 8
type textarea "check step 5 { "message": "Error: list indices must be integers or slices, not …"
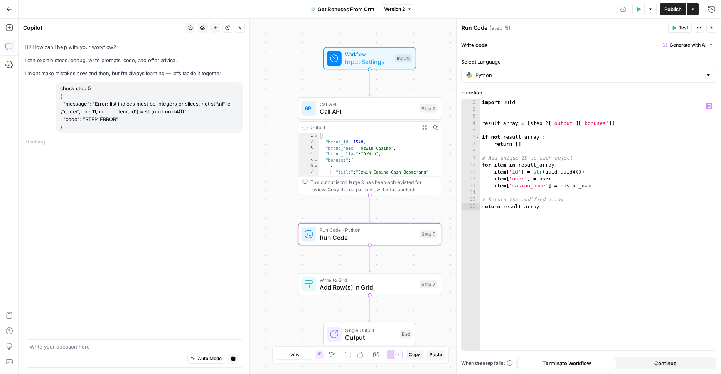
type textarea "**********"
click at [514, 158] on div "import uuid result_array = [ step_2 [ 'output' ] [ 'bonuses' ]] if not result_a…" at bounding box center [598, 231] width 236 height 265
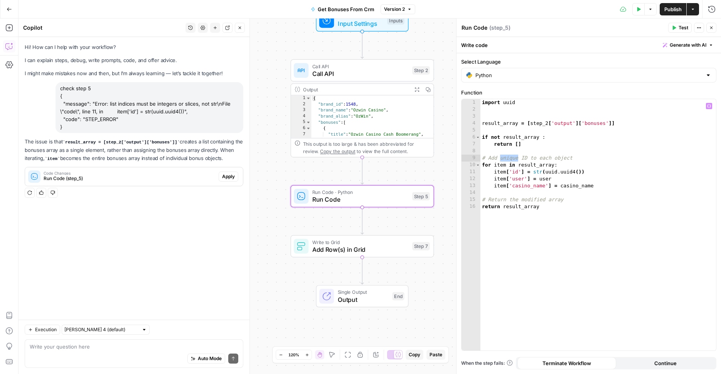
click at [223, 176] on span "Apply" at bounding box center [228, 176] width 13 height 7
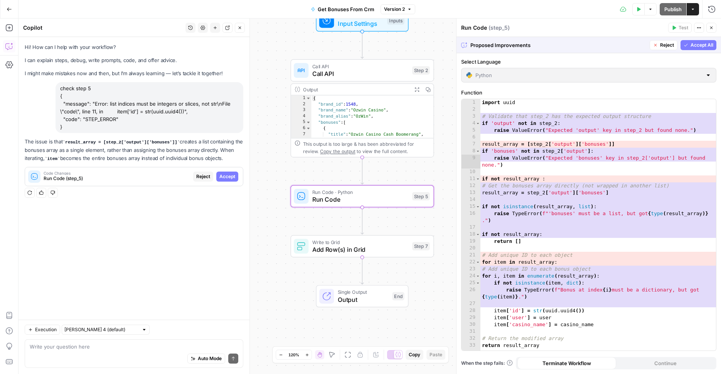
click at [200, 175] on span "Reject" at bounding box center [203, 176] width 14 height 7
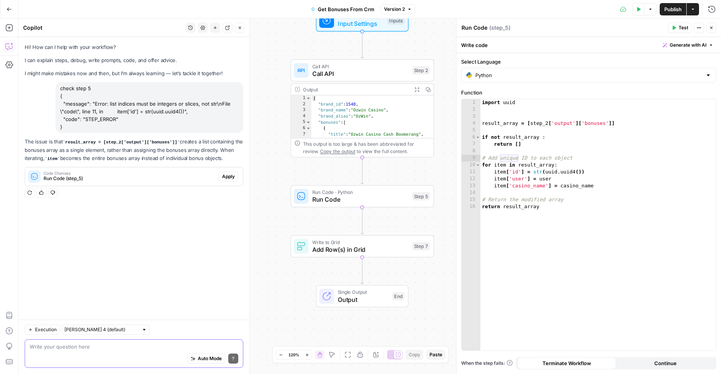
click at [150, 346] on textarea at bounding box center [134, 347] width 209 height 8
paste textarea "{ "message": "Error: list indices must be integers or slices, not str\nFile \"c…"
type textarea "{ "message": "Error: list indices must be integers or slices, not str\nFile \"c…"
click at [167, 345] on textarea at bounding box center [134, 347] width 209 height 8
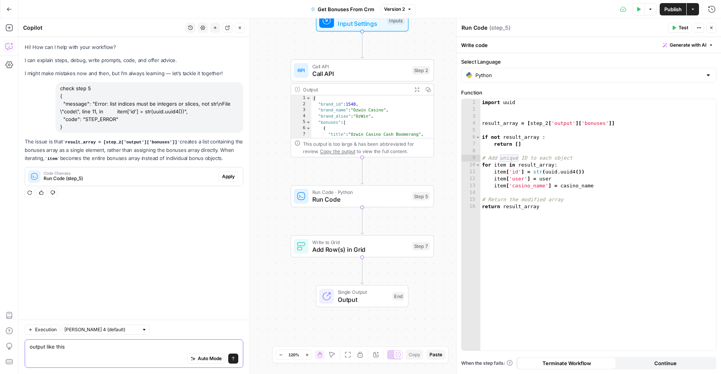
paste textarea "{ "brand_id": 1548, "brand_name": "Ozwin Casino", "brand_alias": "OzWin", "bonu…"
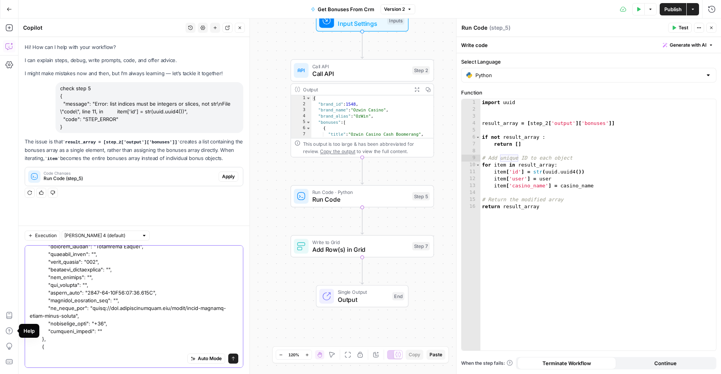
scroll to position [322, 0]
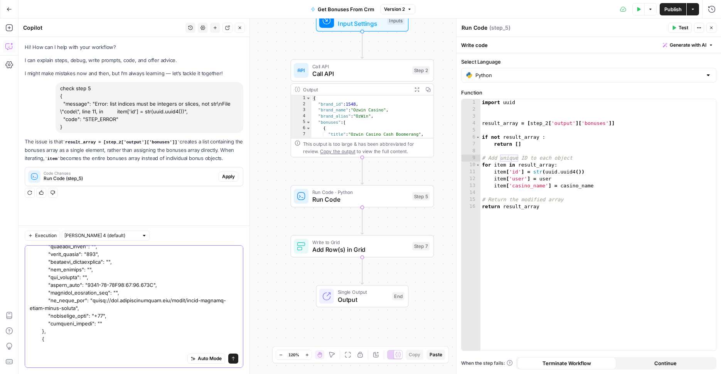
type textarea "output like this { "brand_id": 1548, "brand_name": "Ozwin Casino", "brand_alias…"
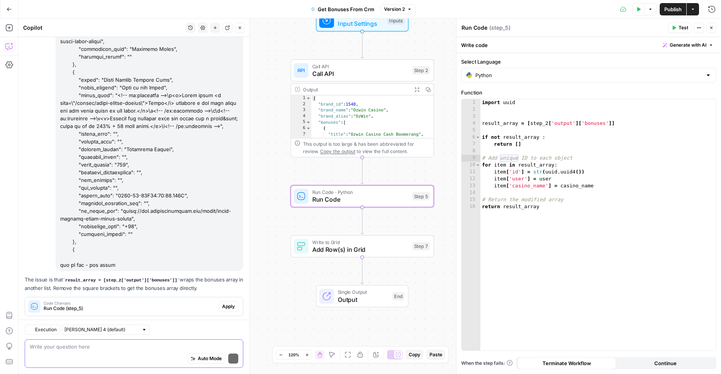
scroll to position [379, 0]
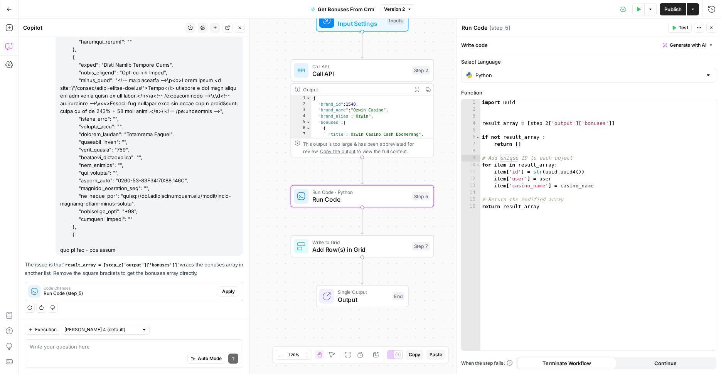
click at [227, 293] on span "Apply" at bounding box center [228, 291] width 13 height 7
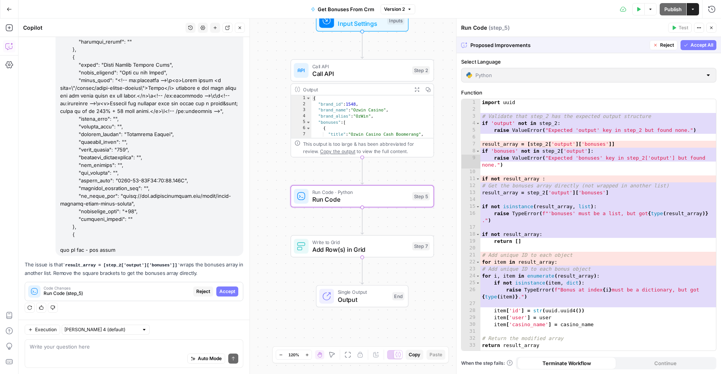
click at [204, 290] on span "Reject" at bounding box center [203, 291] width 14 height 7
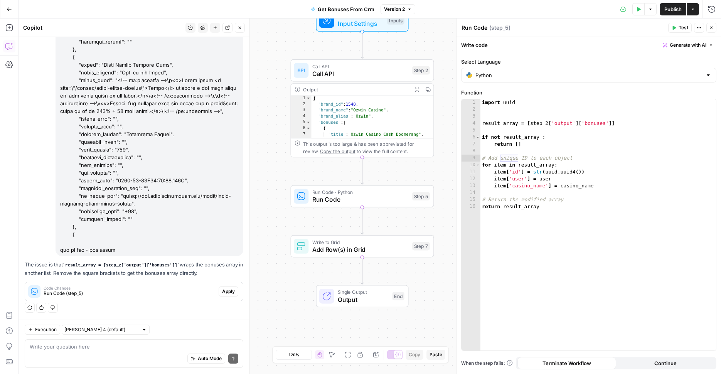
click at [152, 350] on div "Auto Mode Send" at bounding box center [134, 358] width 209 height 17
type textarea "no, you add too much code, make fix minimum"
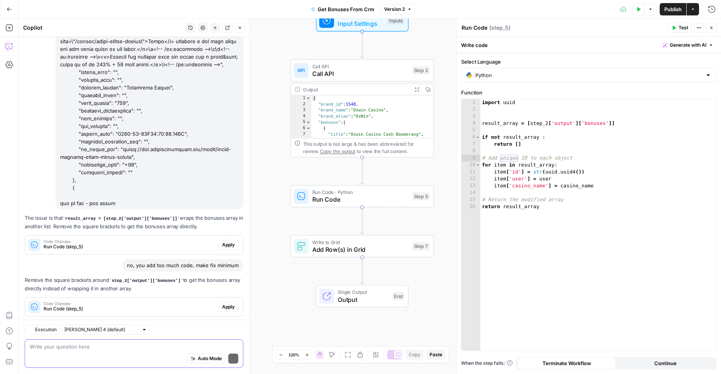
scroll to position [440, 0]
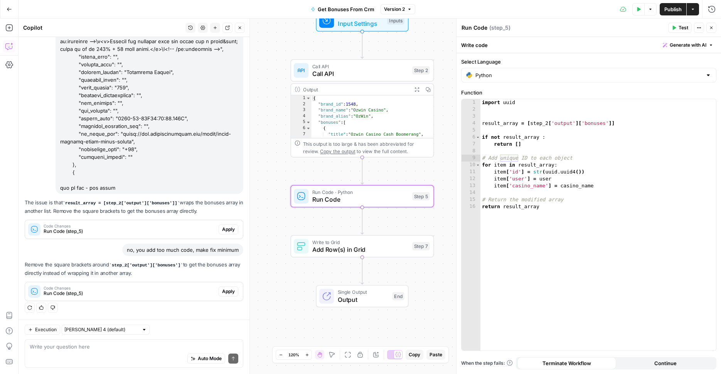
click at [226, 291] on span "Apply" at bounding box center [228, 291] width 13 height 7
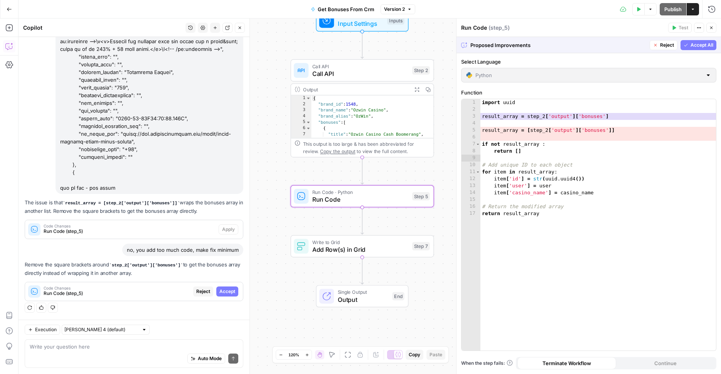
click at [226, 291] on span "Accept" at bounding box center [227, 291] width 16 height 7
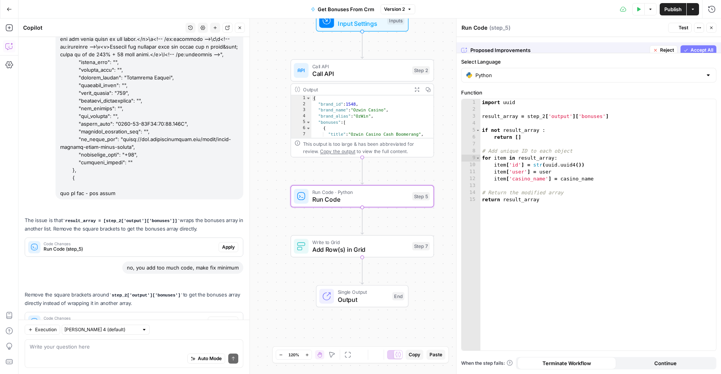
scroll to position [477, 0]
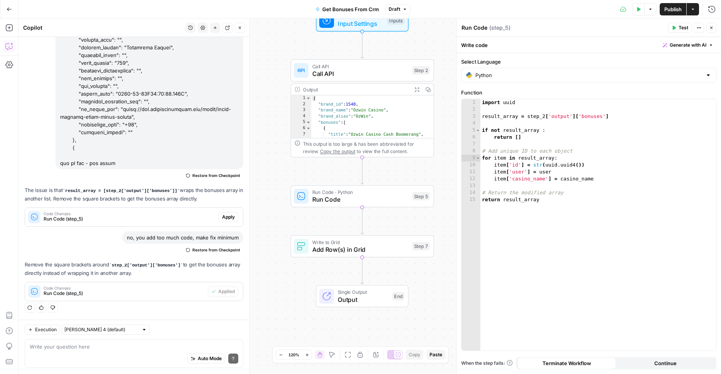
click at [680, 9] on span "Publish" at bounding box center [672, 9] width 17 height 8
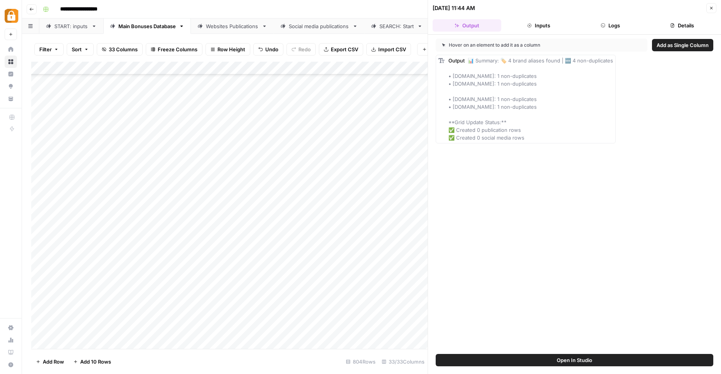
scroll to position [0, 45]
click at [344, 25] on div "SEARCH: Start" at bounding box center [357, 26] width 35 height 8
